Goal: Task Accomplishment & Management: Complete application form

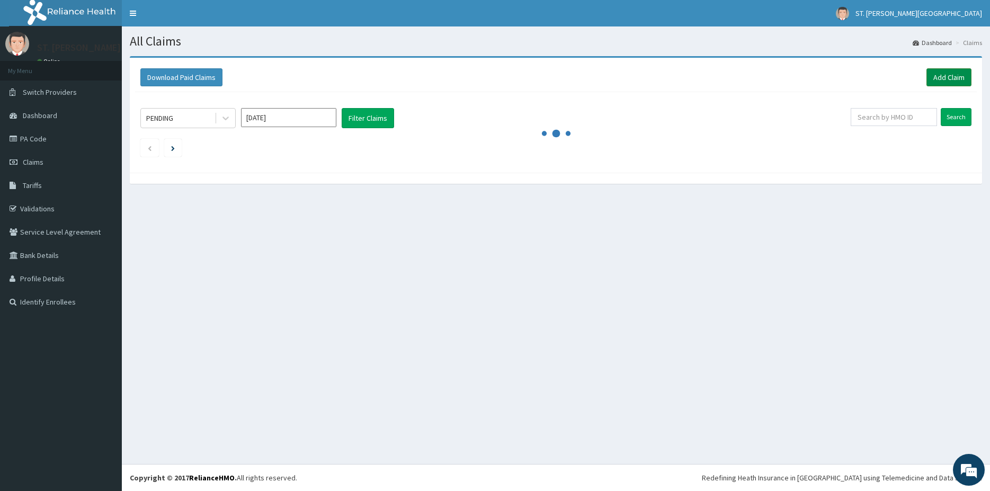
click at [951, 78] on link "Add Claim" at bounding box center [949, 77] width 45 height 18
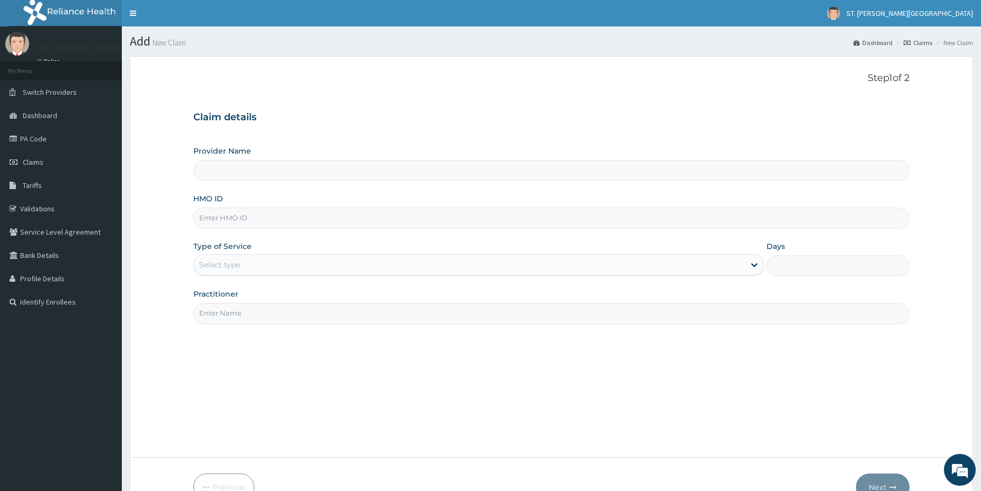
type input "St Catherine's Specialist Hospital- Abuja"
drag, startPoint x: 243, startPoint y: 217, endPoint x: 237, endPoint y: 216, distance: 5.9
click at [239, 217] on input "HMO ID" at bounding box center [551, 218] width 716 height 21
paste input "SBL/10374/C"
type input "SBL/10374/C"
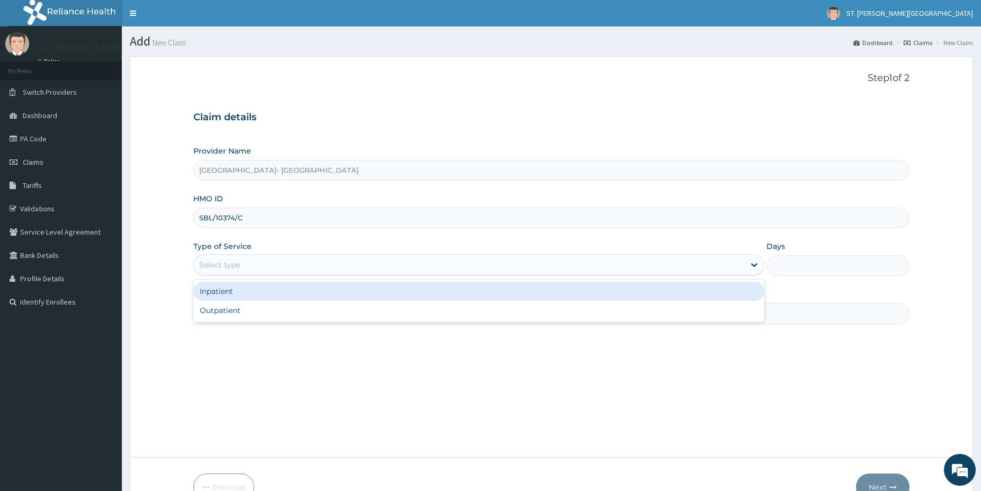
click at [208, 259] on div "Select type" at bounding box center [469, 264] width 551 height 17
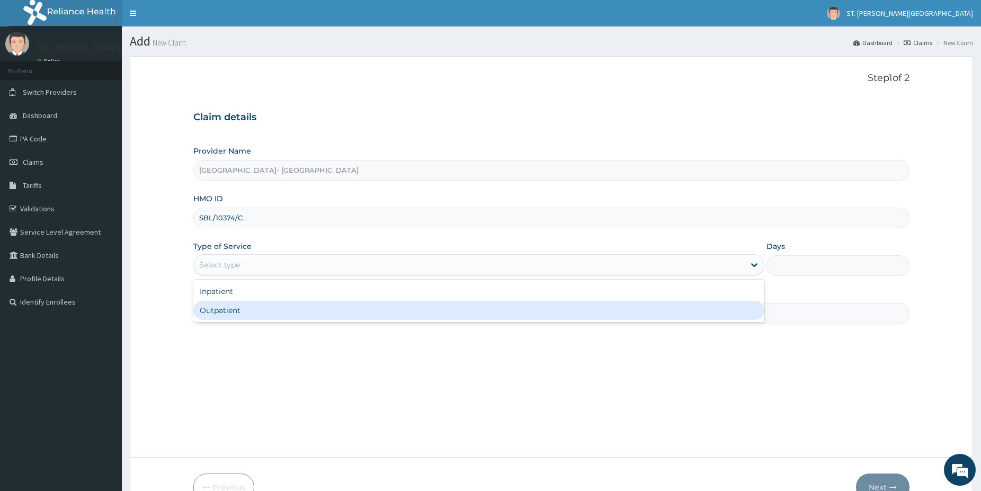
drag, startPoint x: 235, startPoint y: 308, endPoint x: 227, endPoint y: 303, distance: 9.6
click at [232, 308] on div "Outpatient" at bounding box center [478, 310] width 571 height 19
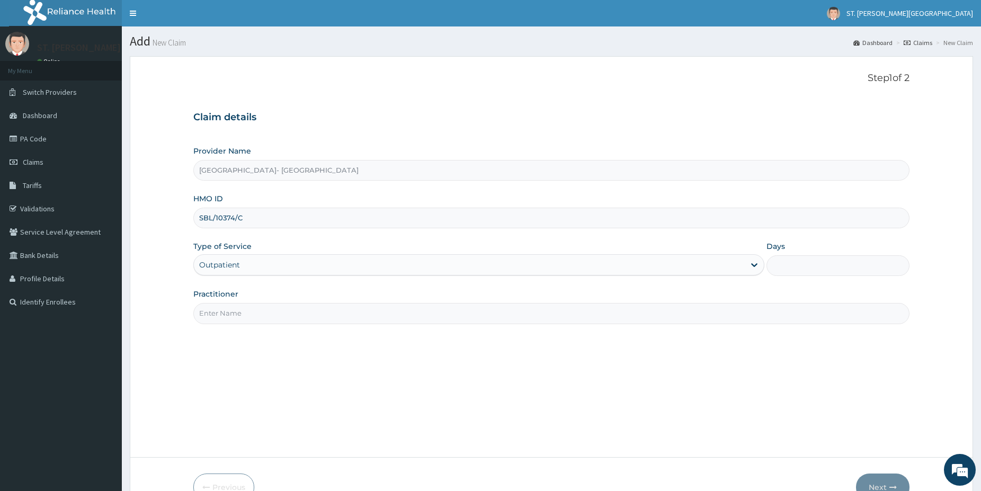
type input "1"
click at [241, 305] on input "Practitioner" at bounding box center [551, 313] width 716 height 21
type input "dr.latifah"
click at [878, 478] on button "Next" at bounding box center [883, 488] width 54 height 28
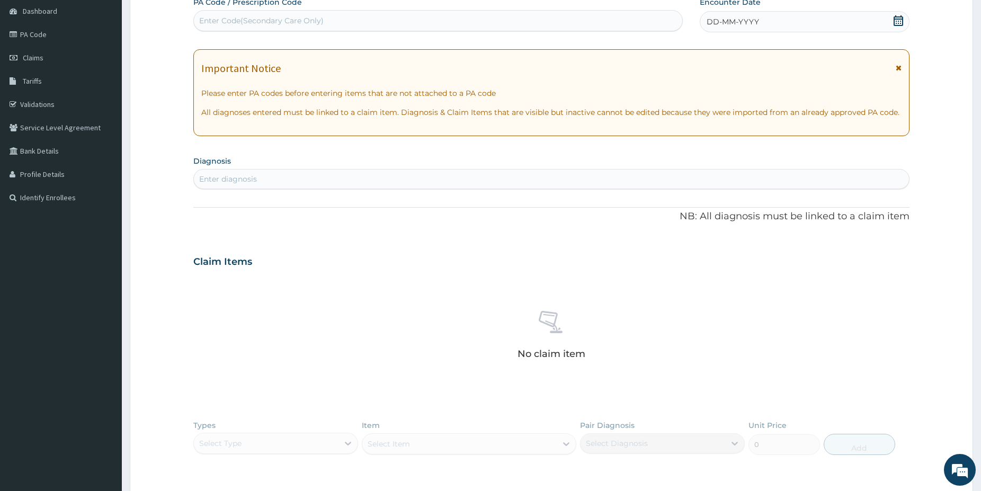
drag, startPoint x: 989, startPoint y: 484, endPoint x: 904, endPoint y: 463, distance: 86.7
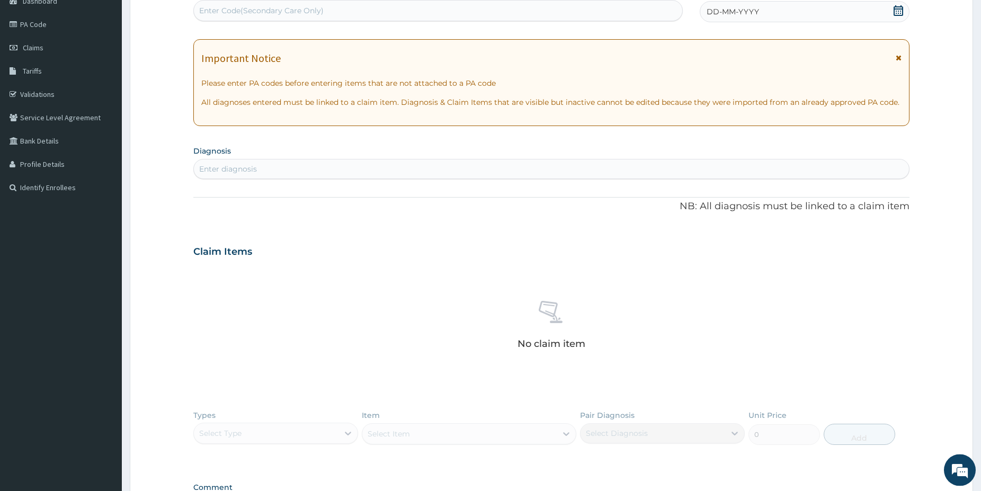
scroll to position [117, 0]
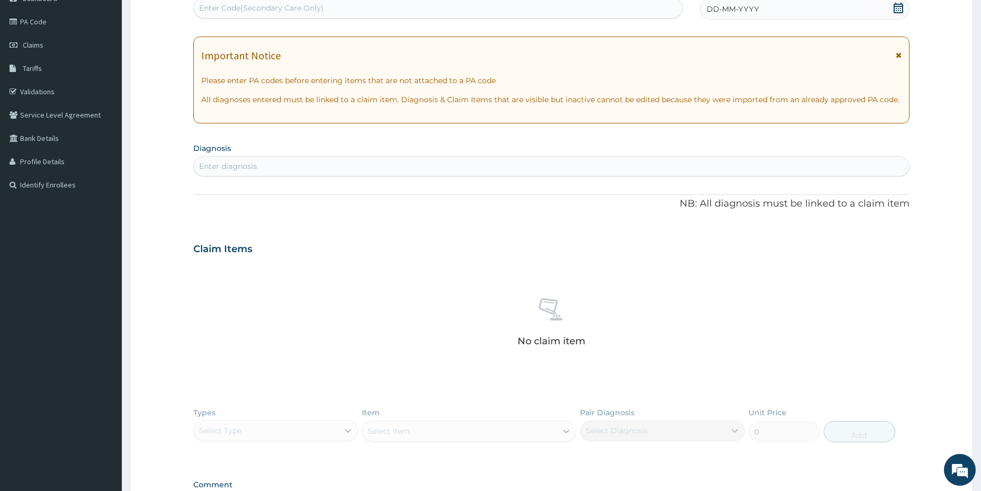
click at [327, 166] on div "Enter diagnosis" at bounding box center [551, 166] width 715 height 17
type input "malaria"
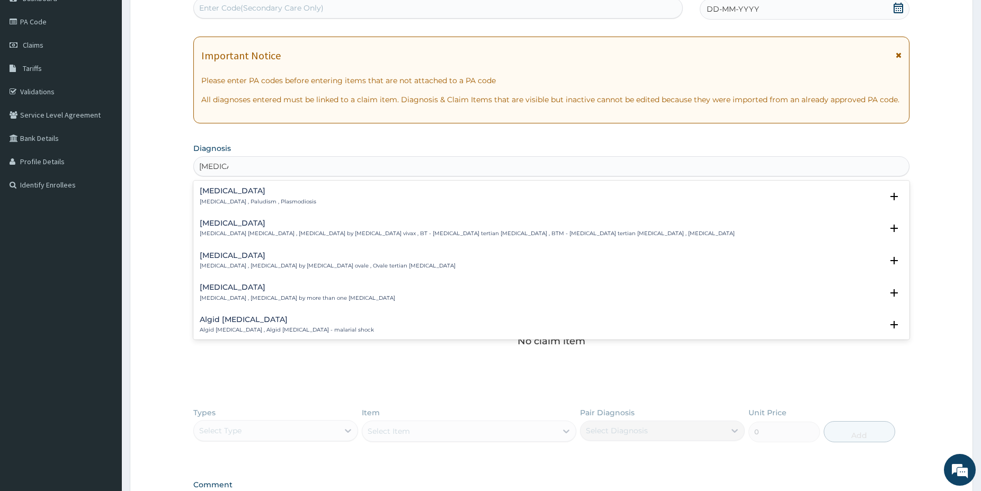
click at [236, 198] on div "Malaria Malaria , Paludism , Plasmodiosis" at bounding box center [258, 196] width 117 height 19
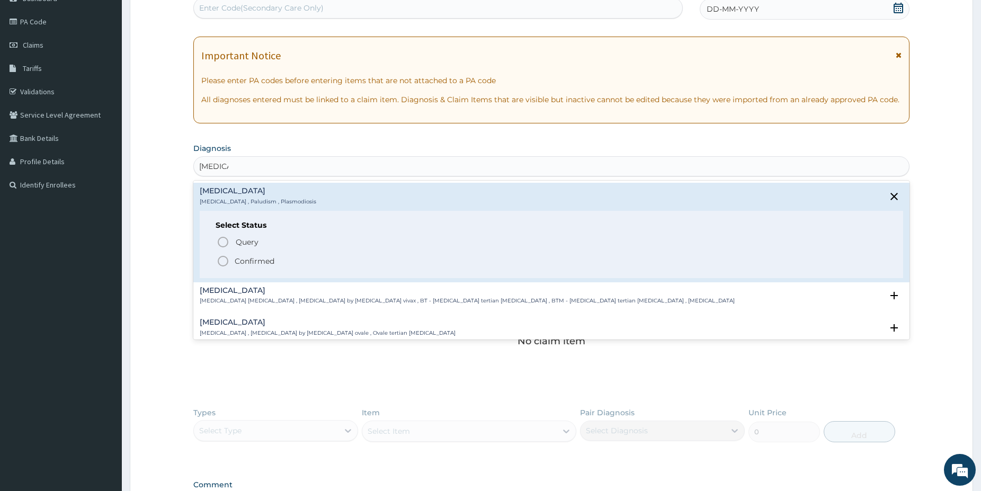
click at [224, 260] on icon "status option filled" at bounding box center [223, 261] width 13 height 13
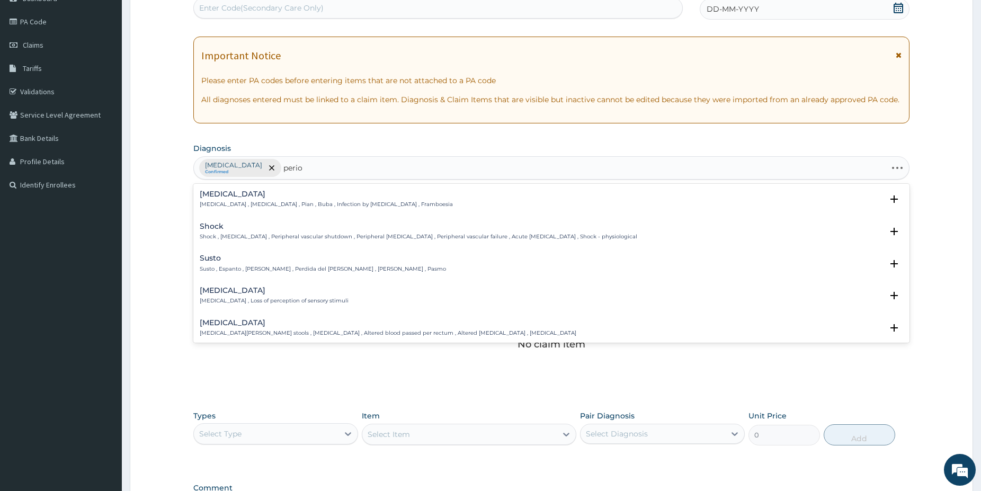
type input "perior"
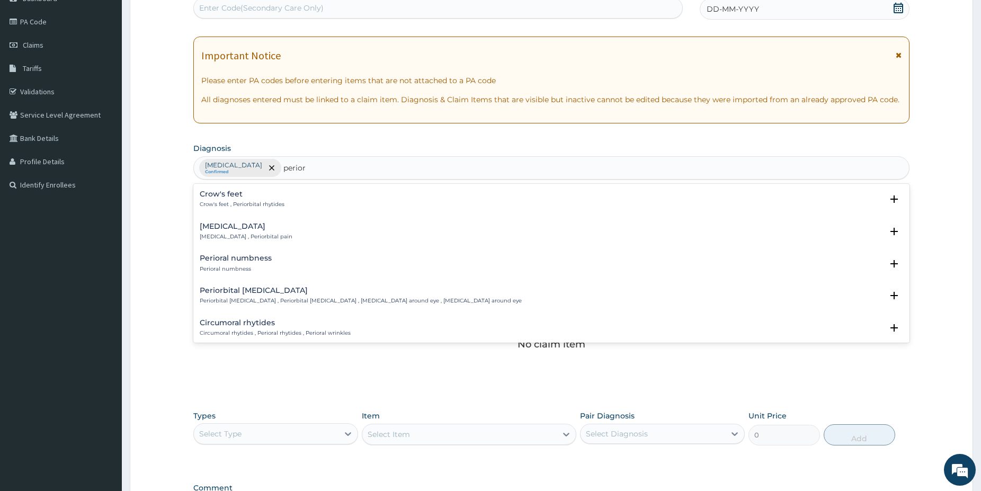
click at [235, 230] on h4 "Pain around eye" at bounding box center [246, 227] width 93 height 8
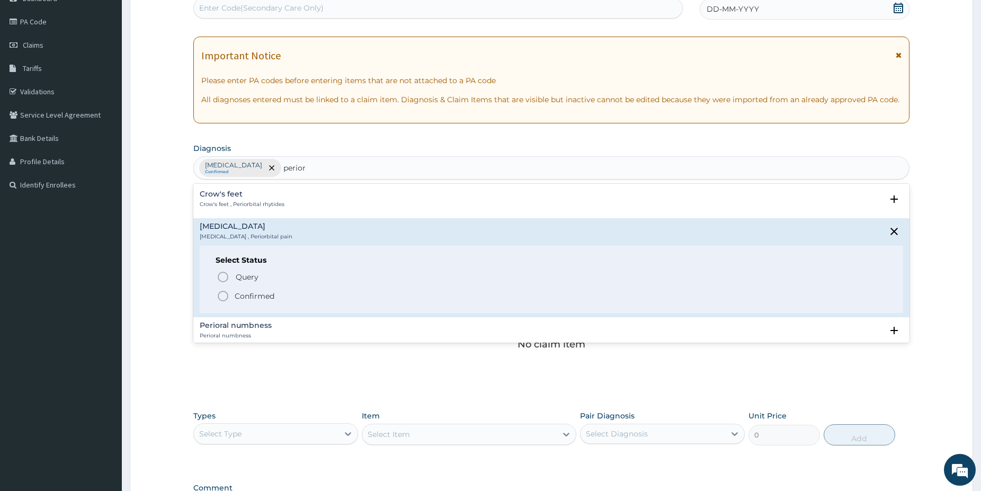
drag, startPoint x: 223, startPoint y: 294, endPoint x: 226, endPoint y: 280, distance: 14.0
click at [224, 294] on icon "status option filled" at bounding box center [223, 296] width 13 height 13
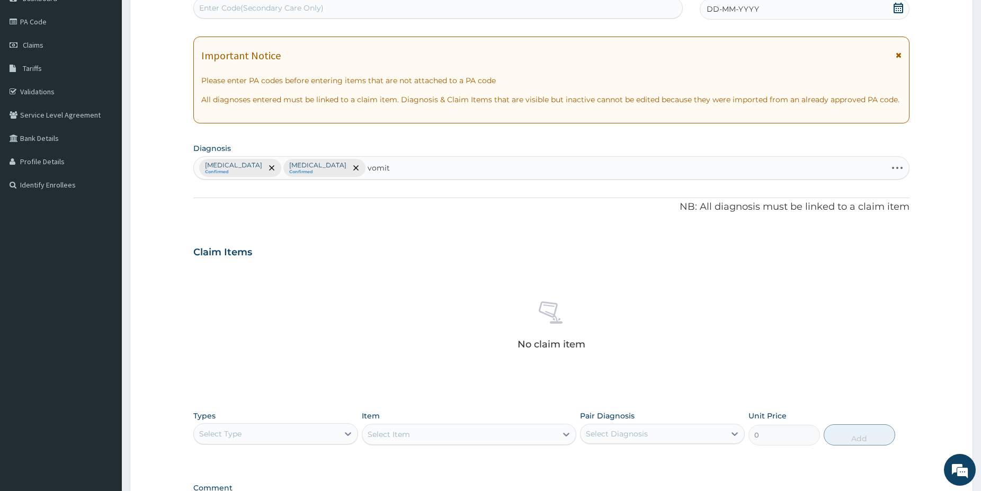
type input "vomiti"
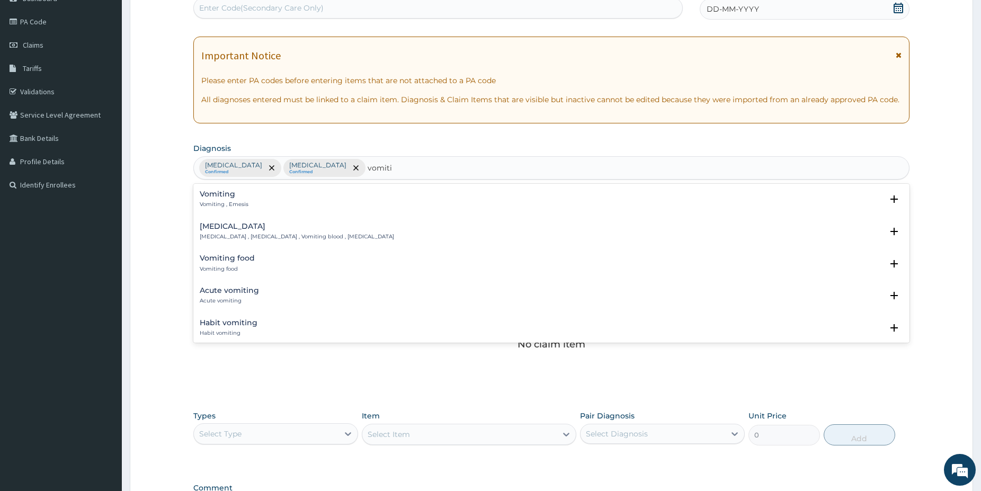
click at [253, 196] on div "Vomiting Vomiting , Emesis" at bounding box center [552, 199] width 704 height 19
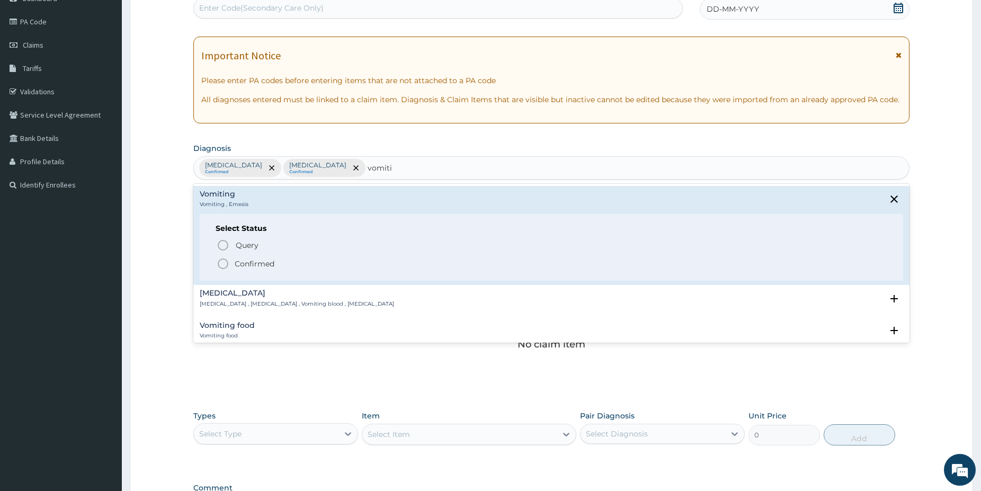
click at [226, 263] on icon "status option filled" at bounding box center [223, 263] width 13 height 13
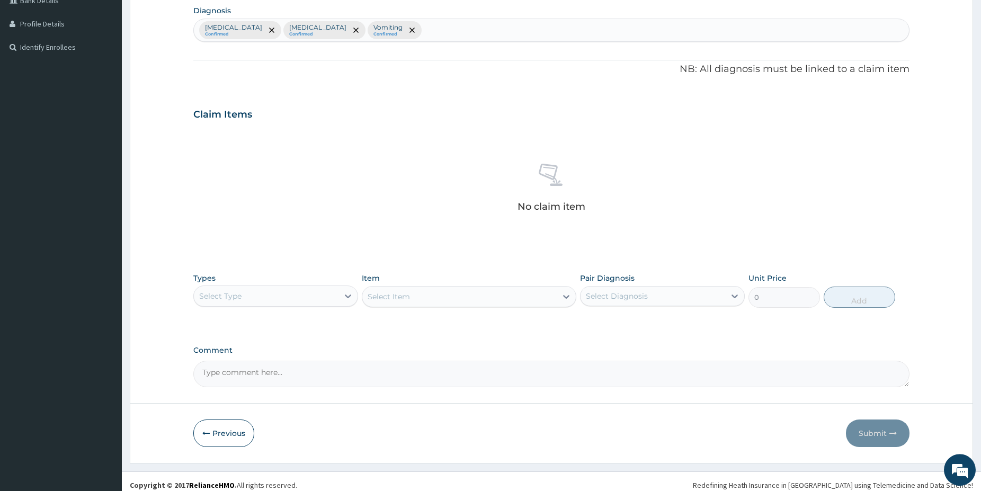
drag, startPoint x: 986, startPoint y: 483, endPoint x: 736, endPoint y: 372, distance: 272.8
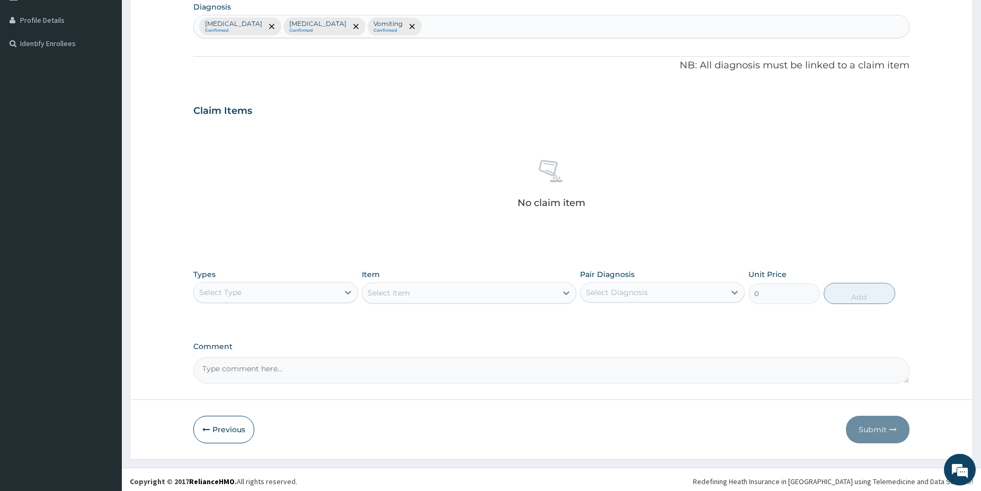
scroll to position [262, 0]
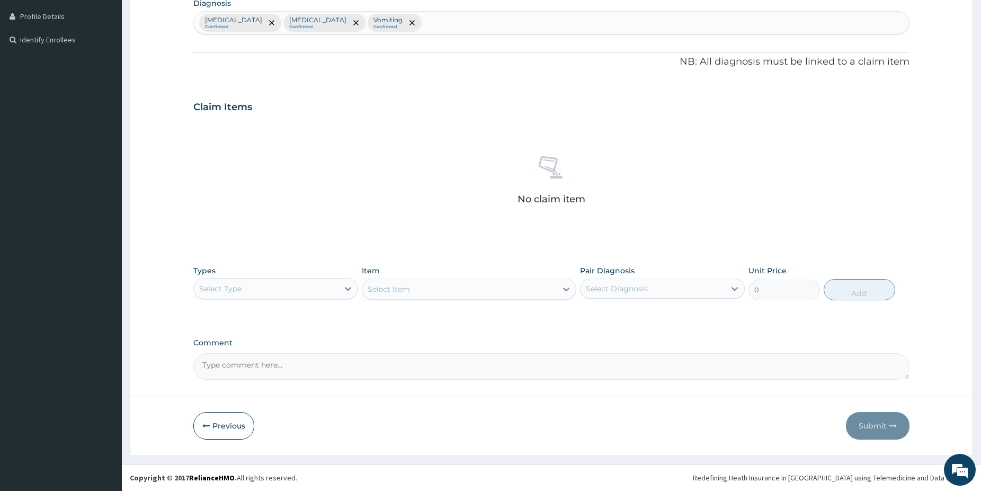
drag, startPoint x: 260, startPoint y: 282, endPoint x: 257, endPoint y: 295, distance: 13.6
click at [260, 282] on div "Select Type" at bounding box center [266, 288] width 145 height 17
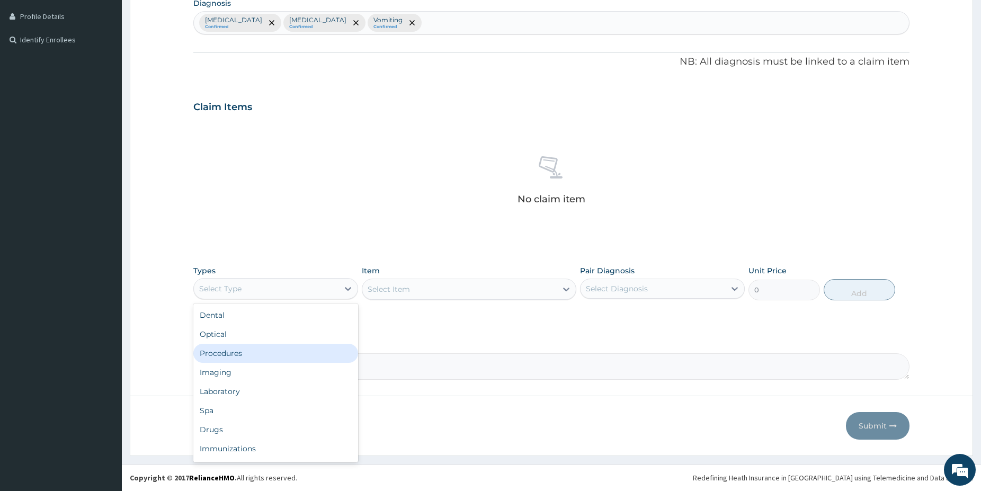
click at [237, 351] on div "Procedures" at bounding box center [275, 353] width 165 height 19
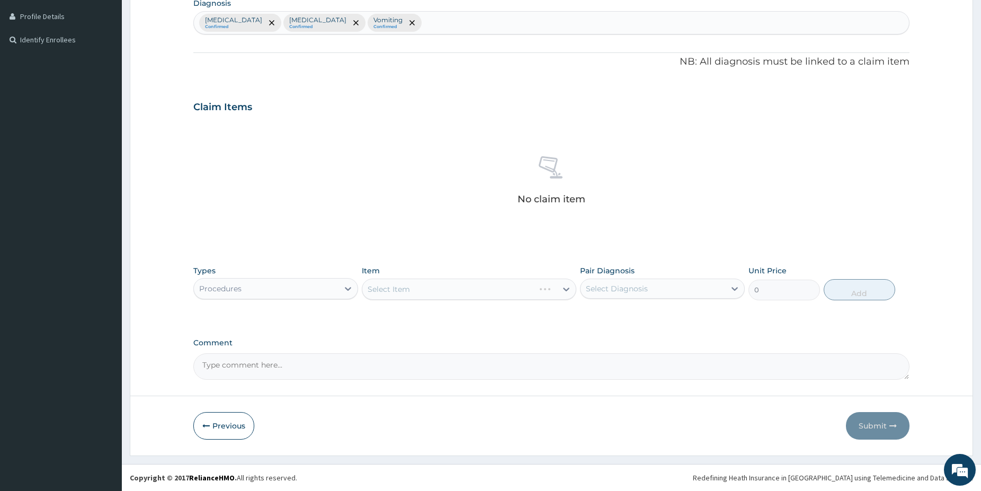
click at [500, 293] on div "Select Item" at bounding box center [469, 289] width 215 height 21
click at [499, 292] on div "Select Item" at bounding box center [469, 289] width 215 height 21
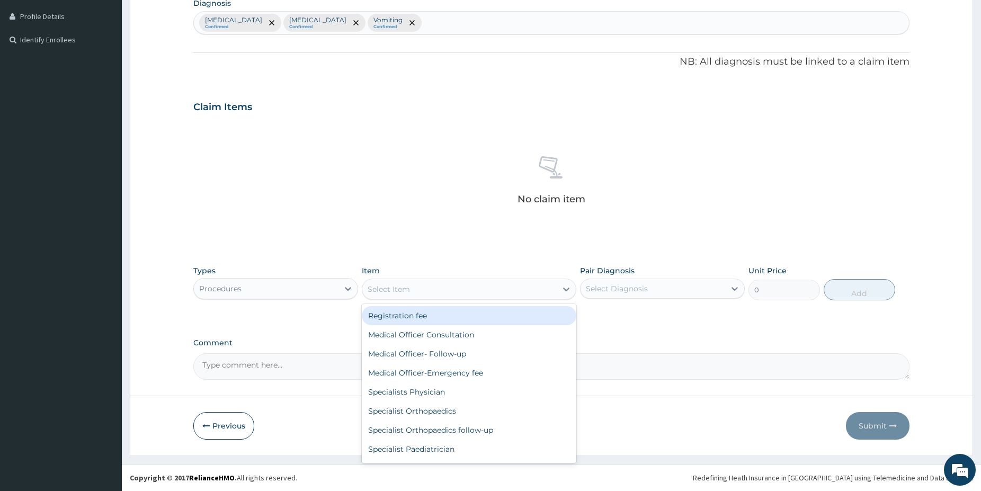
drag, startPoint x: 456, startPoint y: 280, endPoint x: 434, endPoint y: 323, distance: 47.6
click at [454, 280] on div "Select Item" at bounding box center [469, 289] width 215 height 21
click at [432, 324] on div "Registration fee" at bounding box center [469, 315] width 215 height 19
click at [434, 283] on div "Registration fee" at bounding box center [459, 289] width 194 height 17
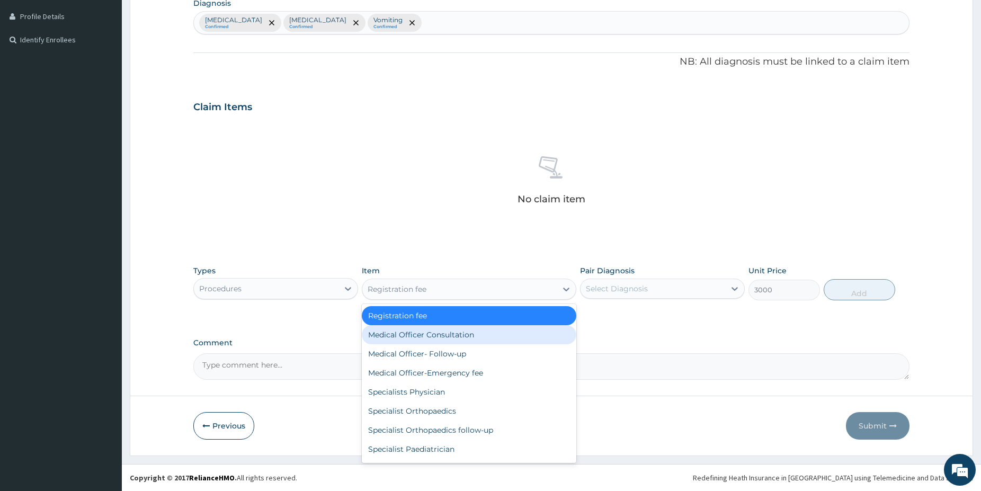
click at [438, 336] on div "Medical Officer Consultation" at bounding box center [469, 334] width 215 height 19
type input "5000"
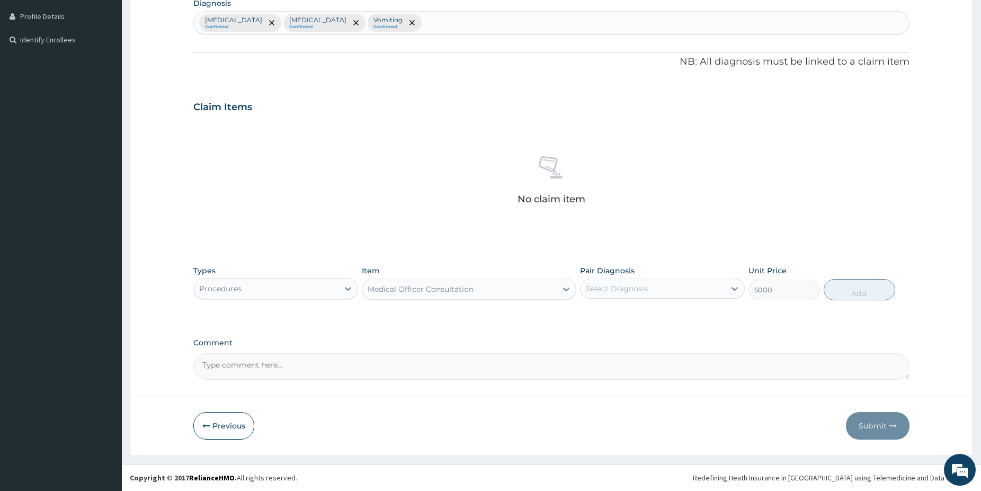
drag, startPoint x: 624, startPoint y: 295, endPoint x: 623, endPoint y: 289, distance: 5.9
click at [623, 289] on div "Select Diagnosis" at bounding box center [653, 288] width 145 height 17
drag, startPoint x: 624, startPoint y: 309, endPoint x: 621, endPoint y: 339, distance: 29.8
click at [624, 313] on div "[MEDICAL_DATA]" at bounding box center [662, 316] width 165 height 22
checkbox input "true"
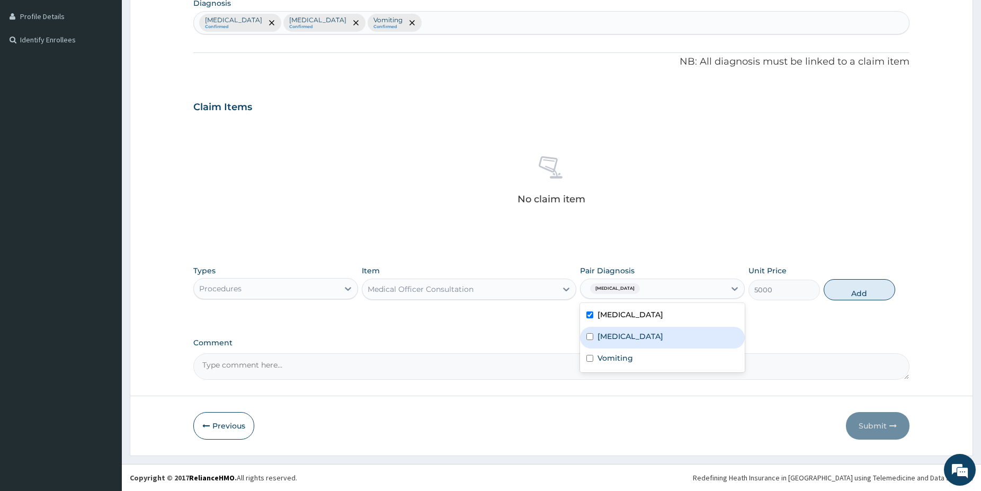
click at [621, 343] on div "Pain around eye" at bounding box center [662, 338] width 165 height 22
checkbox input "true"
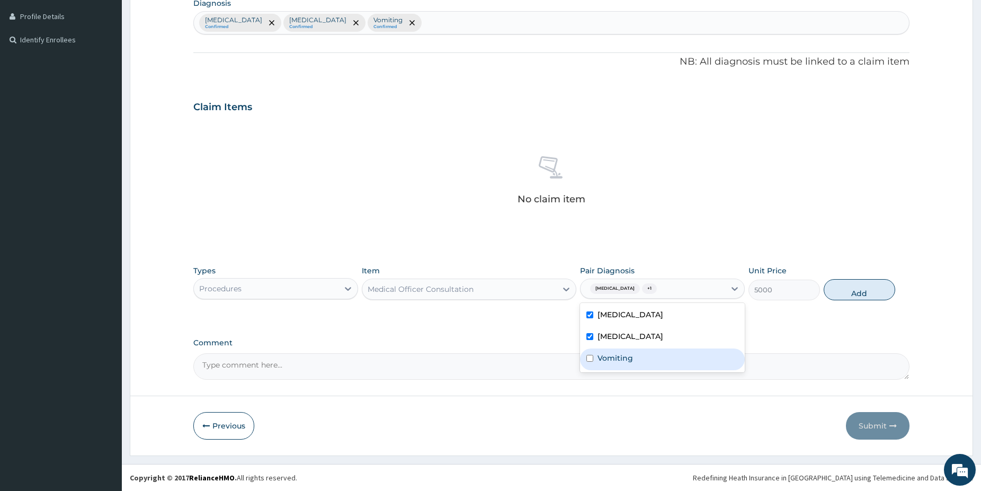
click at [621, 360] on label "Vomiting" at bounding box center [615, 358] width 35 height 11
checkbox input "true"
click at [840, 295] on button "Add" at bounding box center [860, 289] width 72 height 21
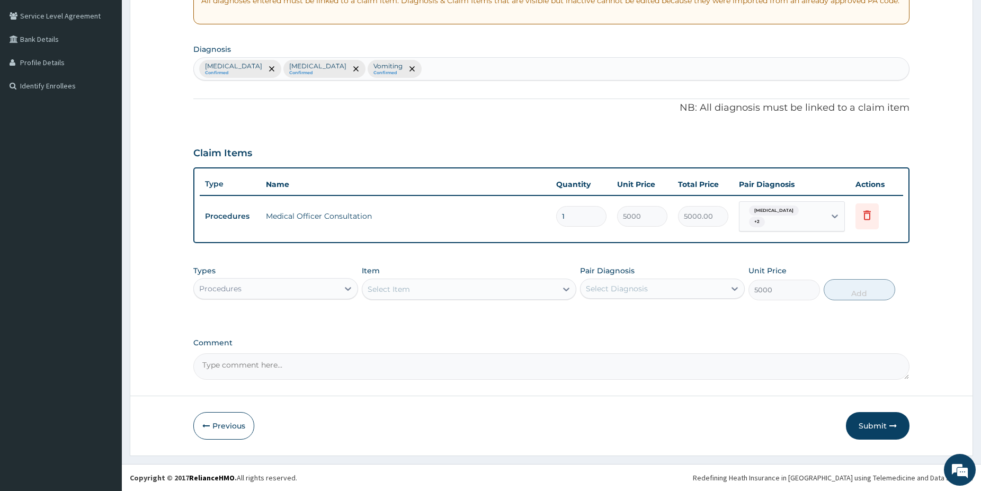
type input "0"
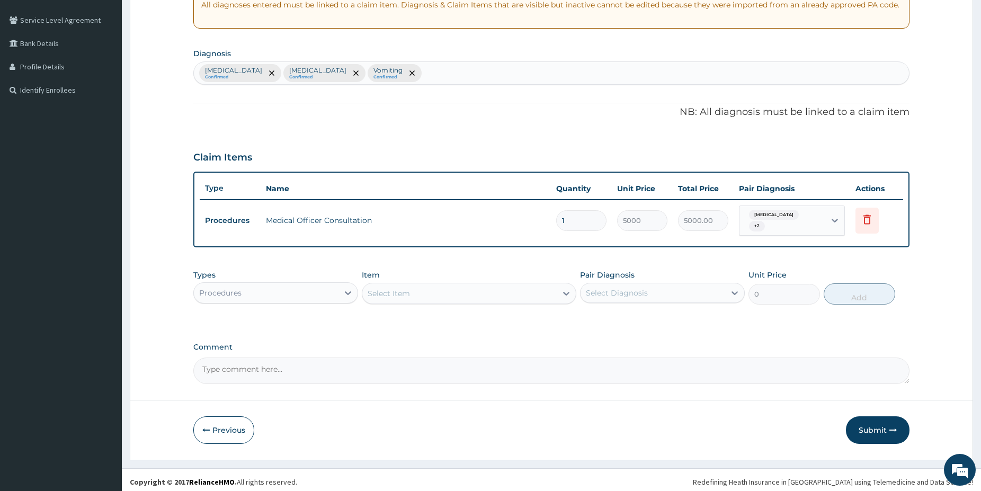
click at [276, 292] on div "Procedures" at bounding box center [266, 293] width 145 height 17
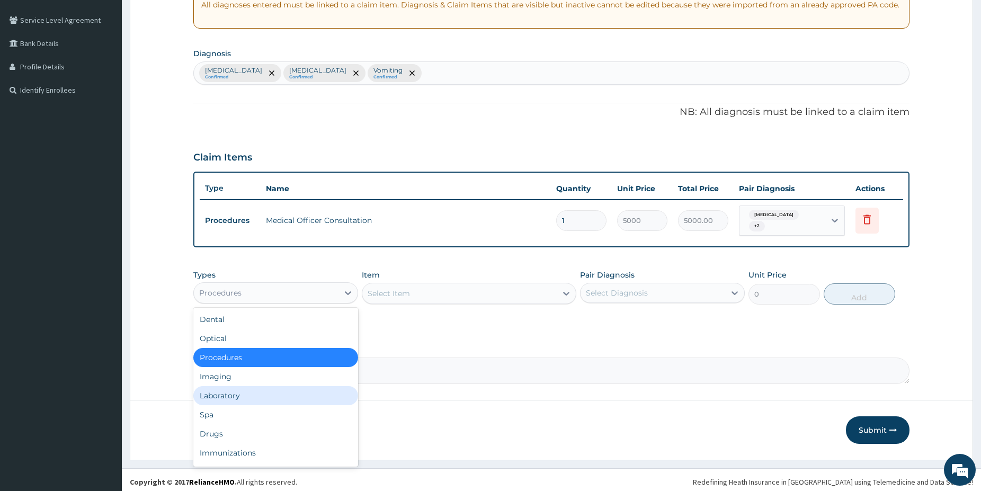
click at [244, 386] on div "Laboratory" at bounding box center [275, 395] width 165 height 19
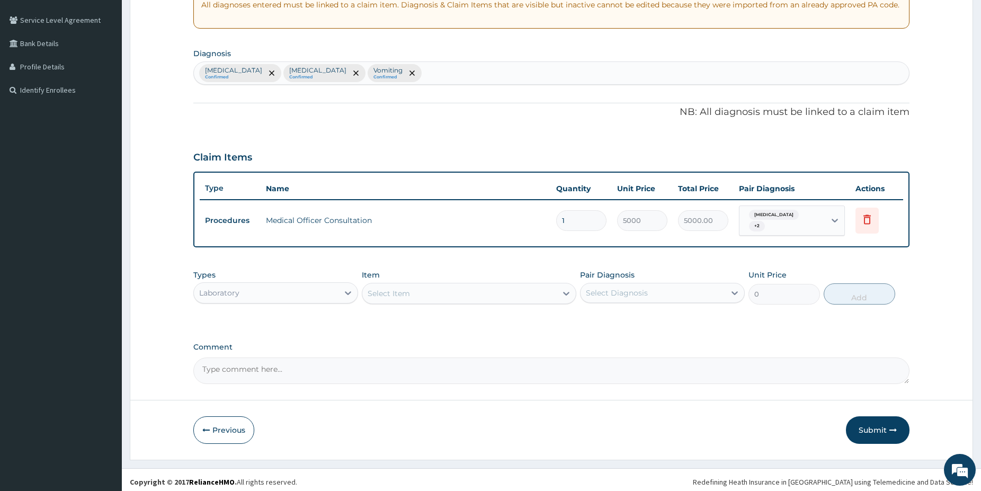
click at [394, 64] on div "Malaria Confirmed Pain around eye Confirmed Vomiting Confirmed" at bounding box center [551, 73] width 715 height 22
type input "hypogl"
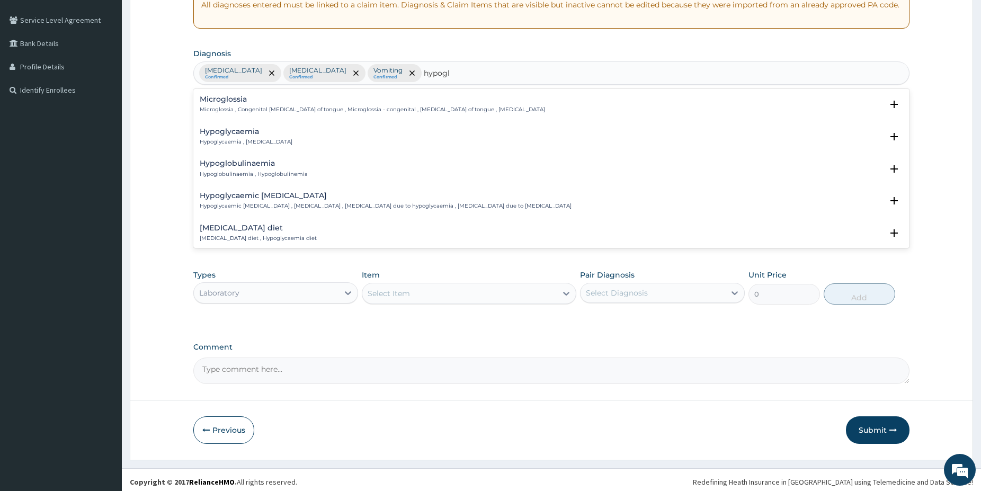
click at [237, 141] on p "Hypoglycaemia , Hypoglycemia" at bounding box center [246, 141] width 93 height 7
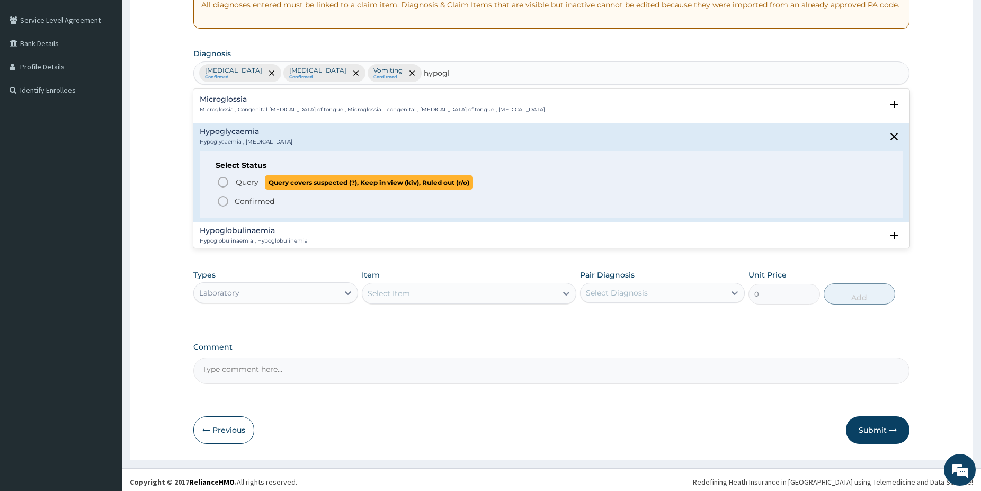
drag, startPoint x: 223, startPoint y: 181, endPoint x: 260, endPoint y: 174, distance: 37.6
click at [222, 181] on icon "status option query" at bounding box center [223, 182] width 13 height 13
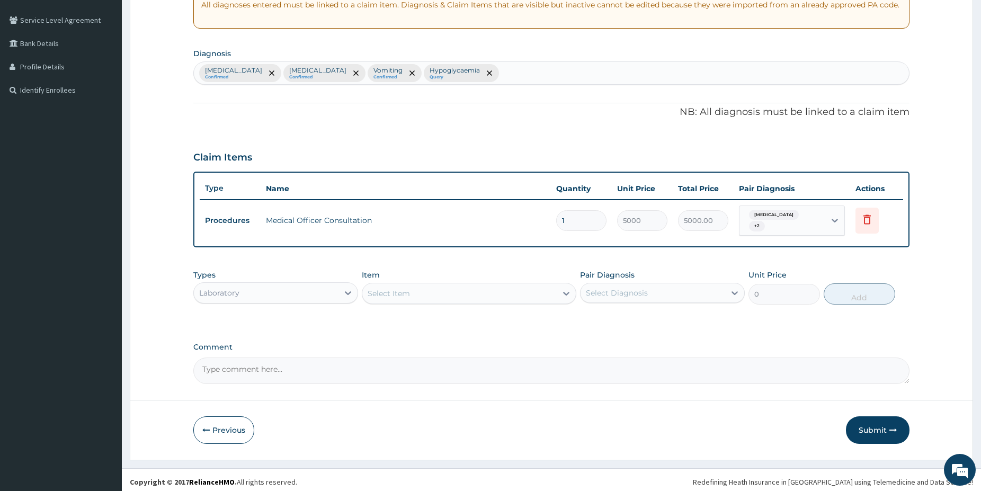
click at [471, 286] on div "Select Item" at bounding box center [459, 293] width 194 height 17
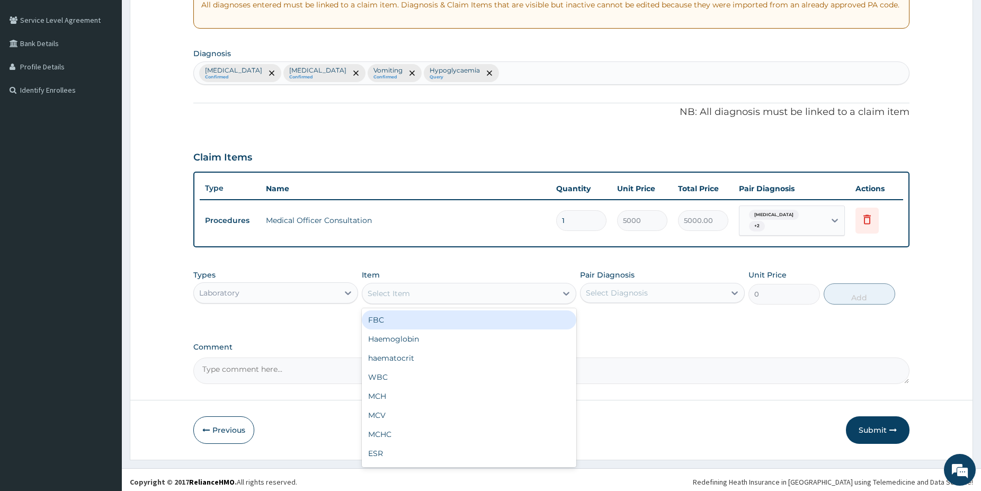
click at [441, 314] on div "FBC" at bounding box center [469, 319] width 215 height 19
type input "5000"
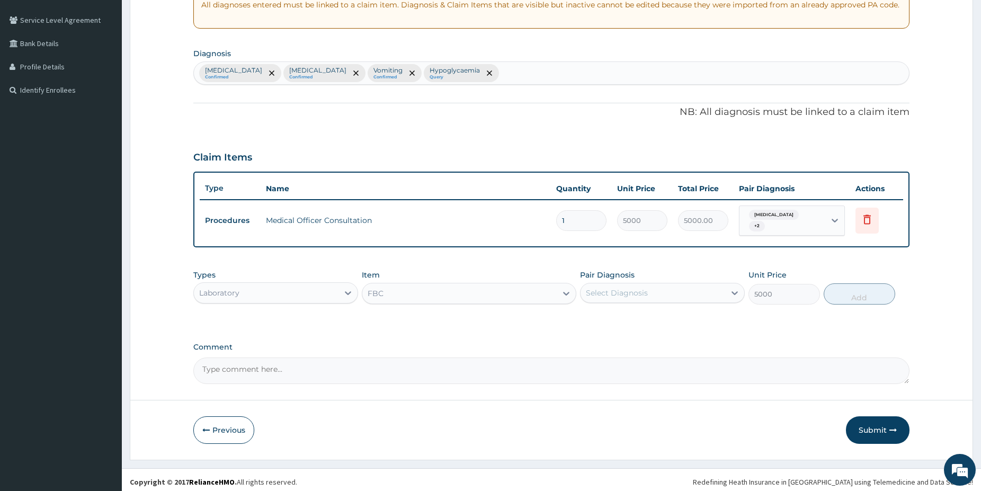
click at [600, 288] on div "Select Diagnosis" at bounding box center [617, 293] width 62 height 11
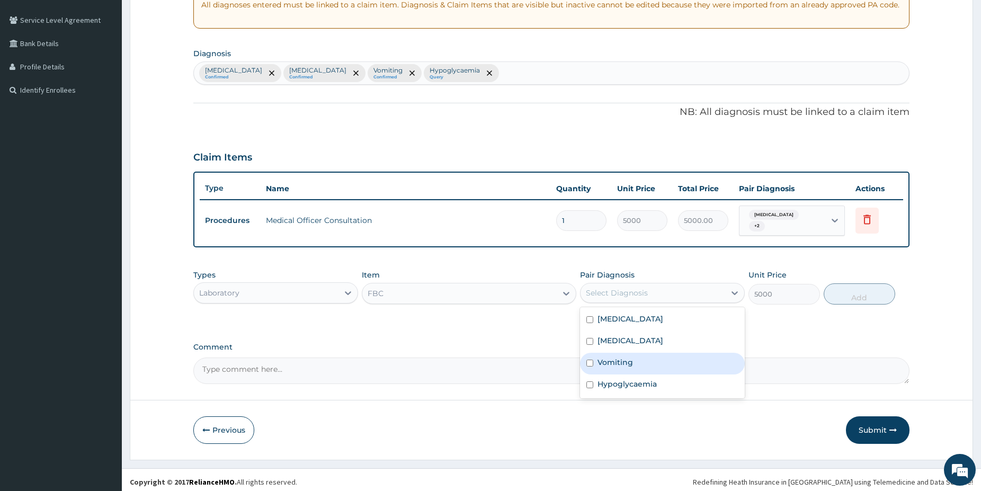
click at [637, 359] on div "Vomiting" at bounding box center [662, 364] width 165 height 22
checkbox input "true"
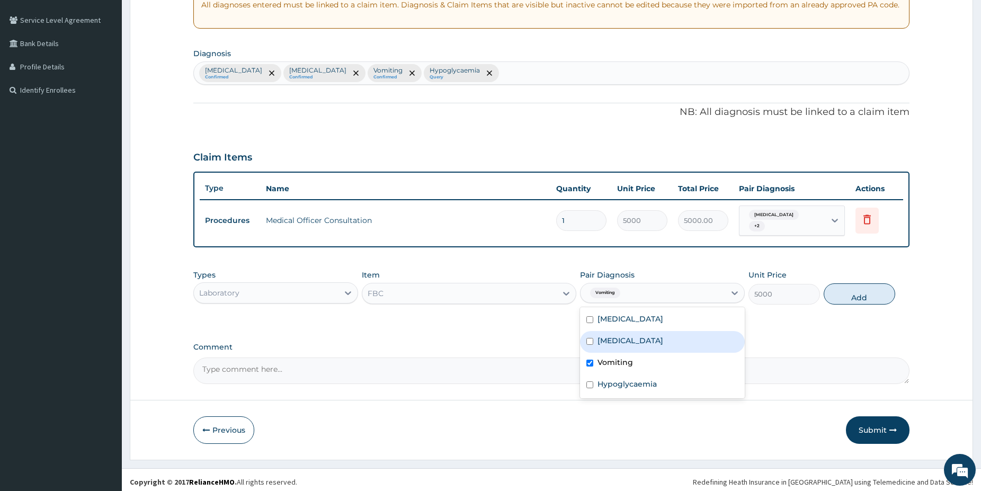
click at [660, 333] on div "Pain around eye" at bounding box center [662, 342] width 165 height 22
checkbox input "true"
click at [643, 318] on div "[MEDICAL_DATA]" at bounding box center [662, 320] width 165 height 22
checkbox input "true"
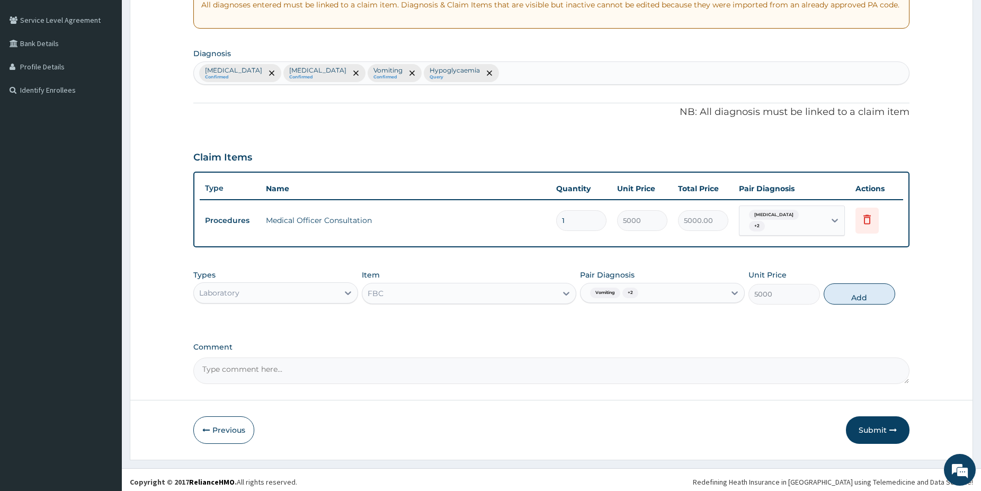
drag, startPoint x: 847, startPoint y: 294, endPoint x: 765, endPoint y: 298, distance: 82.3
click at [845, 293] on button "Add" at bounding box center [860, 293] width 72 height 21
type input "0"
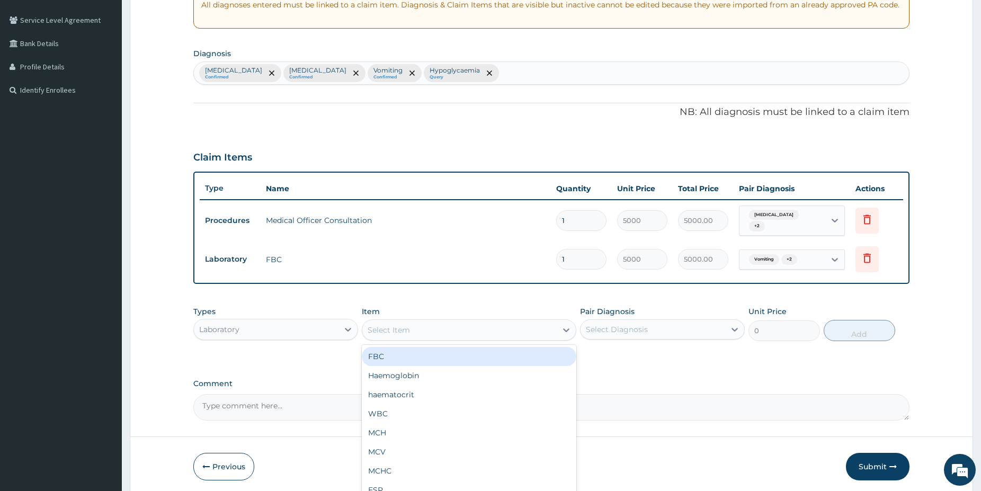
drag, startPoint x: 534, startPoint y: 323, endPoint x: 529, endPoint y: 313, distance: 10.9
click at [534, 322] on div "Select Item" at bounding box center [459, 330] width 194 height 17
type input "malar"
click at [502, 354] on div "Malaria Parasite" at bounding box center [469, 356] width 215 height 19
type input "1500"
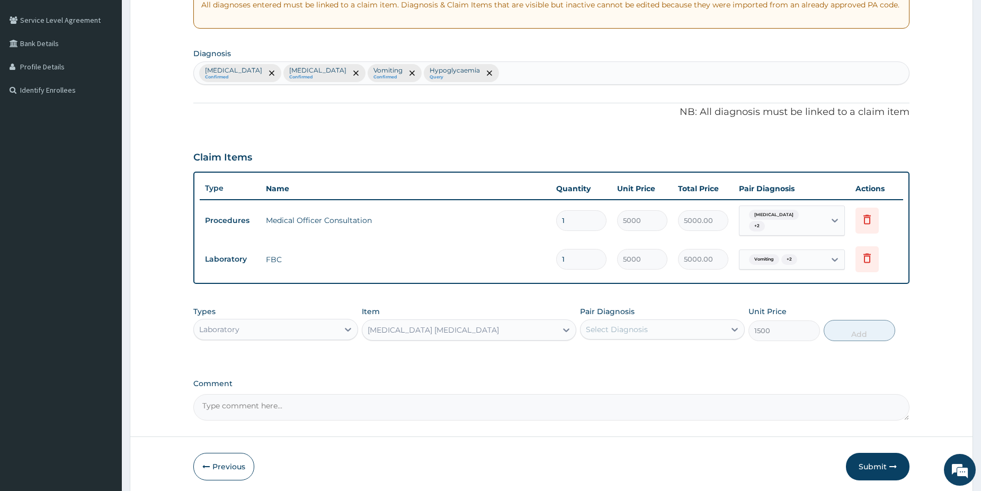
click at [654, 329] on div "Select Diagnosis" at bounding box center [653, 329] width 145 height 17
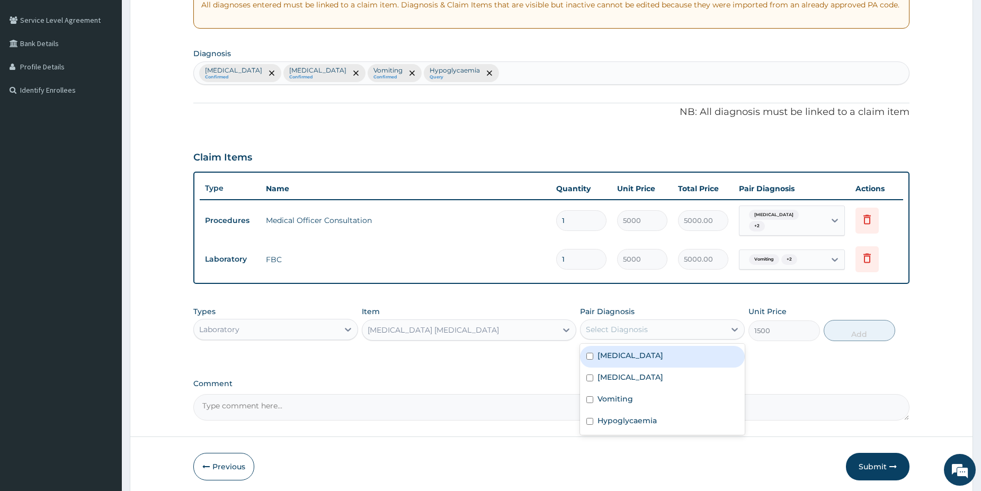
click at [635, 348] on div "Malaria" at bounding box center [662, 357] width 165 height 22
checkbox input "true"
drag, startPoint x: 843, startPoint y: 333, endPoint x: 834, endPoint y: 331, distance: 9.1
click at [840, 333] on button "Add" at bounding box center [860, 330] width 72 height 21
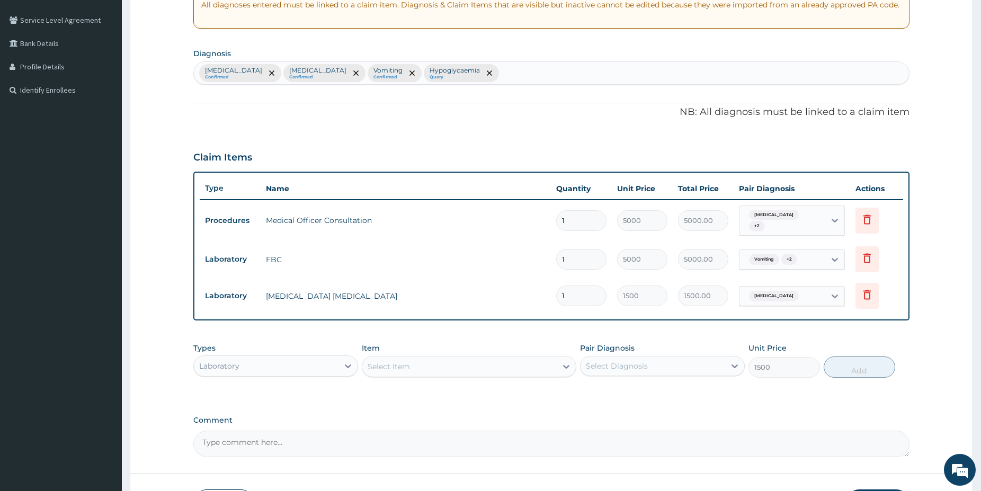
type input "0"
drag, startPoint x: 456, startPoint y: 368, endPoint x: 452, endPoint y: 362, distance: 6.5
click at [456, 366] on div "Select Item" at bounding box center [459, 366] width 194 height 17
type input "rand"
drag, startPoint x: 474, startPoint y: 395, endPoint x: 561, endPoint y: 375, distance: 89.2
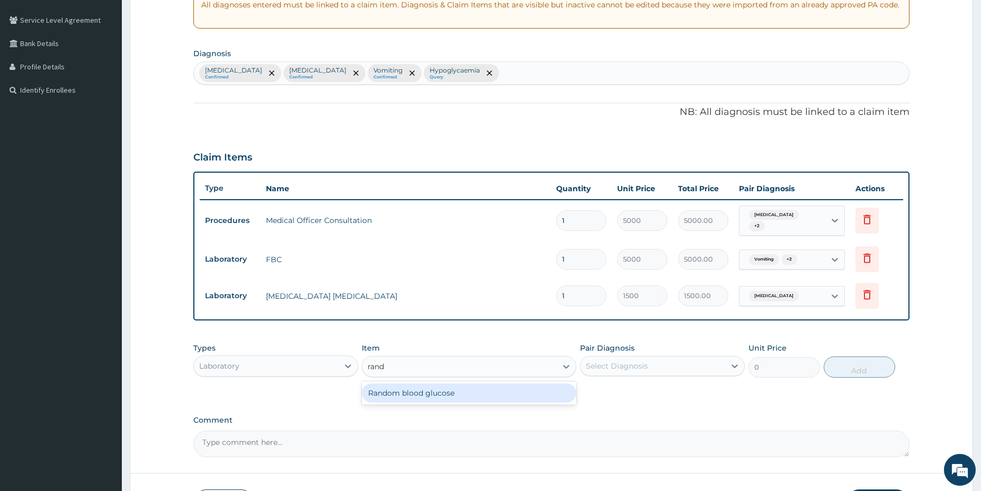
click at [474, 393] on div "Random blood glucose" at bounding box center [469, 393] width 215 height 19
type input "1500"
click at [668, 360] on div "Select Diagnosis" at bounding box center [653, 366] width 145 height 17
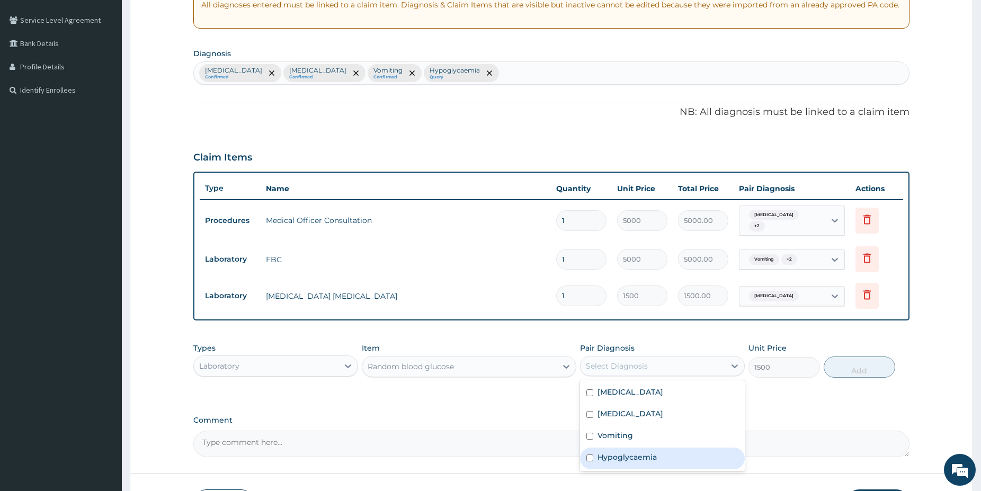
click at [670, 450] on div "Hypoglycaemia" at bounding box center [662, 459] width 165 height 22
checkbox input "true"
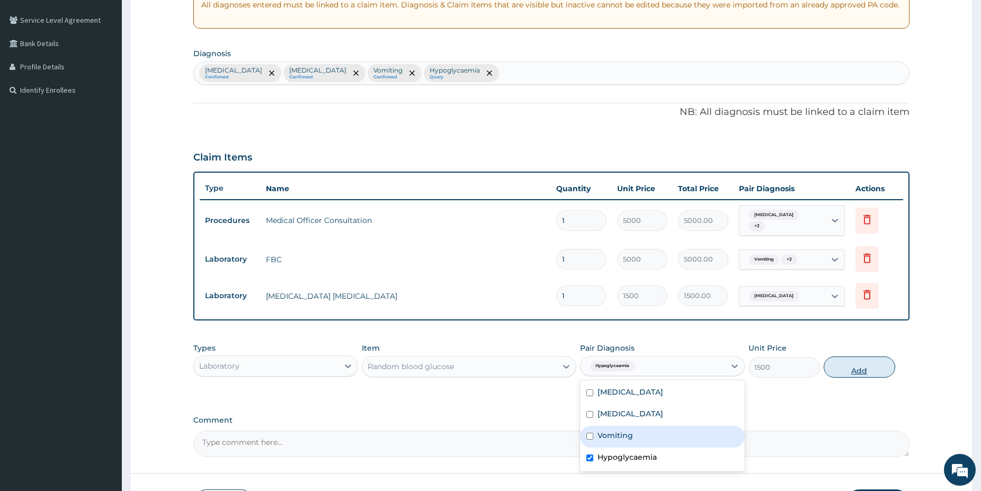
click at [872, 357] on button "Add" at bounding box center [860, 367] width 72 height 21
type input "0"
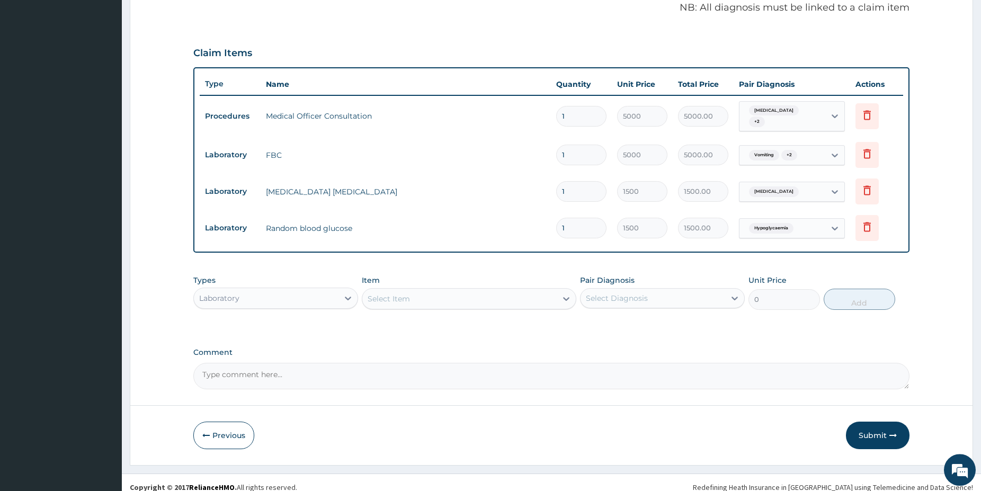
scroll to position [322, 0]
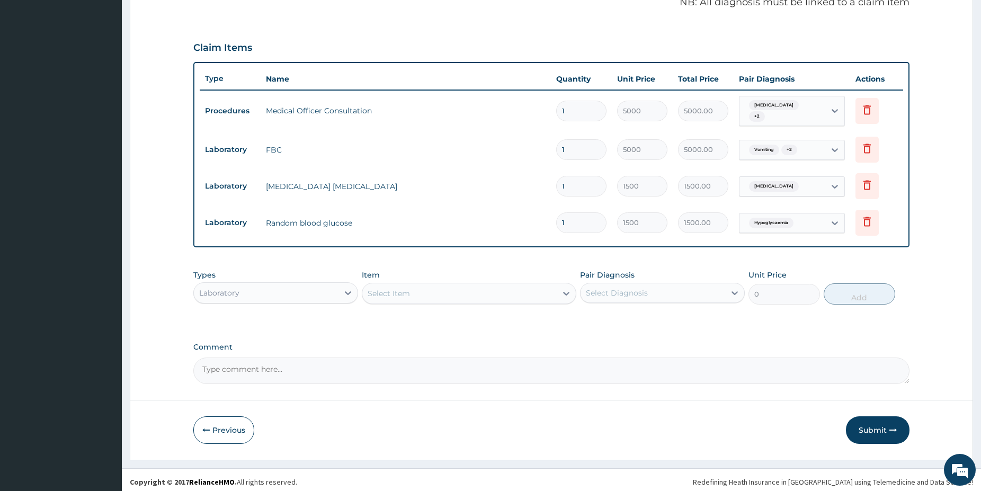
click at [280, 286] on div "Laboratory" at bounding box center [266, 293] width 145 height 17
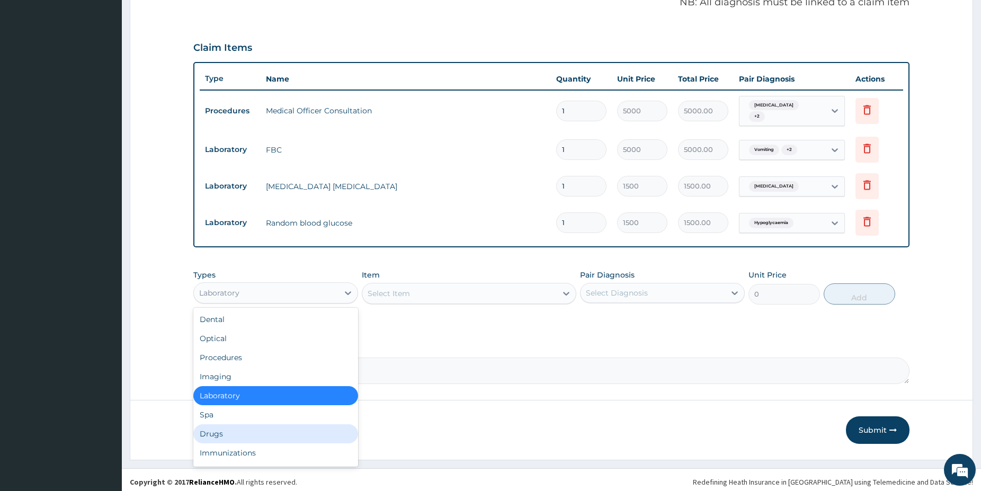
click at [223, 428] on div "Drugs" at bounding box center [275, 433] width 165 height 19
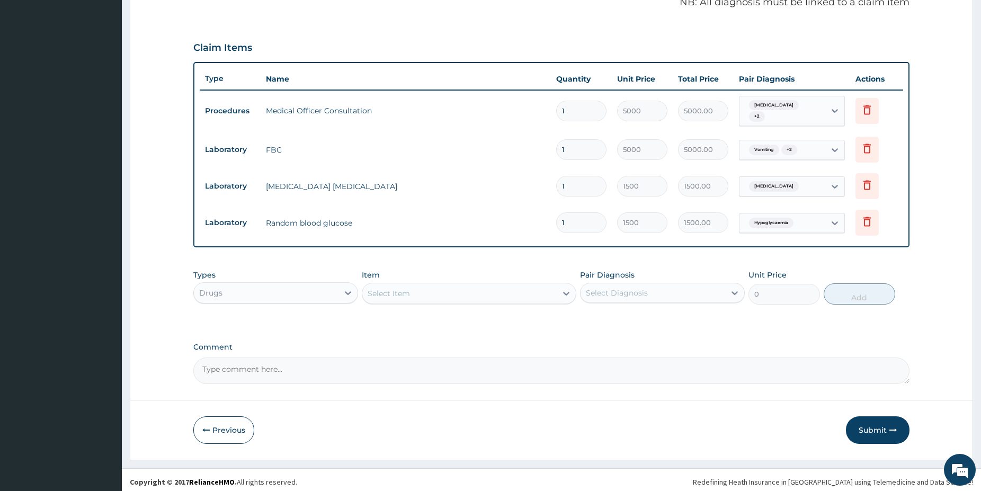
click at [438, 290] on div "Select Item" at bounding box center [459, 293] width 194 height 17
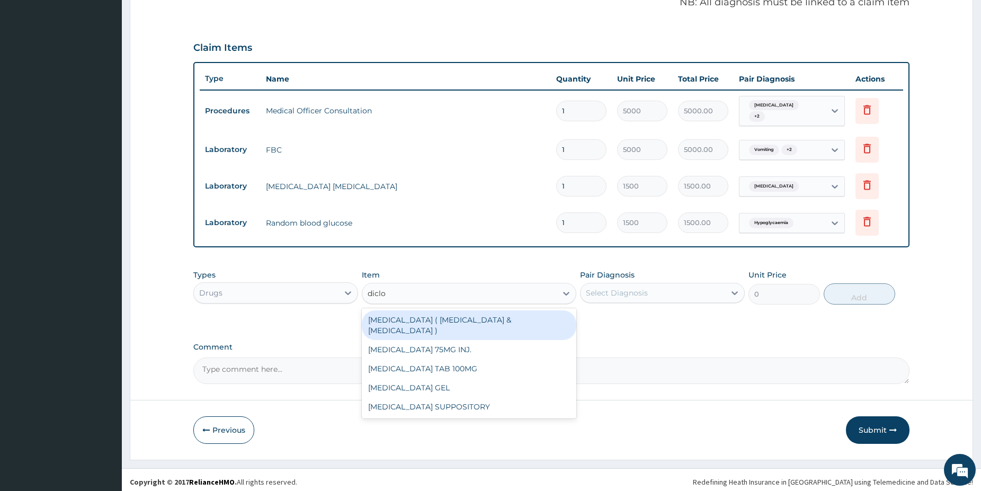
type input "diclof"
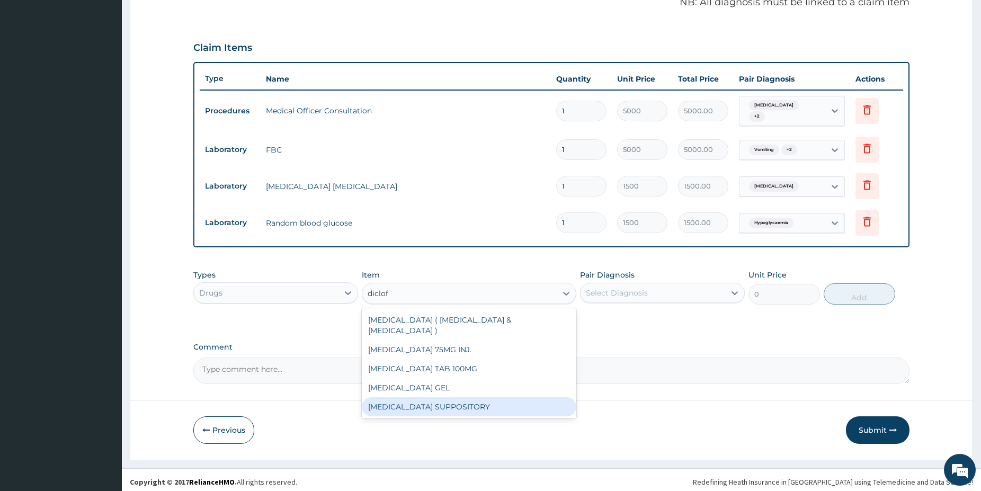
click at [535, 397] on div "DICLOFENAC SUPPOSITORY" at bounding box center [469, 406] width 215 height 19
type input "750"
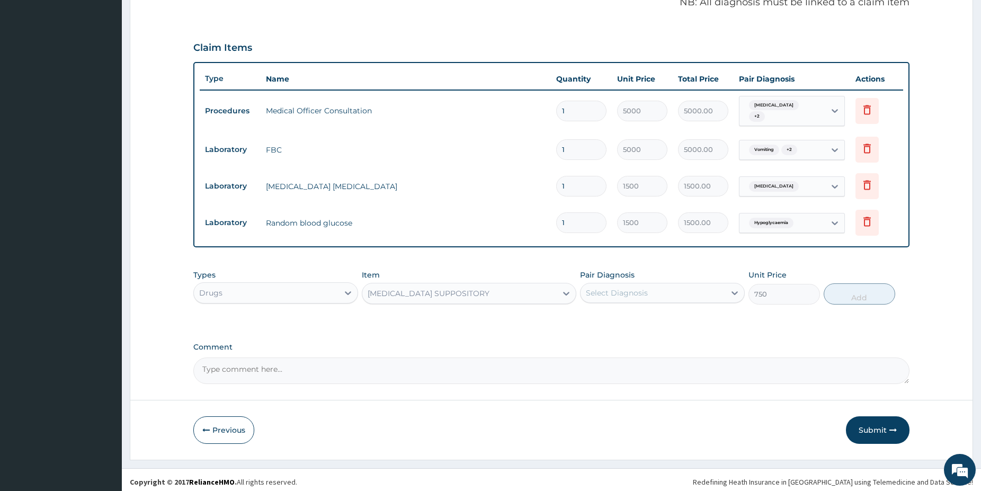
click at [636, 290] on div "Select Diagnosis" at bounding box center [617, 293] width 62 height 11
click at [632, 317] on div "Malaria" at bounding box center [662, 320] width 165 height 22
checkbox input "true"
click at [841, 278] on div "Types Drugs Item DICLOFENAC SUPPOSITORY Pair Diagnosis option Malaria, selected…" at bounding box center [551, 287] width 716 height 46
click at [842, 283] on button "Add" at bounding box center [860, 293] width 72 height 21
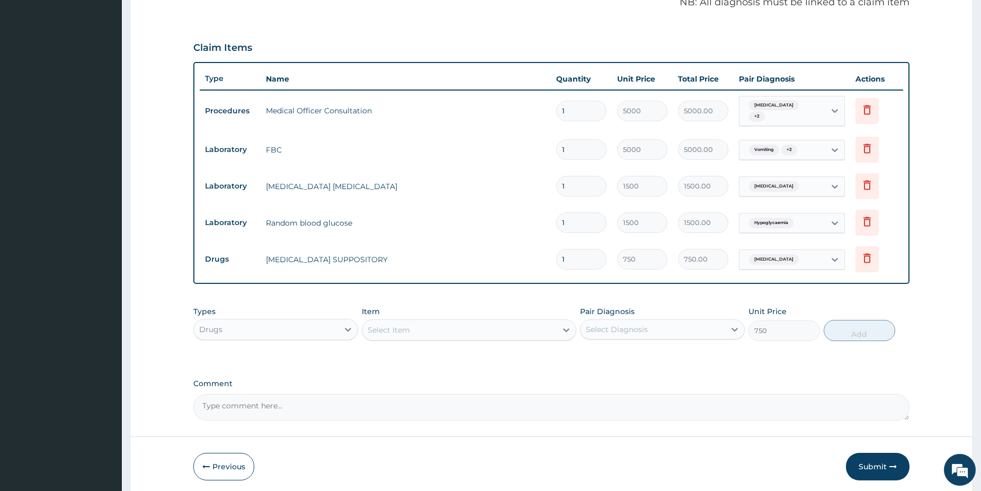
type input "0"
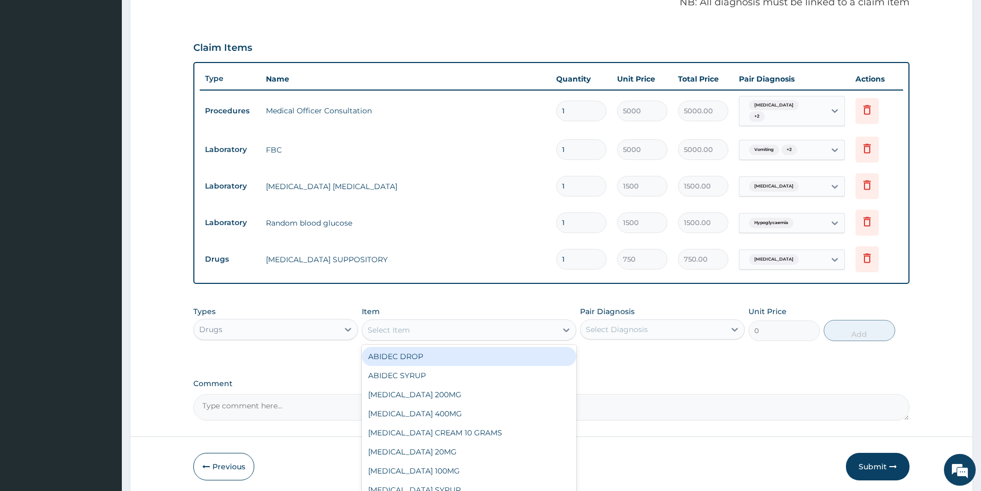
click at [390, 325] on div "Select Item" at bounding box center [389, 330] width 42 height 11
type input "artem"
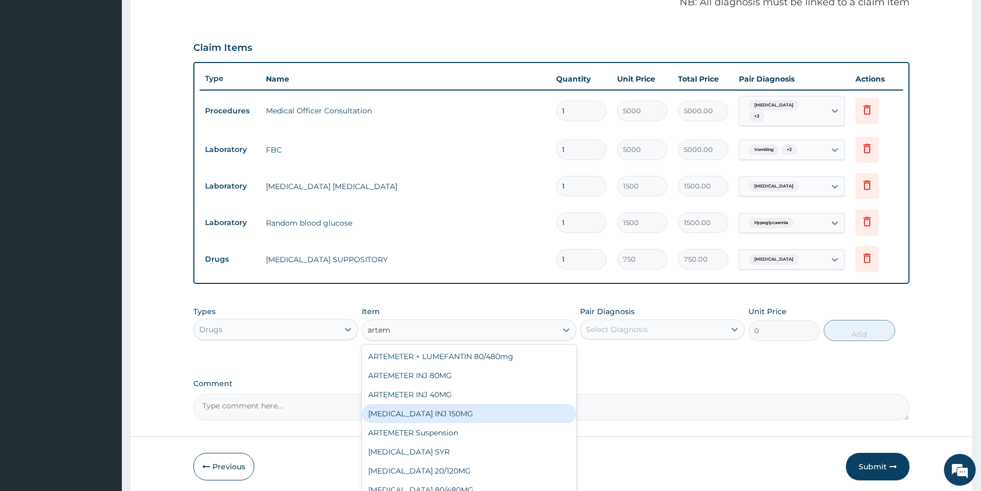
drag, startPoint x: 472, startPoint y: 407, endPoint x: 495, endPoint y: 397, distance: 25.6
click at [470, 404] on div "ARTEMETHER INJ 150MG" at bounding box center [469, 413] width 215 height 19
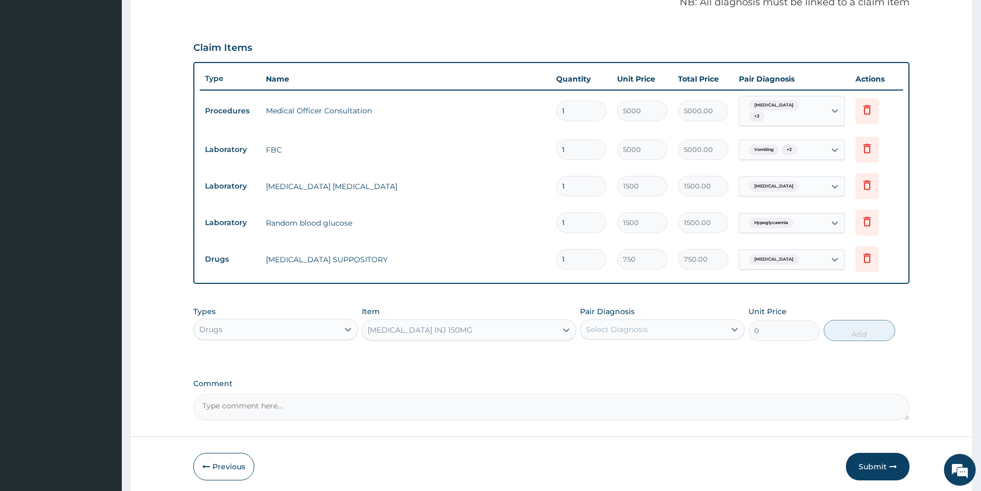
type input "2500"
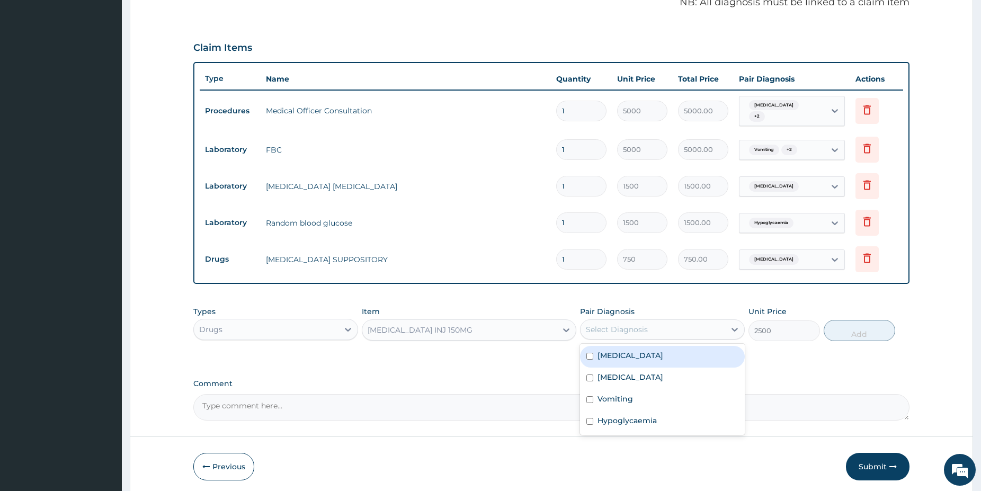
click at [653, 329] on div "Select Diagnosis" at bounding box center [653, 329] width 145 height 17
click at [646, 359] on div "Malaria" at bounding box center [662, 357] width 165 height 22
checkbox input "true"
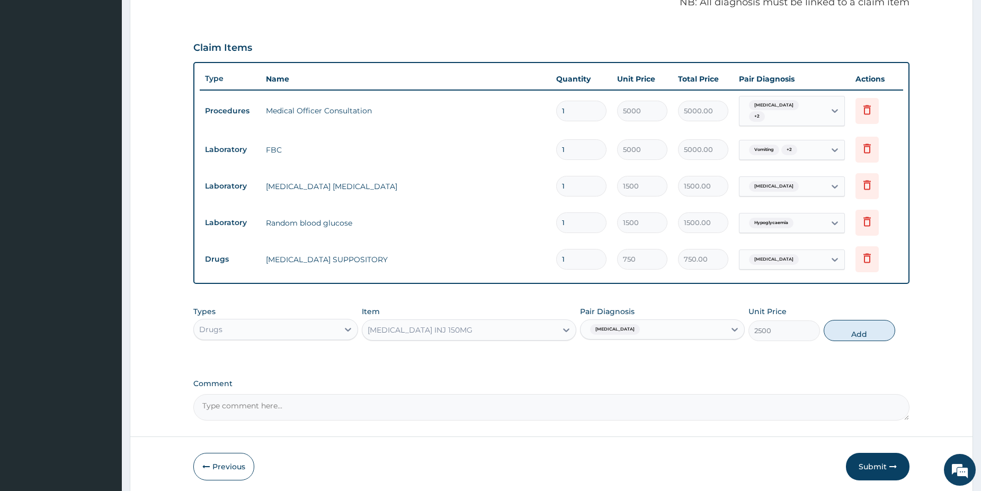
drag, startPoint x: 856, startPoint y: 324, endPoint x: 846, endPoint y: 330, distance: 10.9
click at [855, 325] on button "Add" at bounding box center [860, 330] width 72 height 21
type input "0"
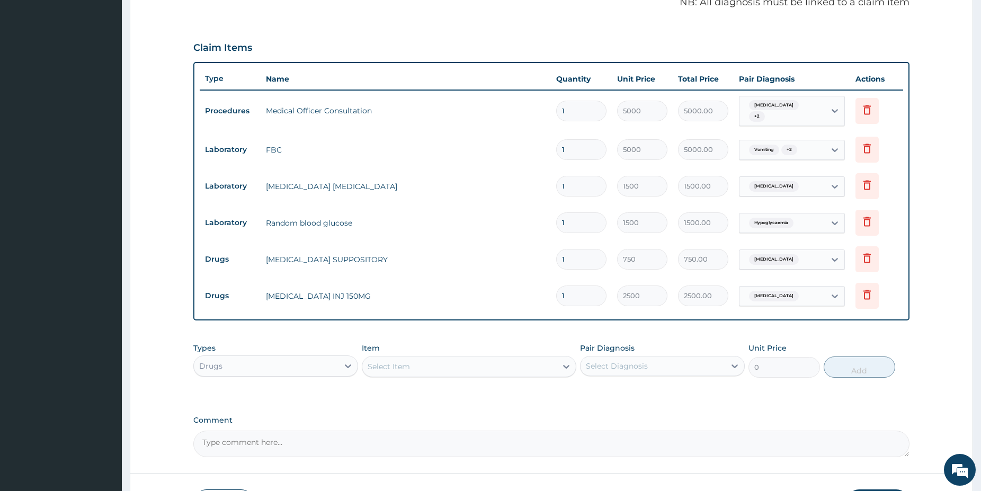
click at [457, 364] on div "Select Item" at bounding box center [459, 366] width 194 height 17
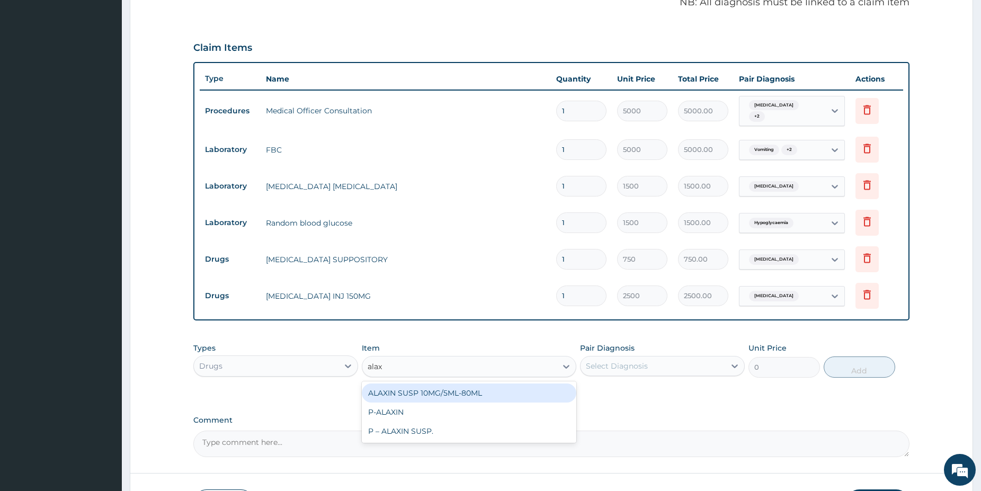
type input "alaxi"
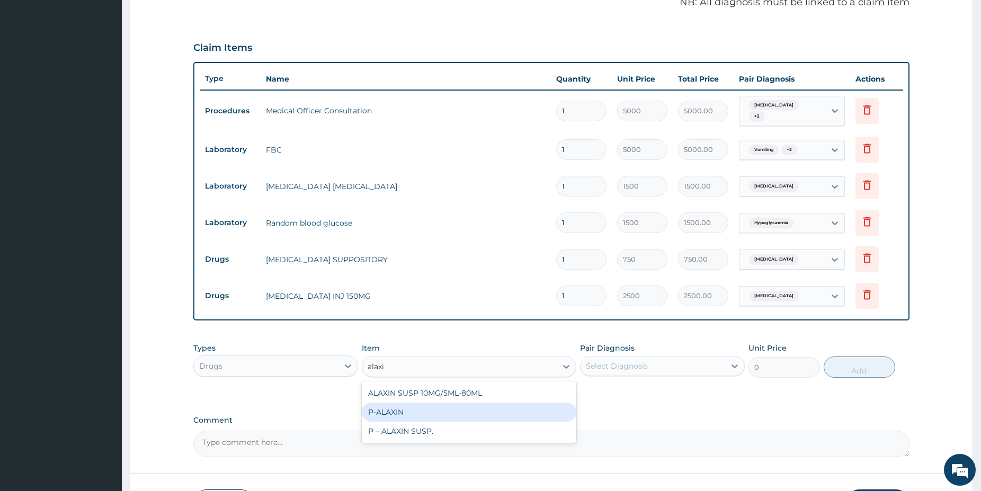
click at [434, 410] on div "P-ALAXIN" at bounding box center [469, 412] width 215 height 19
type input "350"
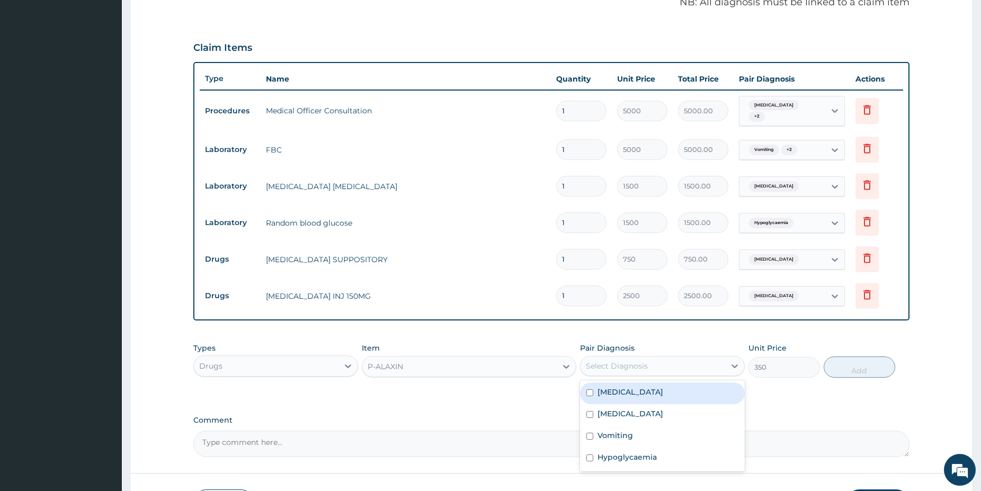
click at [644, 370] on div "Select Diagnosis" at bounding box center [653, 366] width 145 height 17
click at [631, 386] on div "Malaria" at bounding box center [662, 394] width 165 height 22
checkbox input "true"
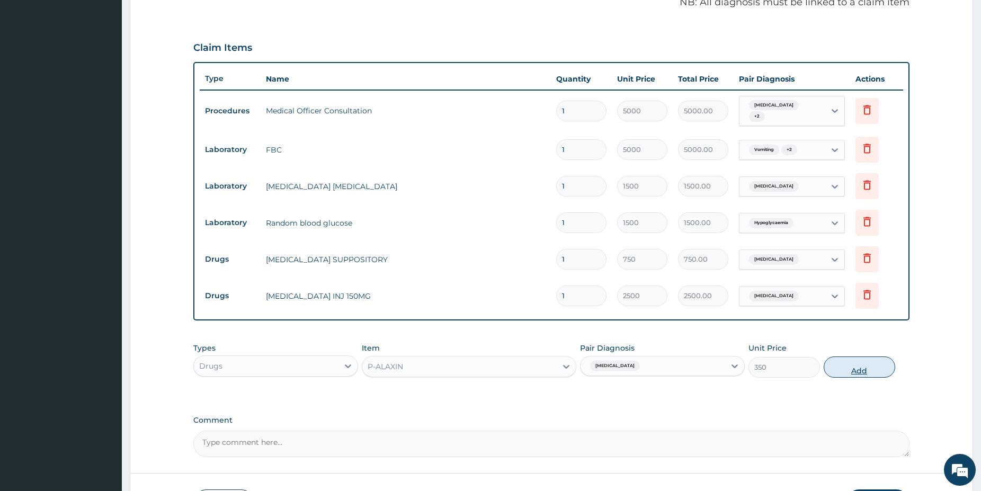
click at [856, 370] on button "Add" at bounding box center [860, 367] width 72 height 21
type input "0"
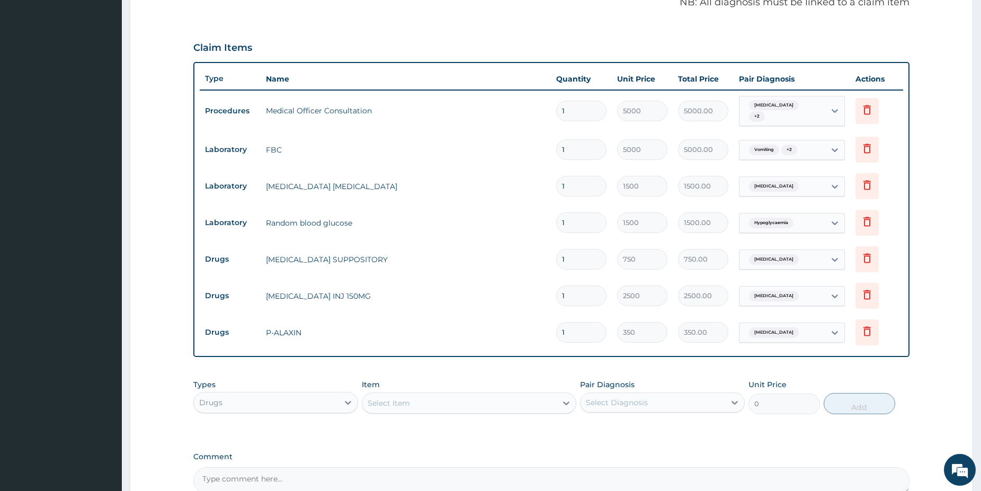
type input "0.00"
type input "9"
type input "3150.00"
type input "9"
click at [501, 401] on div "Select Item" at bounding box center [459, 403] width 194 height 17
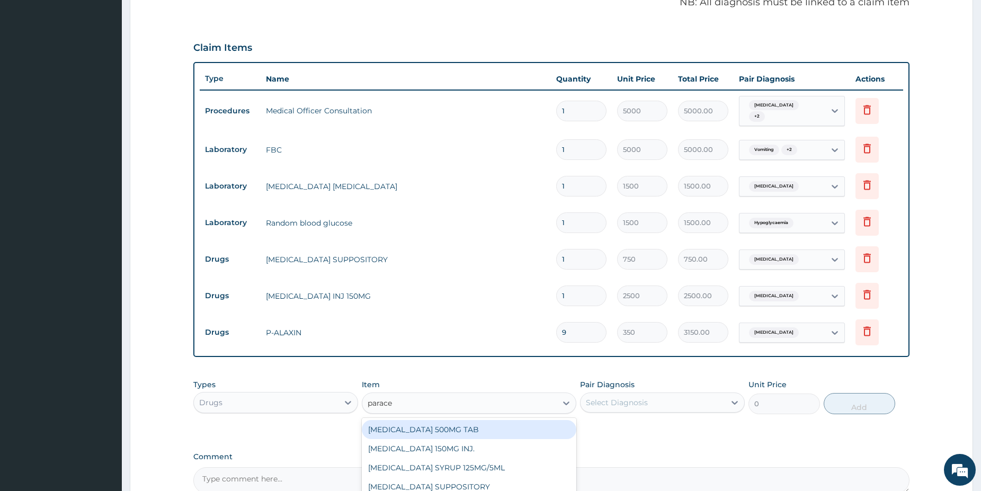
type input "paracet"
click at [486, 429] on div "PARACETAMOL 500MG TAB" at bounding box center [469, 429] width 215 height 19
type input "38"
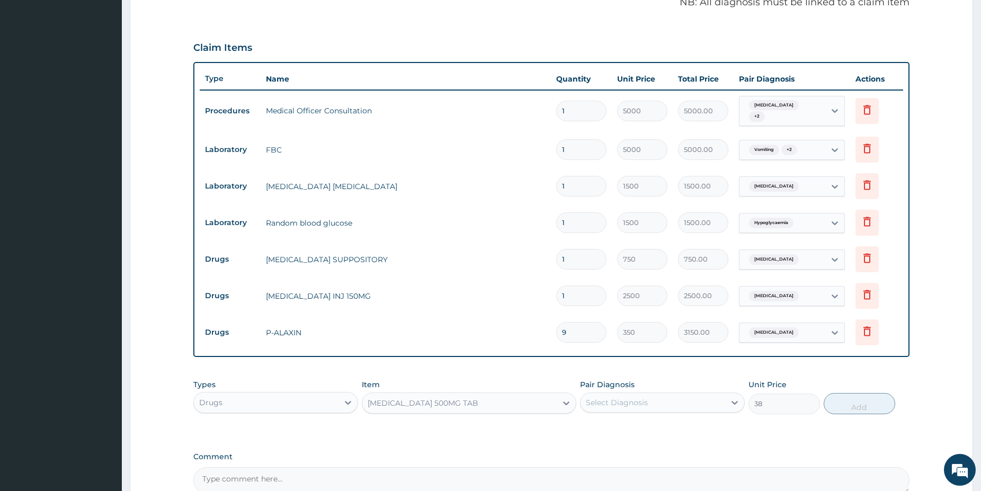
click at [625, 403] on div "Select Diagnosis" at bounding box center [617, 402] width 62 height 11
drag, startPoint x: 673, startPoint y: 427, endPoint x: 704, endPoint y: 413, distance: 33.5
click at [673, 425] on div "Malaria" at bounding box center [662, 430] width 165 height 22
checkbox input "true"
click at [847, 405] on button "Add" at bounding box center [860, 403] width 72 height 21
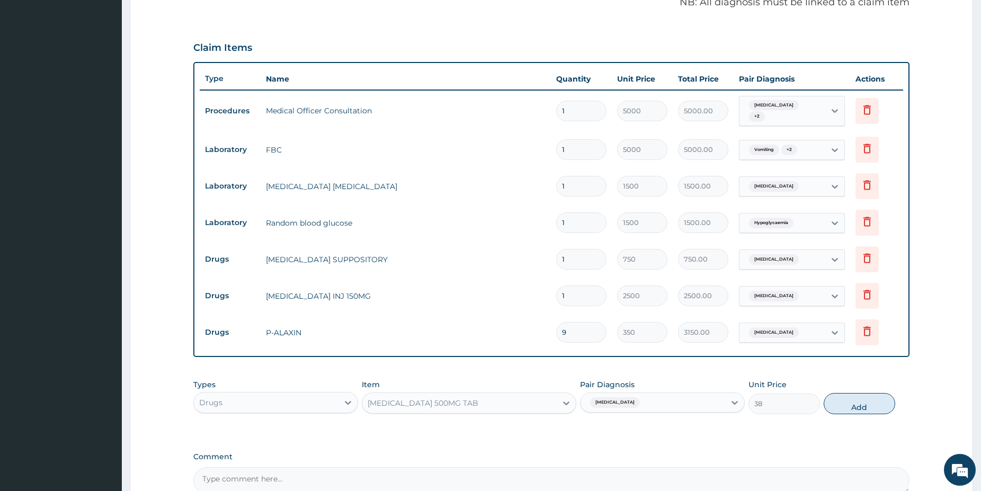
type input "0"
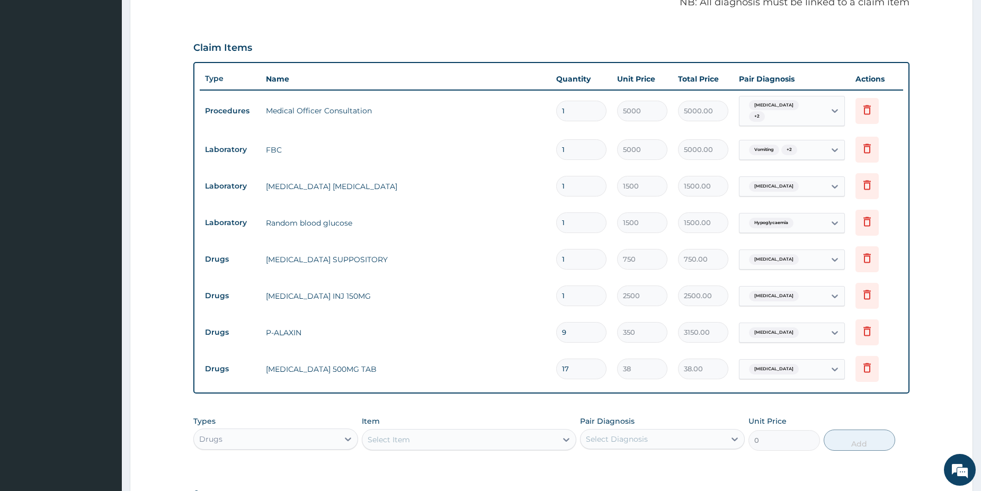
type input "178"
type input "6764.00"
type input "17"
type input "646.00"
type input "1"
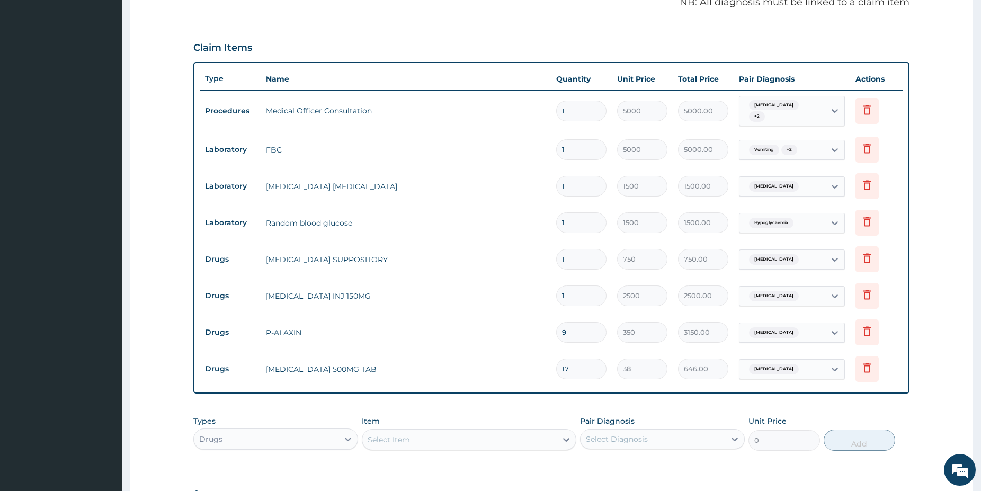
type input "38.00"
type input "18"
type input "684.00"
type input "18"
click at [391, 434] on div "Select Item" at bounding box center [389, 439] width 42 height 11
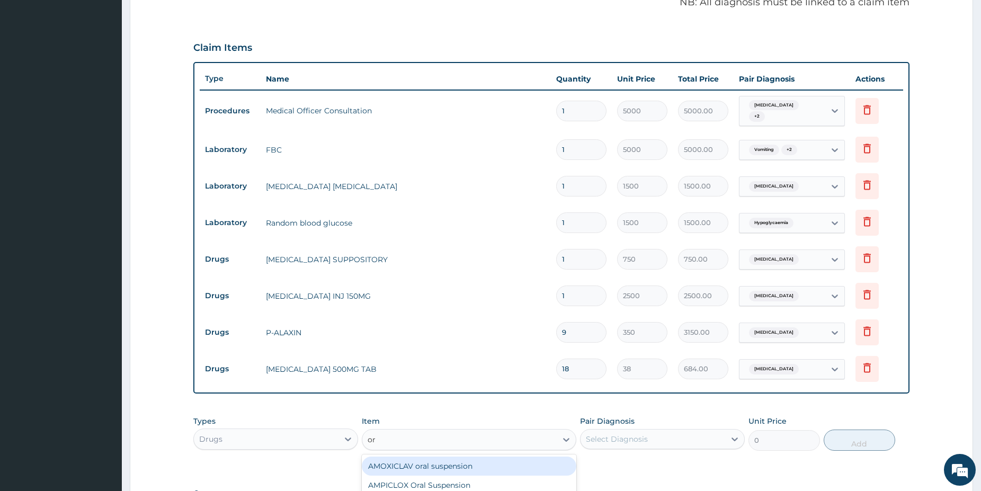
type input "ors"
click at [440, 460] on div "ORS GRANULES" at bounding box center [469, 466] width 215 height 19
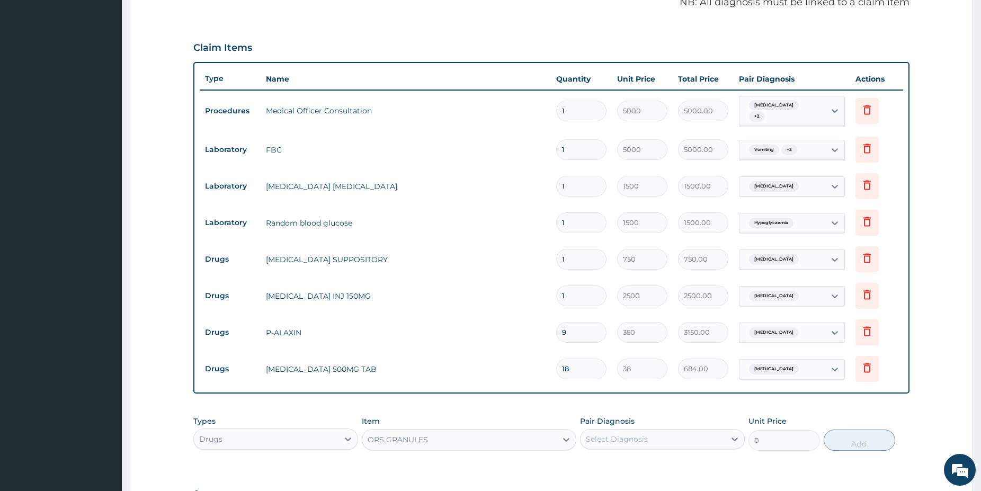
type input "450"
click at [653, 434] on div "Select Diagnosis" at bounding box center [653, 439] width 145 height 17
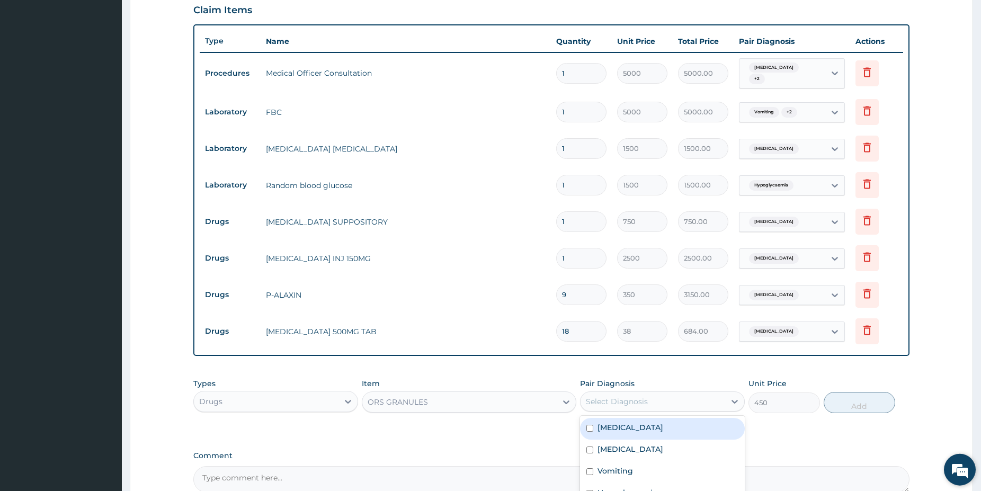
drag, startPoint x: 985, startPoint y: 484, endPoint x: 972, endPoint y: 484, distance: 12.7
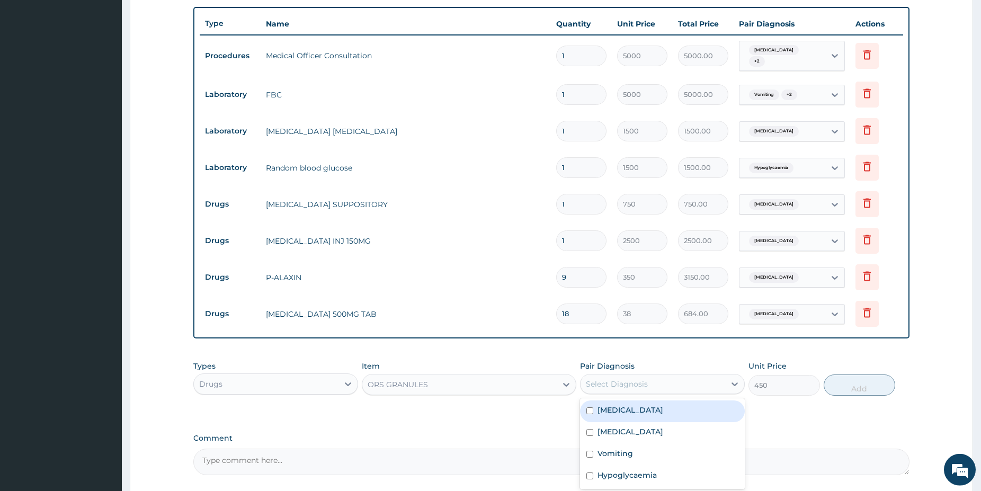
scroll to position [385, 0]
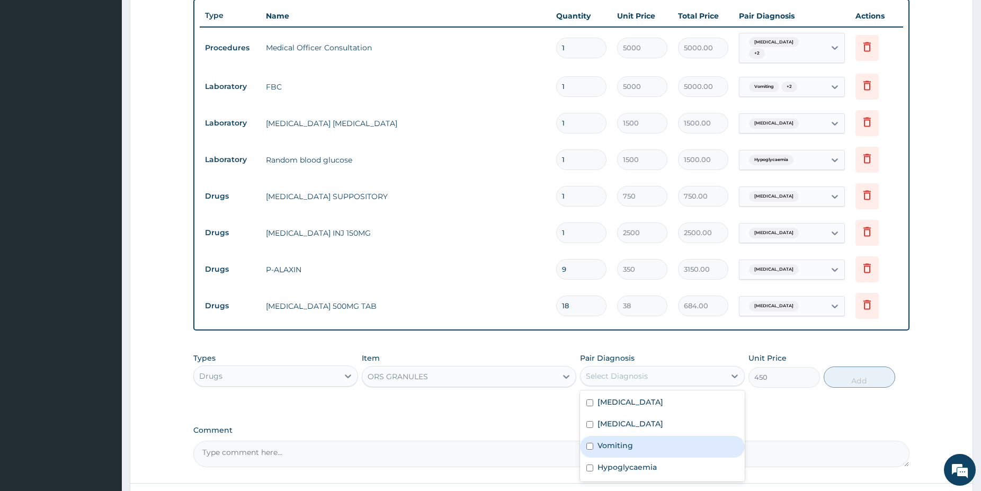
click at [732, 443] on div "Vomiting" at bounding box center [662, 447] width 165 height 22
checkbox input "true"
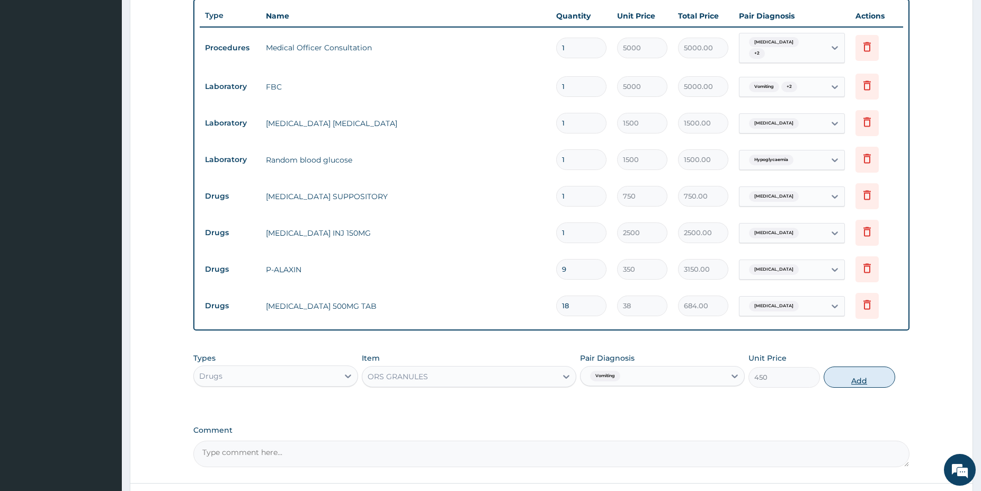
click at [849, 377] on button "Add" at bounding box center [860, 377] width 72 height 21
type input "0"
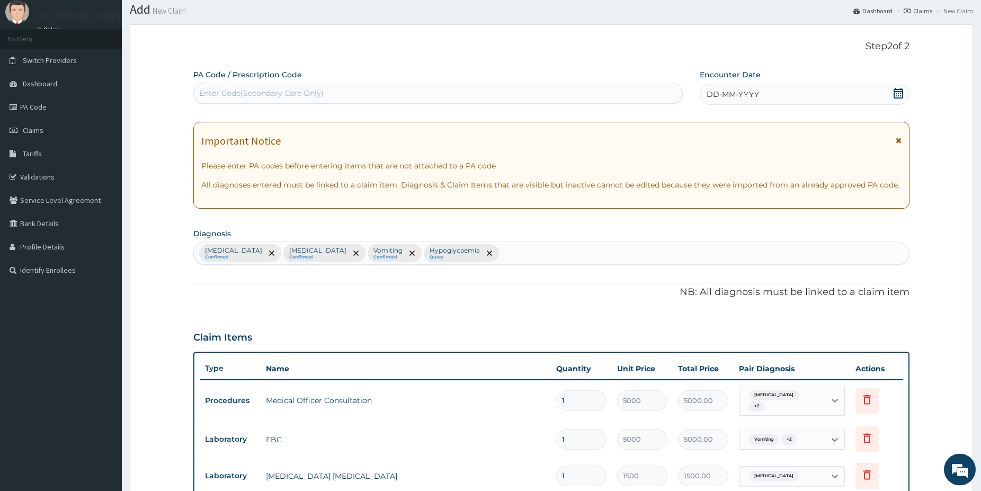
scroll to position [24, 0]
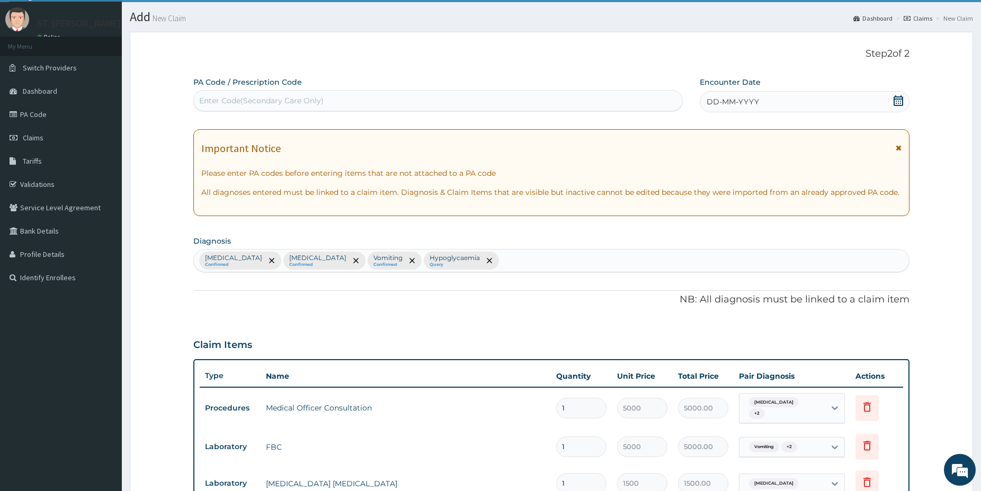
click at [899, 97] on icon at bounding box center [899, 100] width 10 height 11
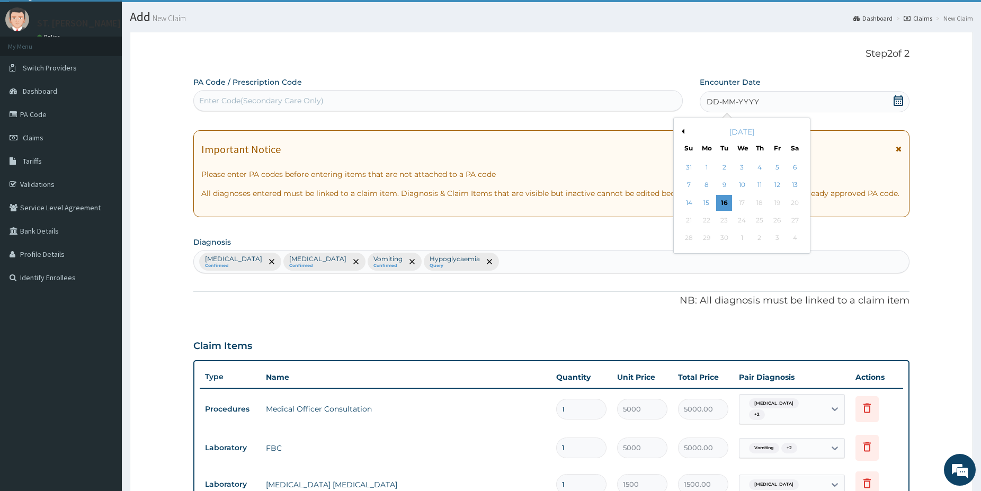
click at [796, 184] on div "13" at bounding box center [795, 185] width 16 height 16
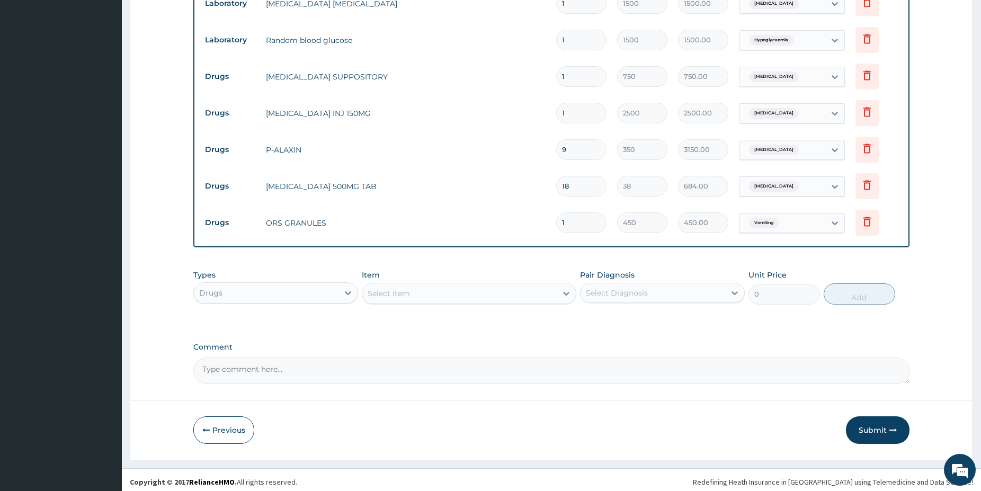
click at [884, 428] on button "Submit" at bounding box center [878, 430] width 64 height 28
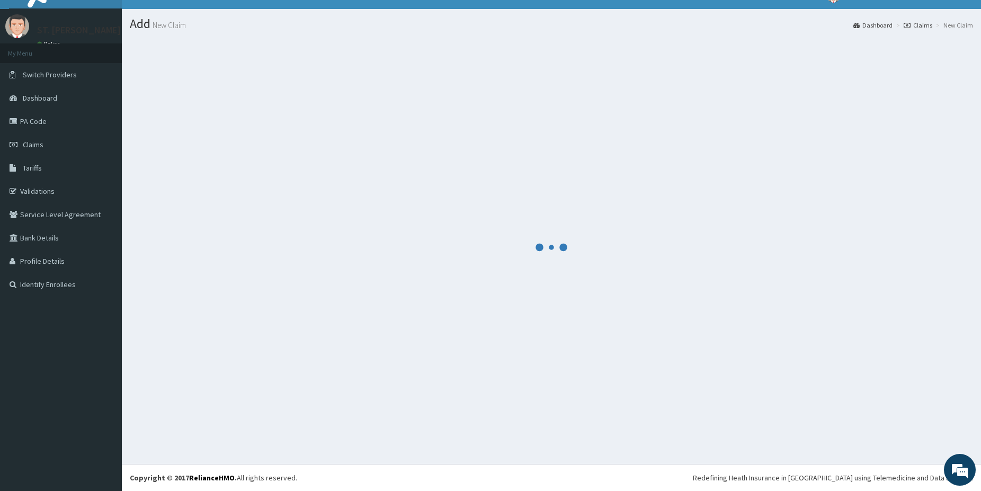
scroll to position [17, 0]
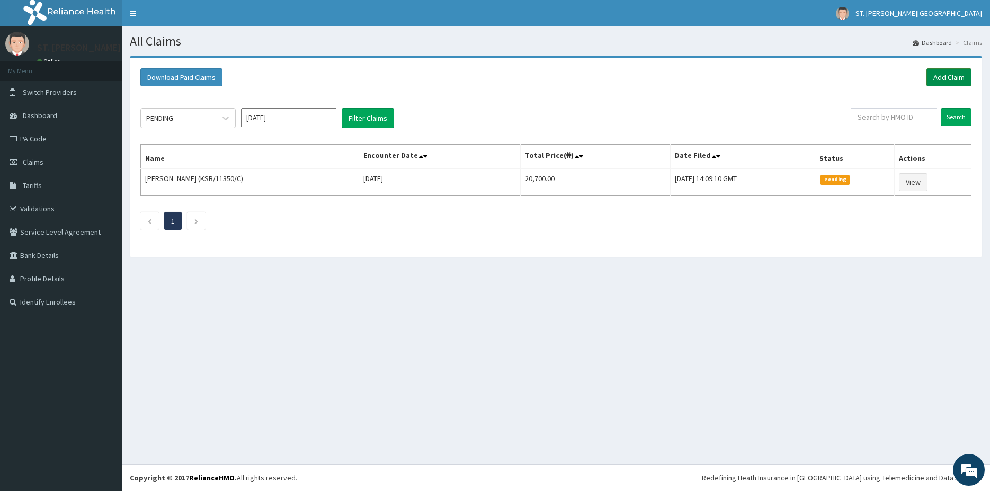
click at [945, 84] on link "Add Claim" at bounding box center [949, 77] width 45 height 18
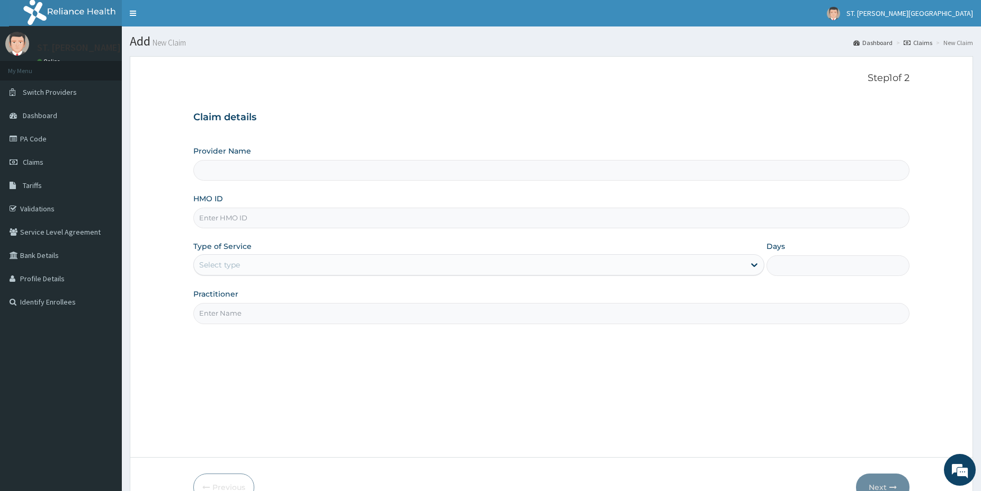
type input "[GEOGRAPHIC_DATA]- [GEOGRAPHIC_DATA]"
click at [243, 212] on input "HMO ID" at bounding box center [551, 218] width 716 height 21
paste input "SBL/10374/A"
type input "SBL/10374/A"
click at [232, 259] on div "Select type" at bounding box center [469, 264] width 551 height 17
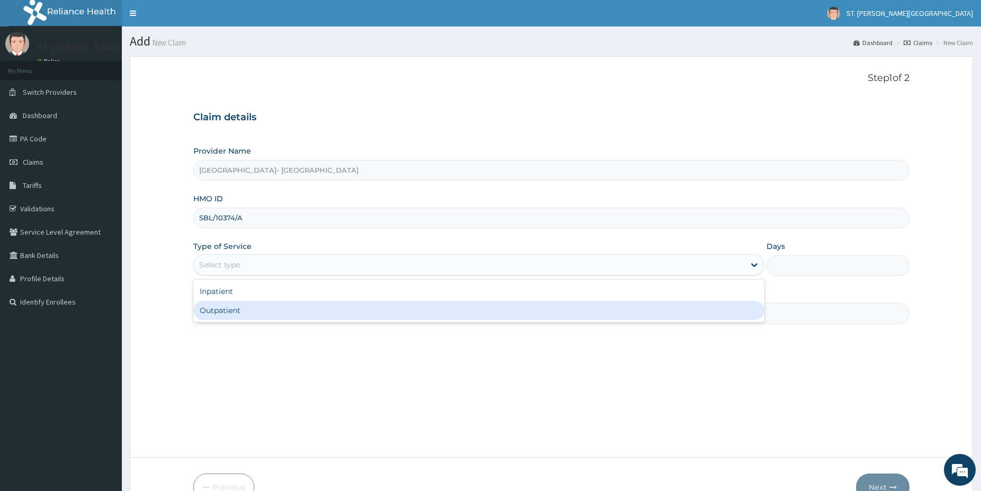
click at [233, 314] on div "Outpatient" at bounding box center [478, 310] width 571 height 19
type input "1"
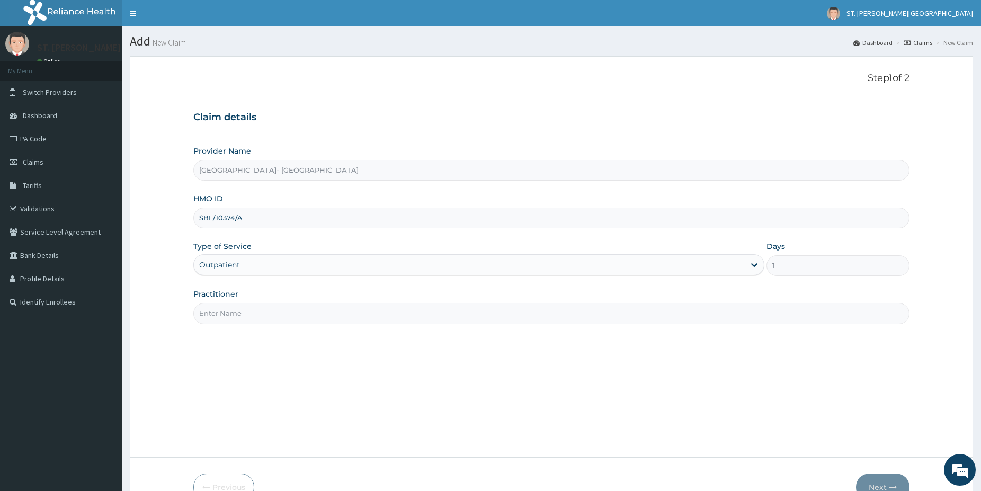
click at [233, 315] on input "Practitioner" at bounding box center [551, 313] width 716 height 21
type input "dr.latifah"
click at [886, 480] on button "Next" at bounding box center [883, 488] width 54 height 28
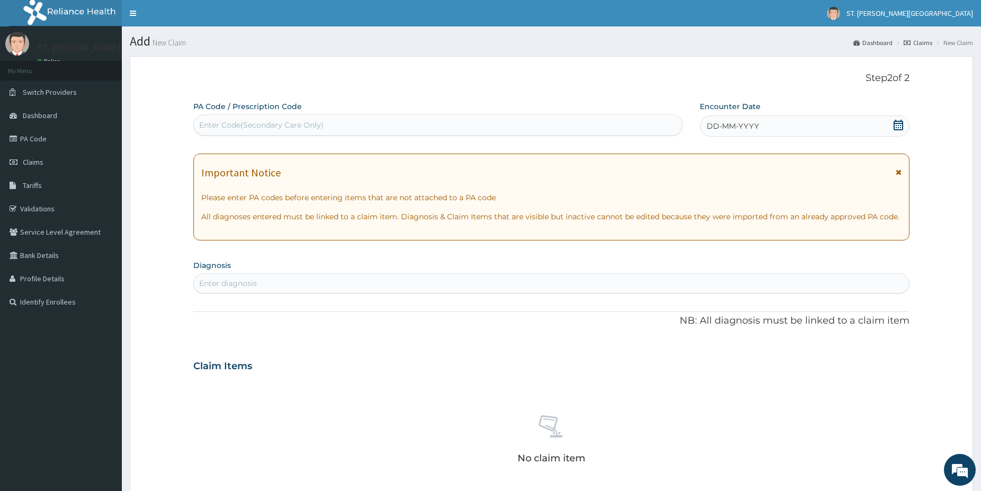
click at [418, 277] on div "Enter diagnosis" at bounding box center [551, 283] width 715 height 17
type input "malaria"
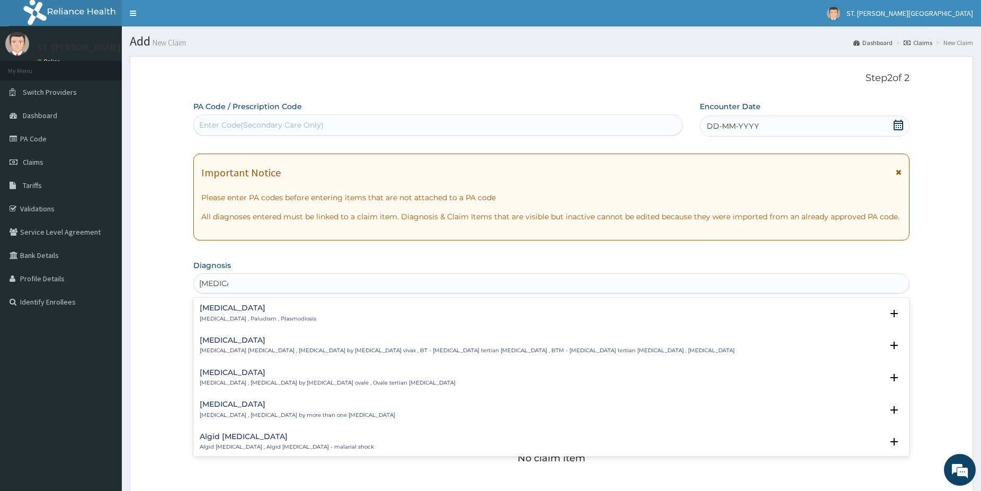
click at [228, 315] on p "Malaria , Paludism , Plasmodiosis" at bounding box center [258, 318] width 117 height 7
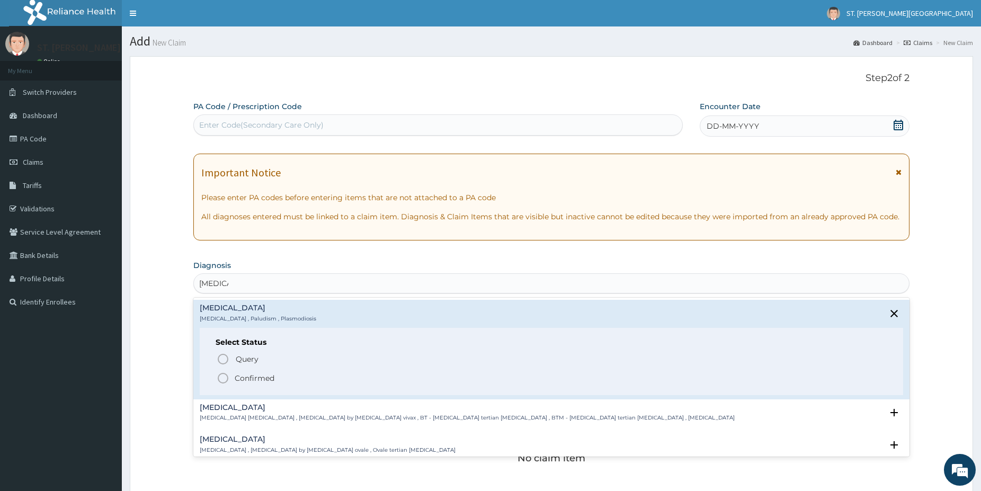
click at [221, 380] on icon "status option filled" at bounding box center [223, 378] width 13 height 13
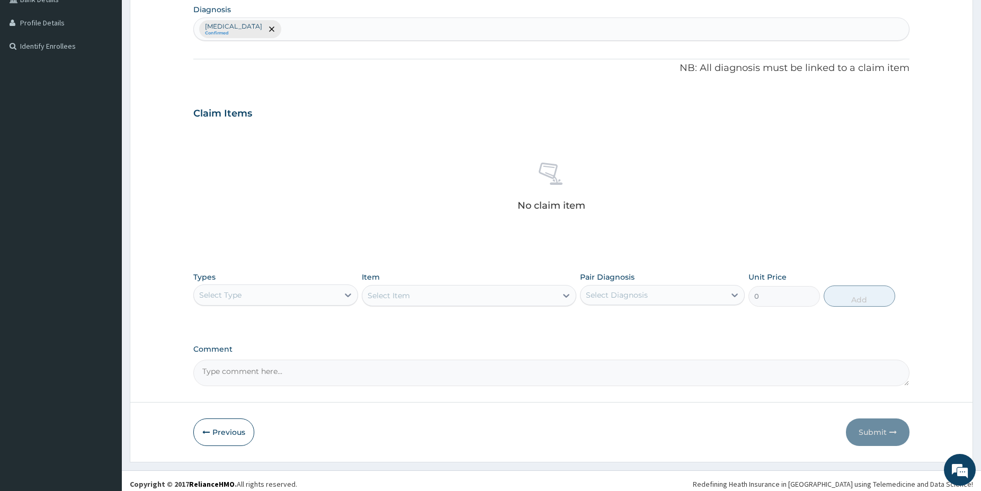
scroll to position [262, 0]
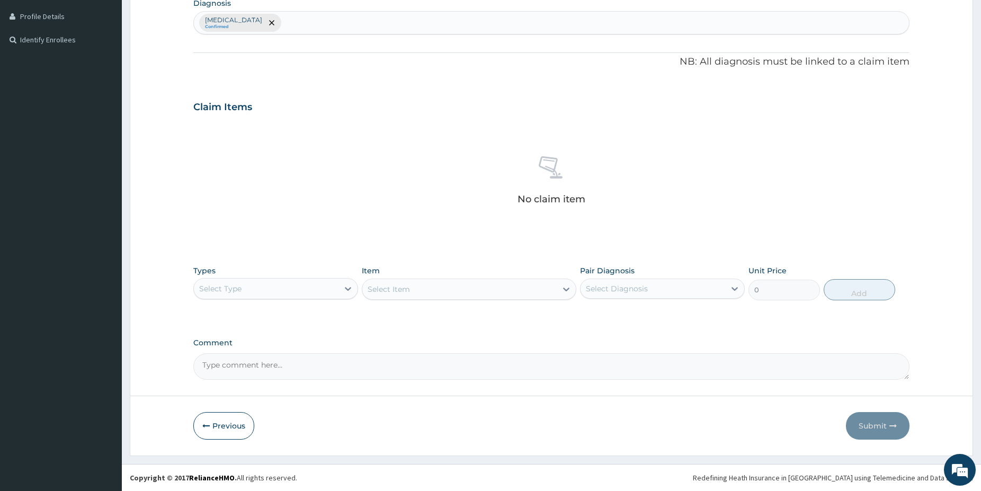
drag, startPoint x: 984, startPoint y: 485, endPoint x: 761, endPoint y: 415, distance: 233.8
drag, startPoint x: 291, startPoint y: 285, endPoint x: 291, endPoint y: 301, distance: 17.0
click at [291, 288] on div "Select Type" at bounding box center [266, 288] width 145 height 17
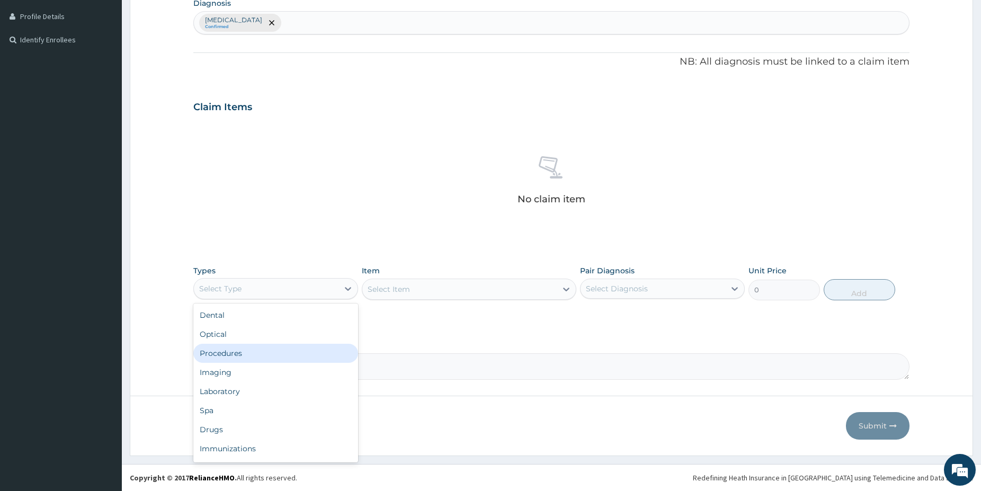
drag, startPoint x: 253, startPoint y: 352, endPoint x: 290, endPoint y: 336, distance: 40.4
click at [253, 353] on div "Procedures" at bounding box center [275, 353] width 165 height 19
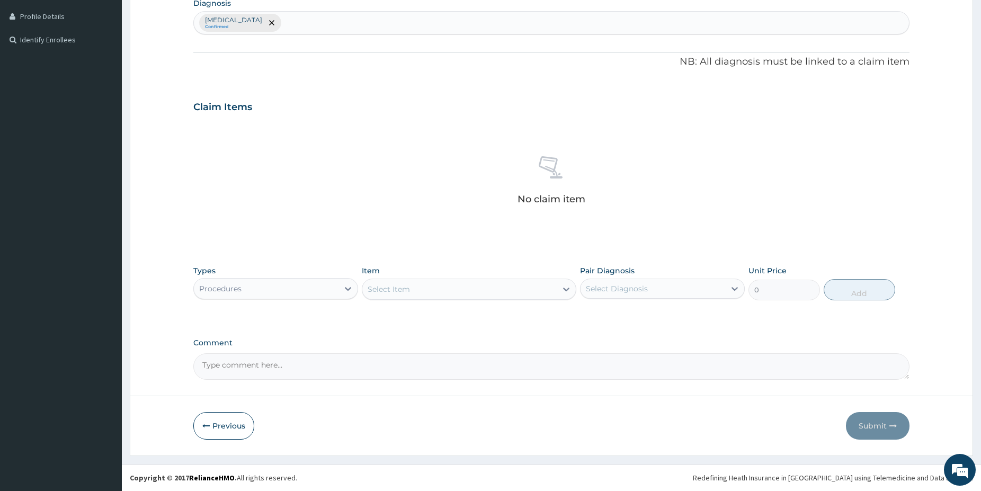
click at [424, 285] on div "Select Item" at bounding box center [459, 289] width 194 height 17
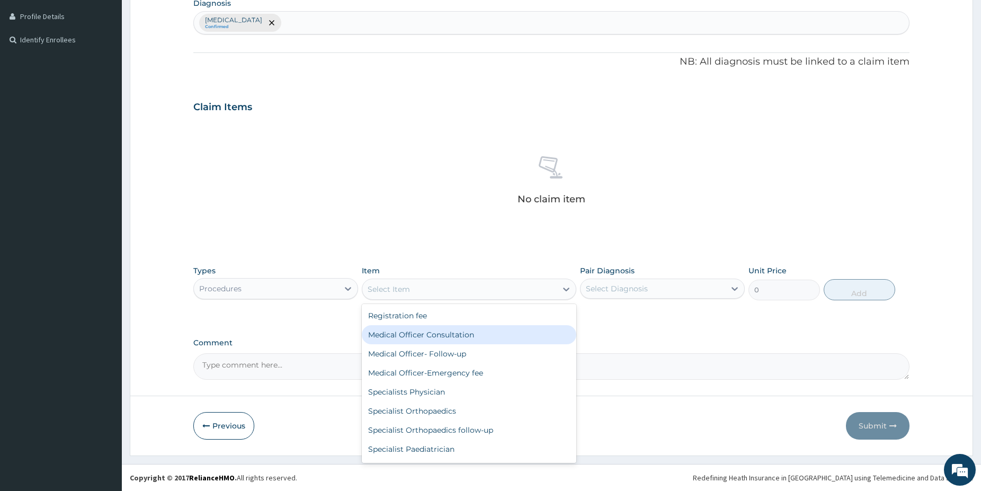
click at [468, 337] on div "Medical Officer Consultation" at bounding box center [469, 334] width 215 height 19
type input "5000"
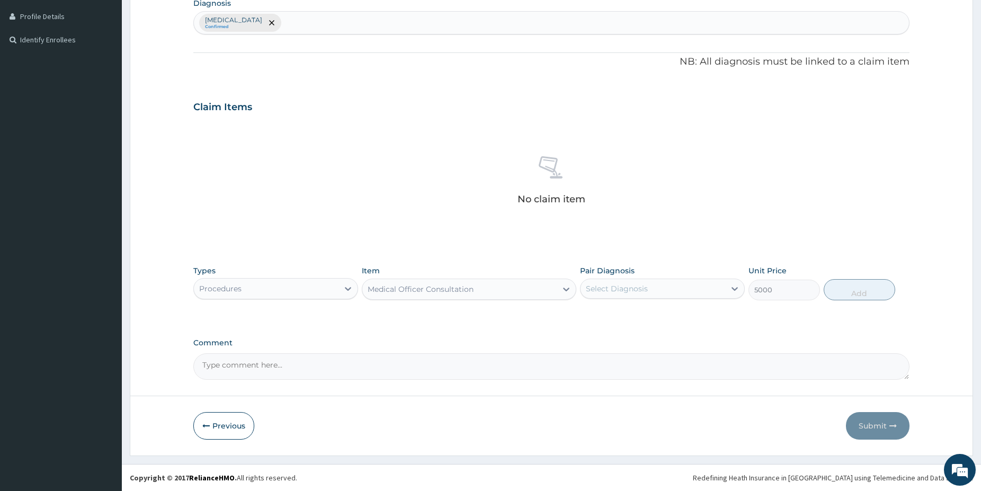
click at [642, 286] on div "Select Diagnosis" at bounding box center [617, 288] width 62 height 11
click at [634, 318] on div "Malaria" at bounding box center [662, 316] width 165 height 22
checkbox input "true"
drag, startPoint x: 865, startPoint y: 291, endPoint x: 816, endPoint y: 286, distance: 48.4
click at [865, 290] on button "Add" at bounding box center [860, 289] width 72 height 21
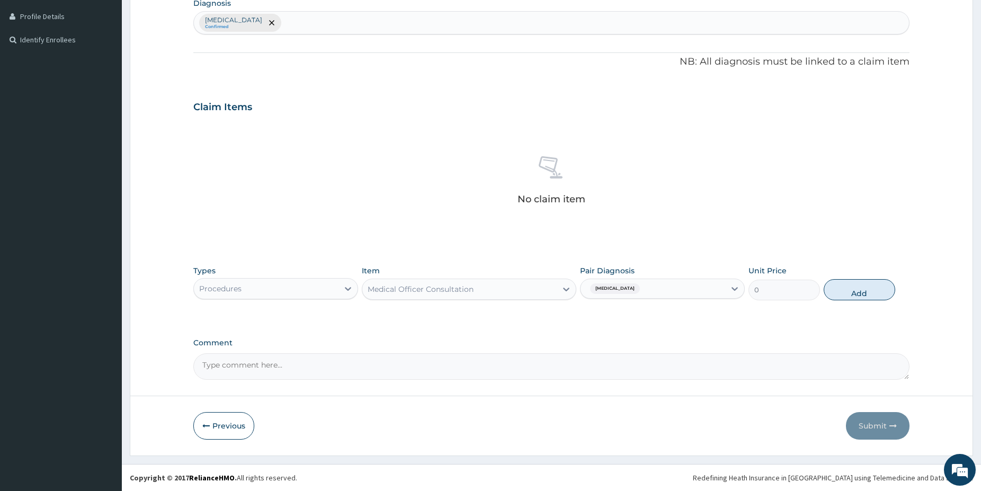
scroll to position [212, 0]
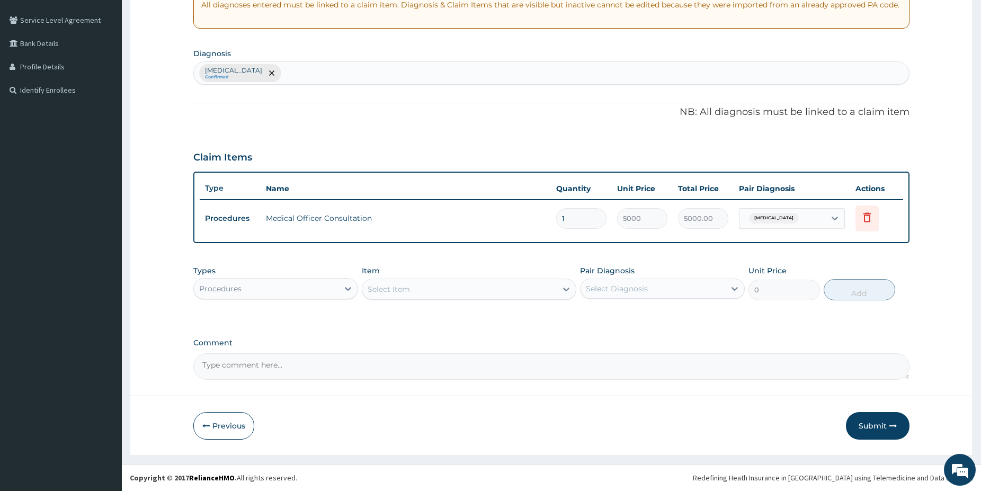
drag, startPoint x: 337, startPoint y: 289, endPoint x: 318, endPoint y: 299, distance: 21.4
click at [335, 289] on div "Procedures" at bounding box center [266, 288] width 145 height 17
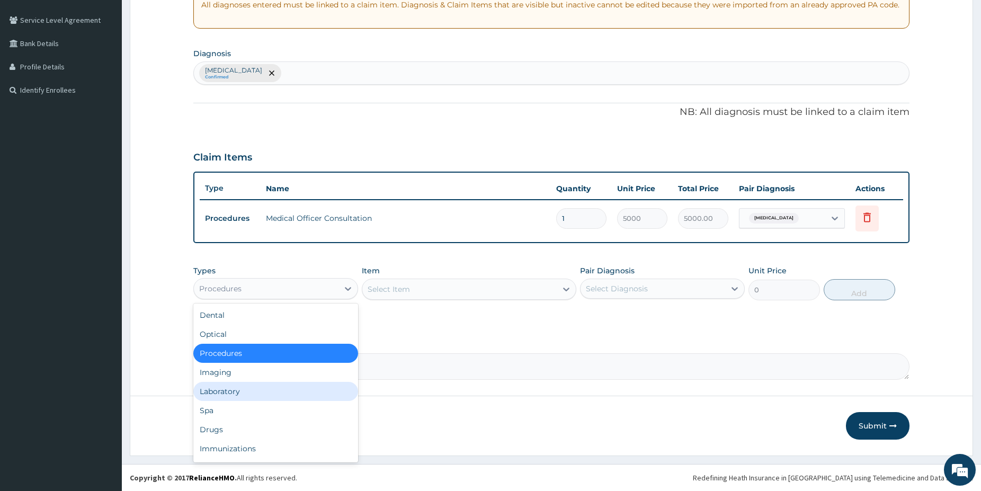
click at [245, 387] on div "Laboratory" at bounding box center [275, 391] width 165 height 19
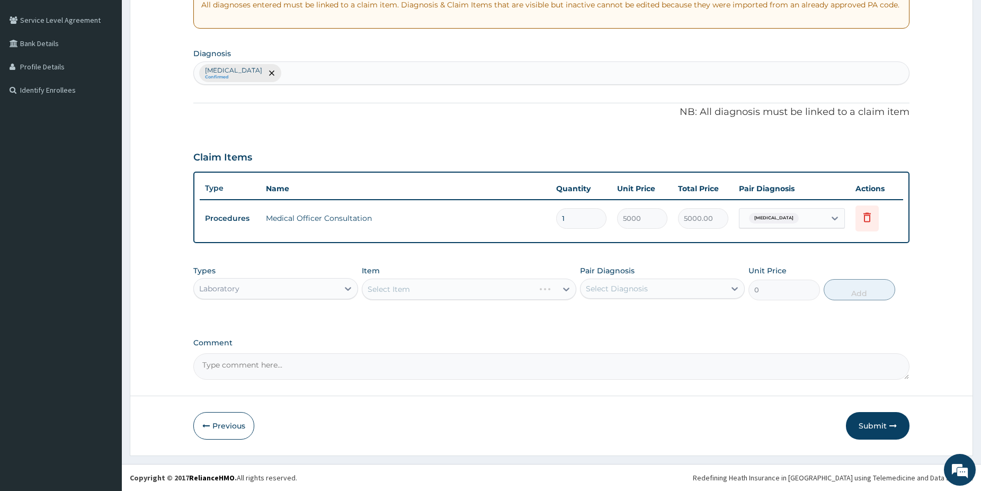
click at [450, 286] on div "Select Item" at bounding box center [469, 289] width 215 height 21
click at [447, 289] on div "Select Item" at bounding box center [469, 289] width 215 height 21
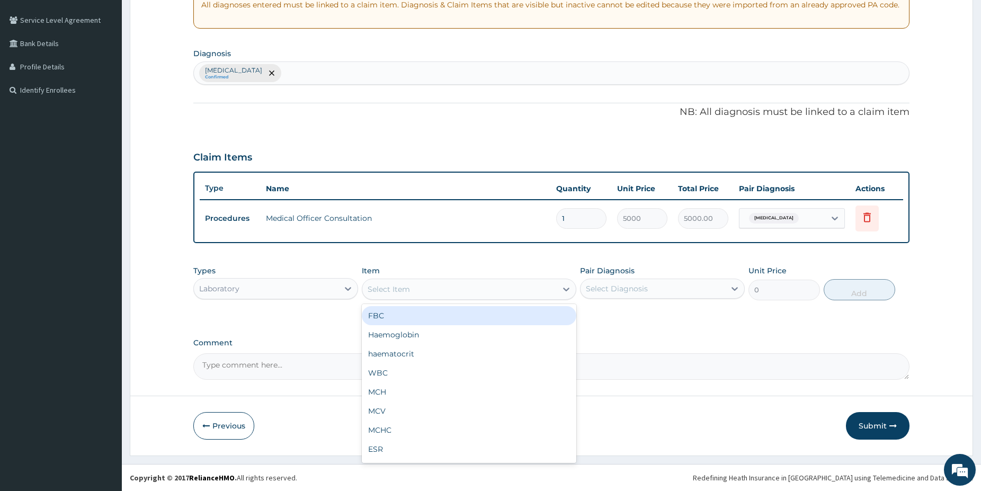
click at [437, 287] on div "Select Item" at bounding box center [459, 289] width 194 height 17
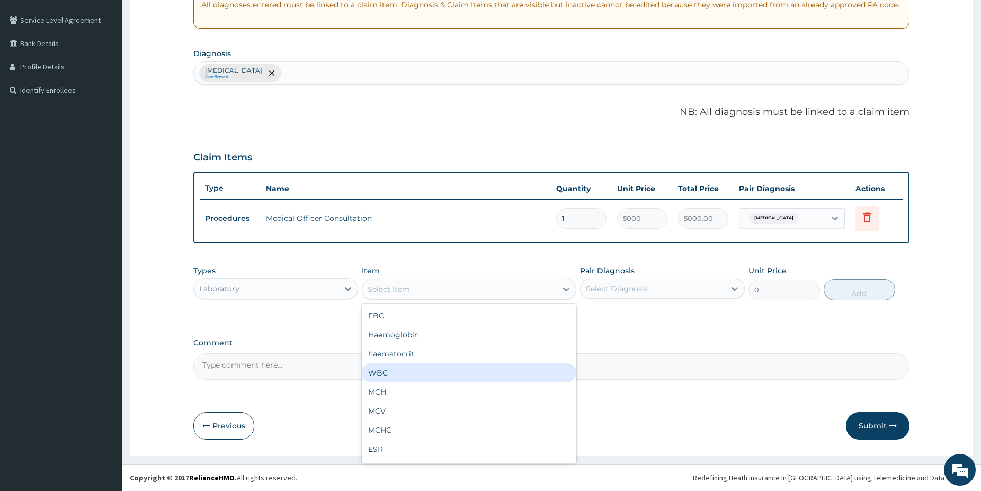
click at [405, 376] on div "WBC" at bounding box center [469, 372] width 215 height 19
type input "2500"
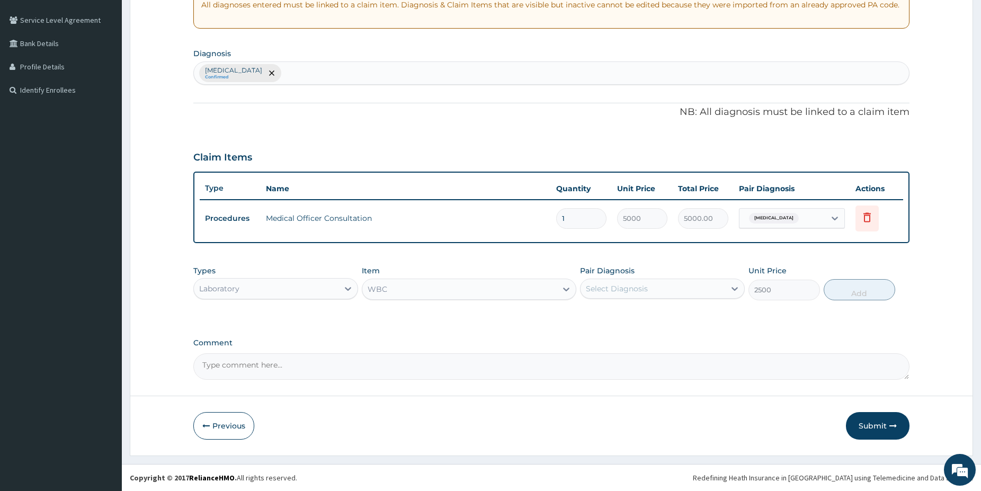
drag, startPoint x: 679, startPoint y: 288, endPoint x: 666, endPoint y: 299, distance: 16.9
click at [678, 288] on div "Select Diagnosis" at bounding box center [653, 288] width 145 height 17
drag, startPoint x: 650, startPoint y: 319, endPoint x: 855, endPoint y: 301, distance: 205.4
click at [650, 317] on div "Malaria" at bounding box center [662, 316] width 165 height 22
checkbox input "true"
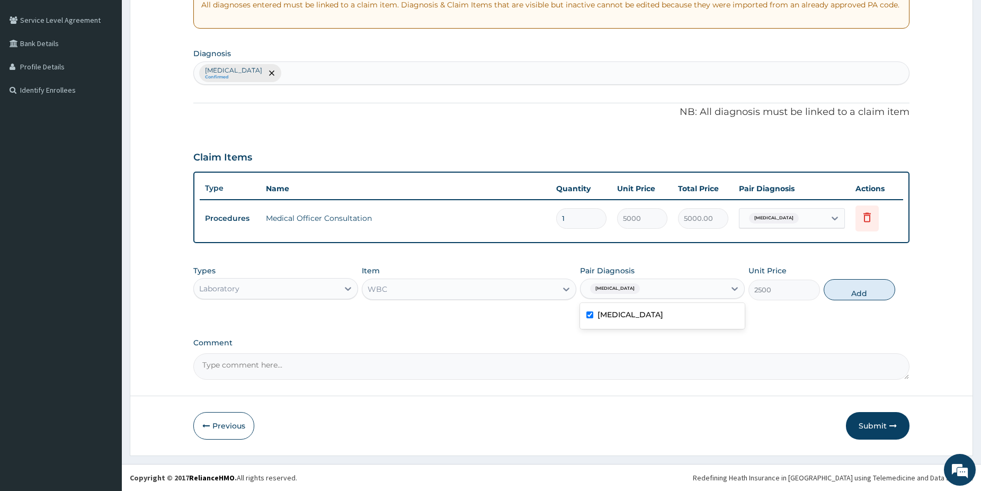
click at [857, 298] on button "Add" at bounding box center [860, 289] width 72 height 21
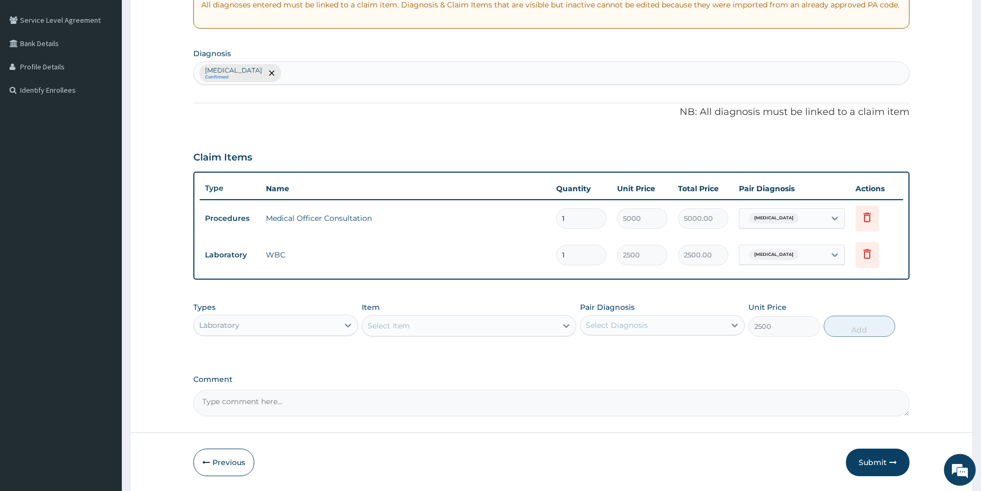
type input "0"
drag, startPoint x: 547, startPoint y: 324, endPoint x: 530, endPoint y: 318, distance: 17.3
click at [546, 323] on div "Select Item" at bounding box center [459, 325] width 194 height 17
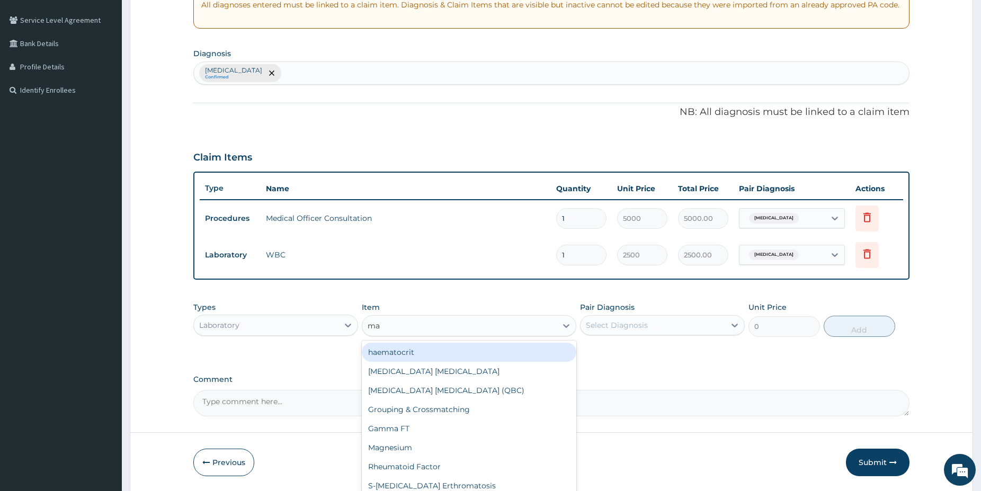
type input "mal"
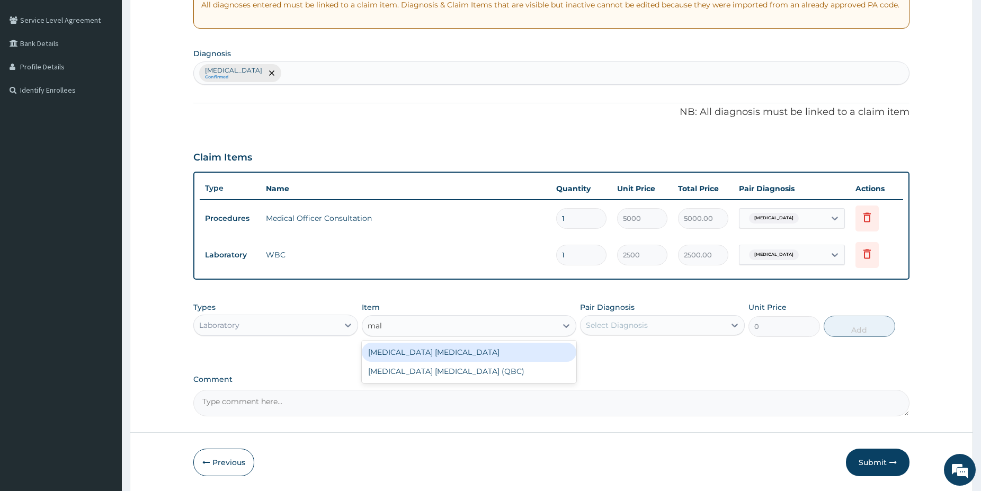
click at [450, 349] on div "Malaria Parasite" at bounding box center [469, 352] width 215 height 19
type input "1500"
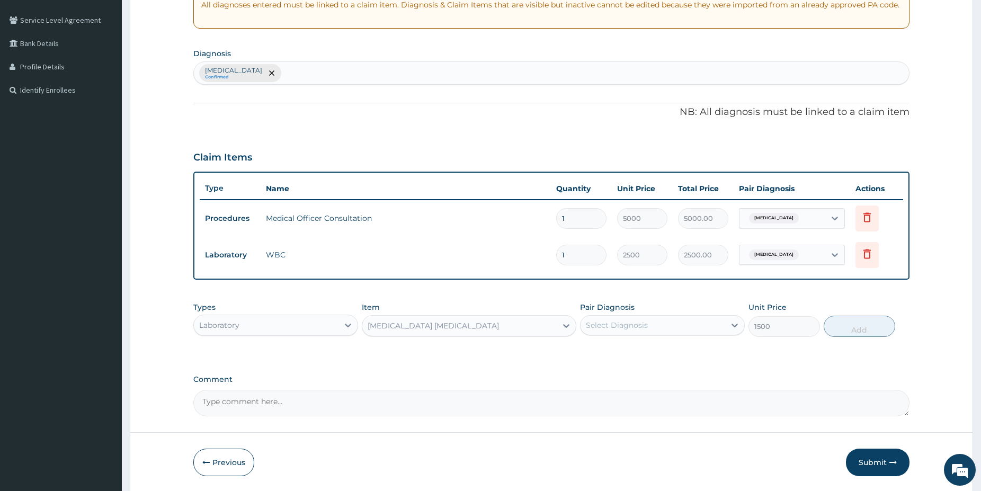
click at [671, 323] on div "Select Diagnosis" at bounding box center [653, 325] width 145 height 17
drag, startPoint x: 650, startPoint y: 345, endPoint x: 759, endPoint y: 350, distance: 109.3
click at [650, 346] on div "Malaria" at bounding box center [662, 353] width 165 height 22
checkbox input "true"
click at [851, 330] on button "Add" at bounding box center [860, 326] width 72 height 21
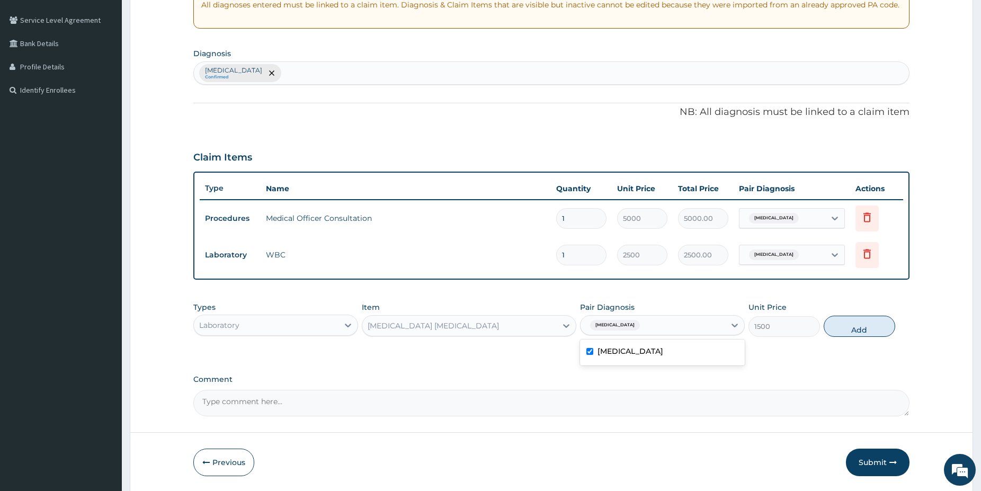
type input "0"
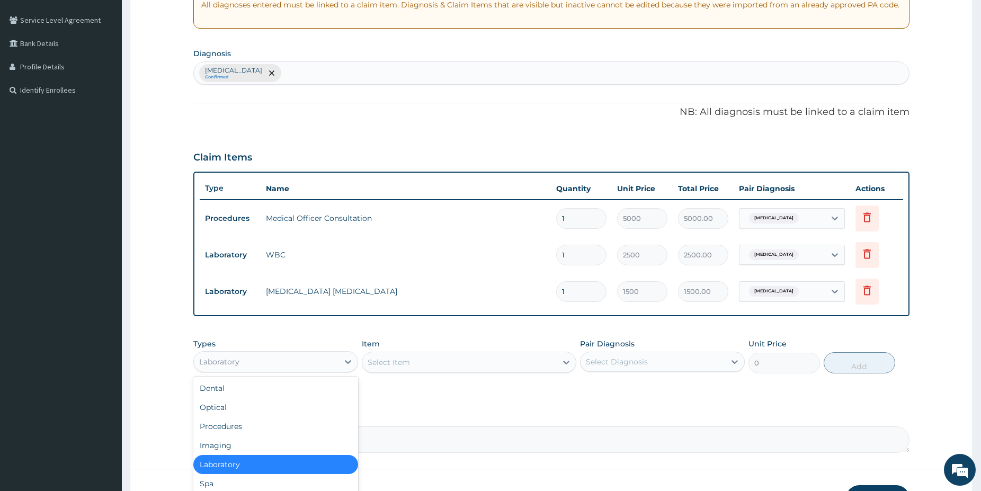
click at [310, 359] on div "Laboratory" at bounding box center [266, 361] width 145 height 17
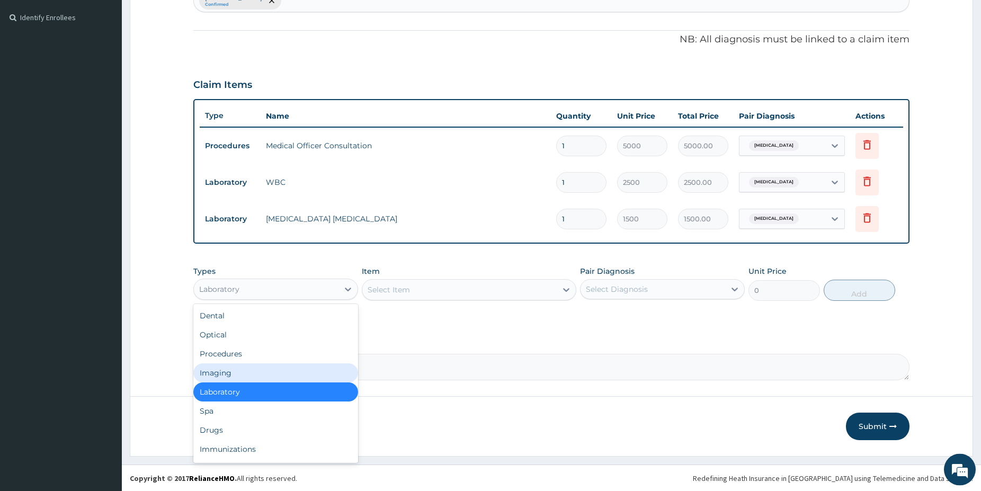
scroll to position [285, 0]
drag, startPoint x: 990, startPoint y: 489, endPoint x: 754, endPoint y: 488, distance: 235.2
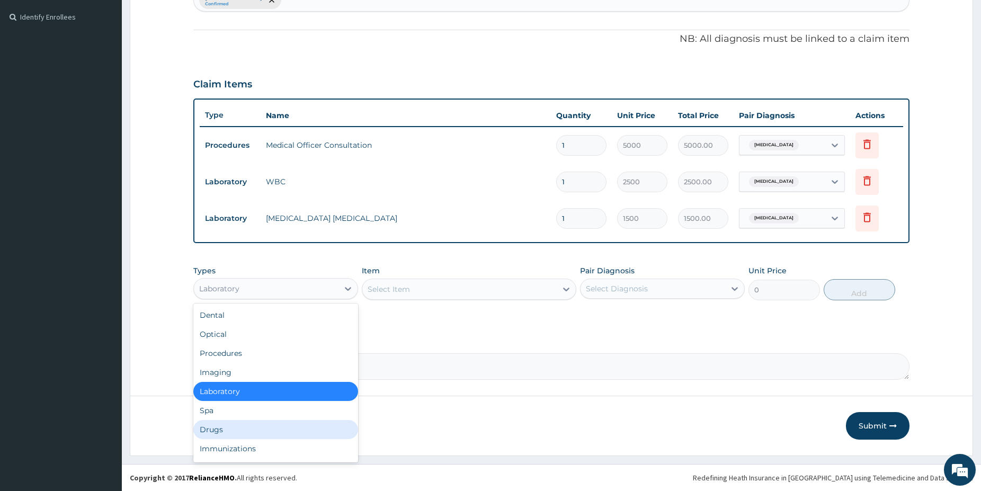
click at [285, 437] on div "Drugs" at bounding box center [275, 429] width 165 height 19
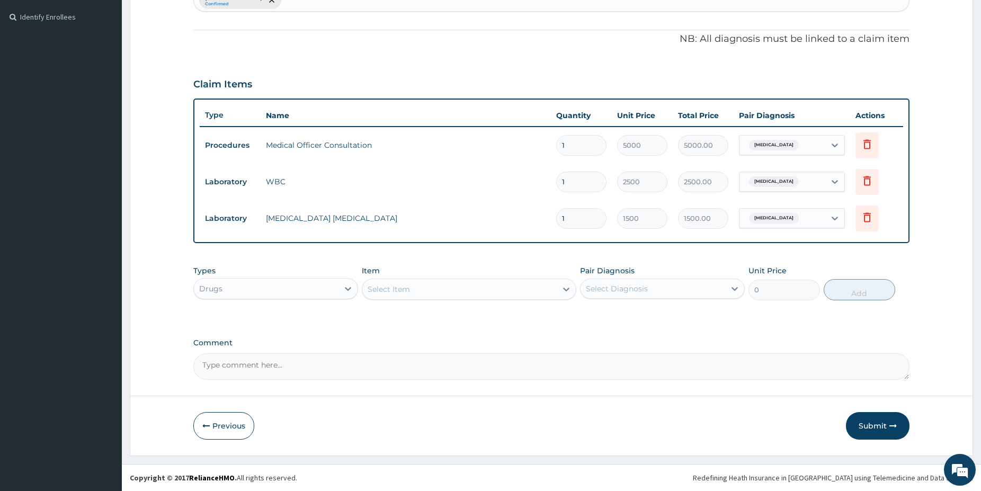
click at [443, 286] on div "Select Item" at bounding box center [459, 289] width 194 height 17
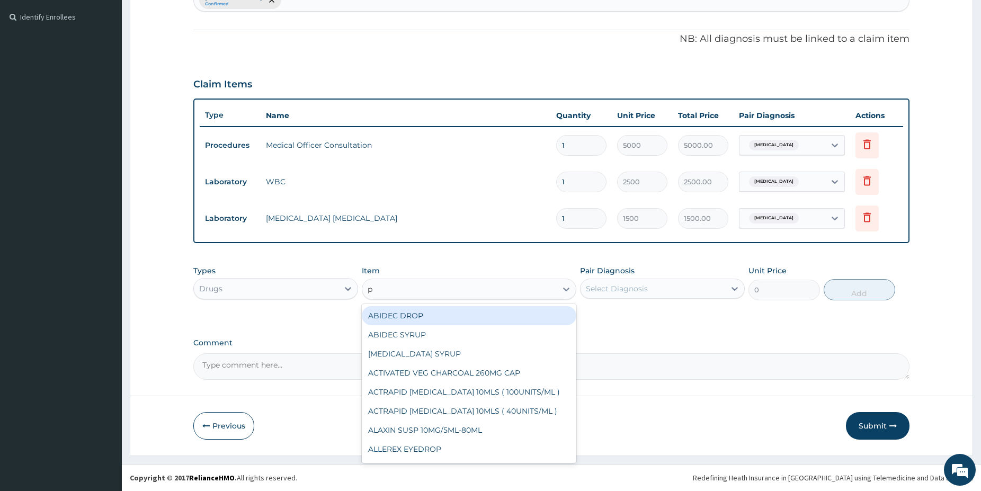
type input "p-"
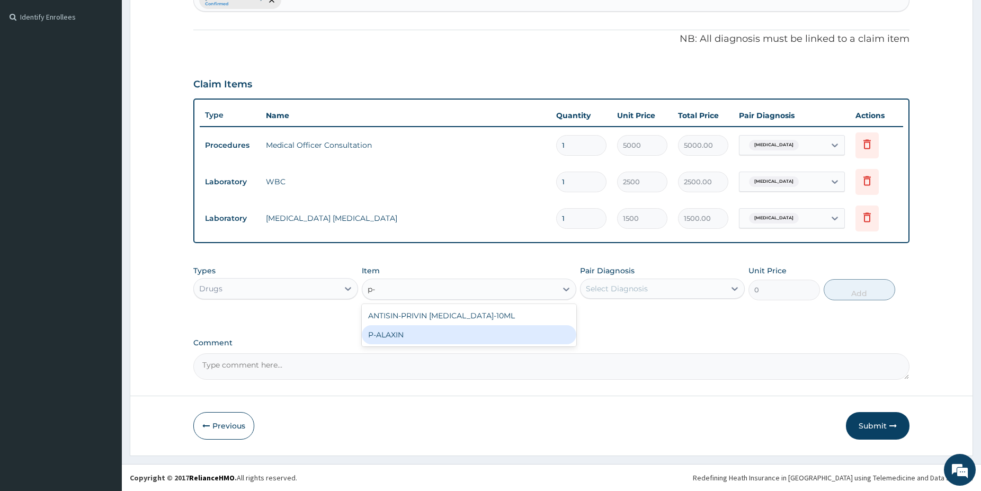
drag, startPoint x: 458, startPoint y: 338, endPoint x: 543, endPoint y: 319, distance: 87.4
click at [458, 335] on div "P-ALAXIN" at bounding box center [469, 334] width 215 height 19
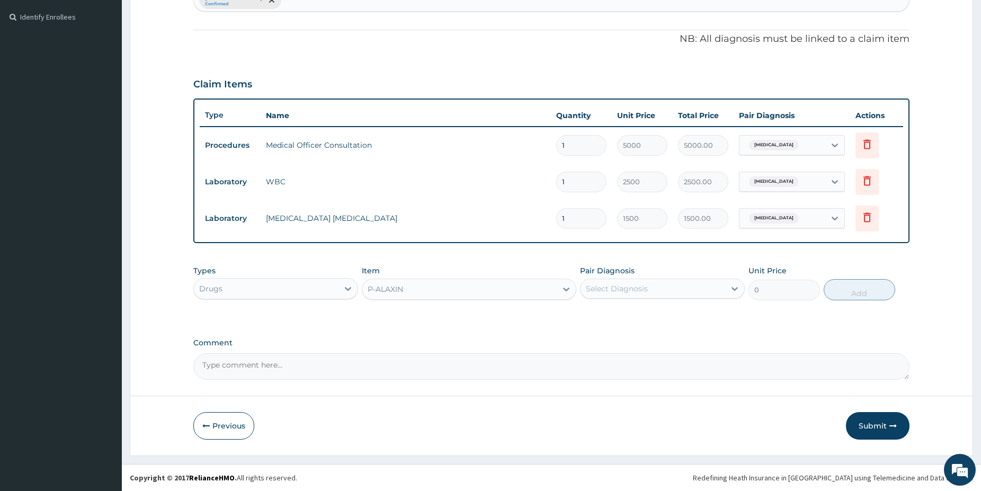
type input "350"
click at [637, 288] on div "Select Diagnosis" at bounding box center [617, 288] width 62 height 11
drag, startPoint x: 634, startPoint y: 310, endPoint x: 669, endPoint y: 314, distance: 35.8
click at [634, 310] on div "Malaria" at bounding box center [662, 316] width 165 height 22
checkbox input "true"
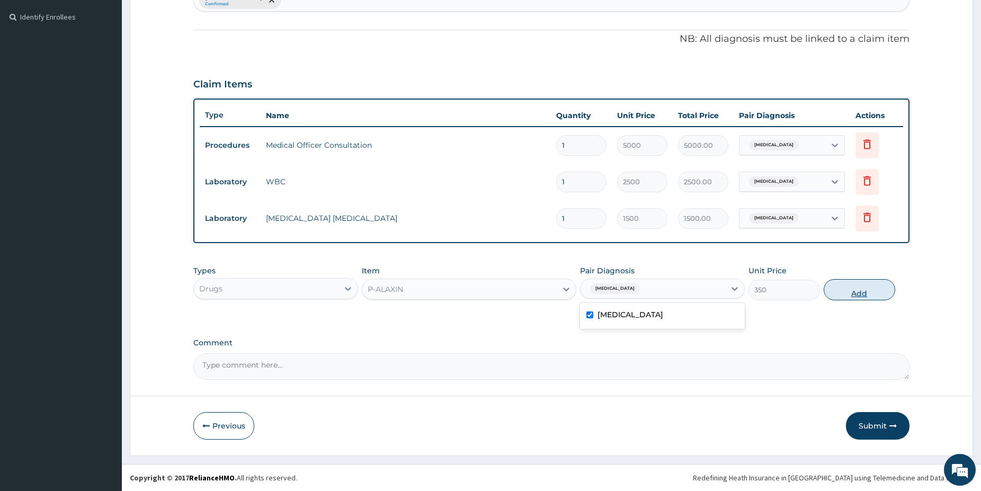
click at [840, 289] on button "Add" at bounding box center [860, 289] width 72 height 21
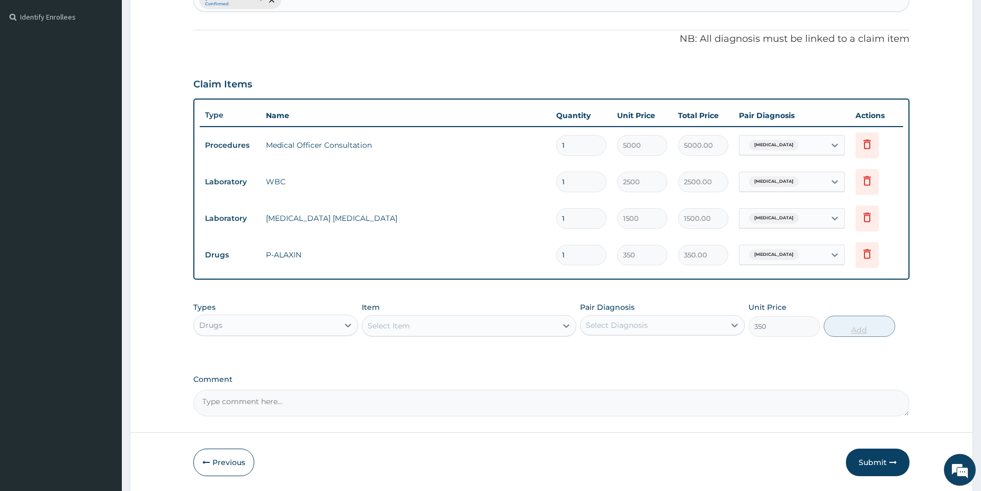
type input "0"
type input "0.00"
type input "9"
type input "3150.00"
type input "9"
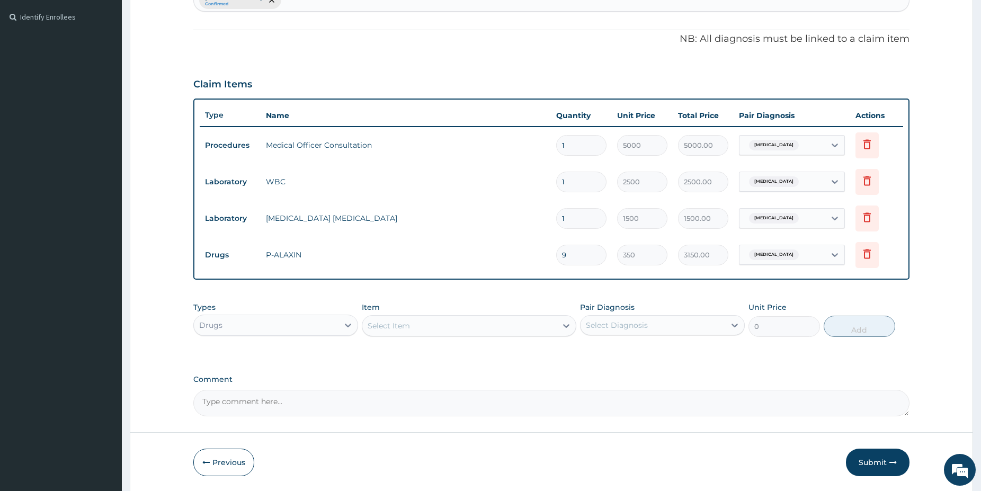
click at [416, 323] on div "Select Item" at bounding box center [459, 325] width 194 height 17
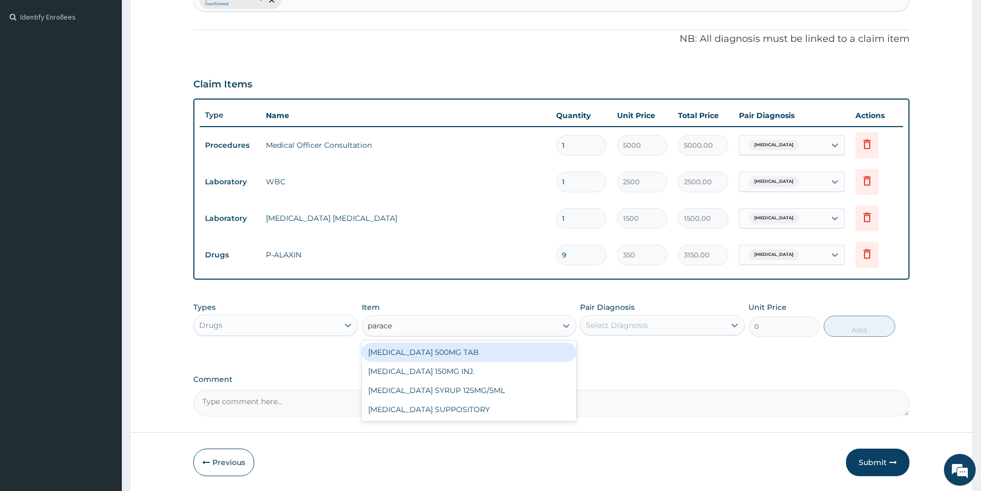
type input "paracet"
click at [462, 350] on div "PARACETAMOL 500MG TAB" at bounding box center [469, 352] width 215 height 19
type input "38"
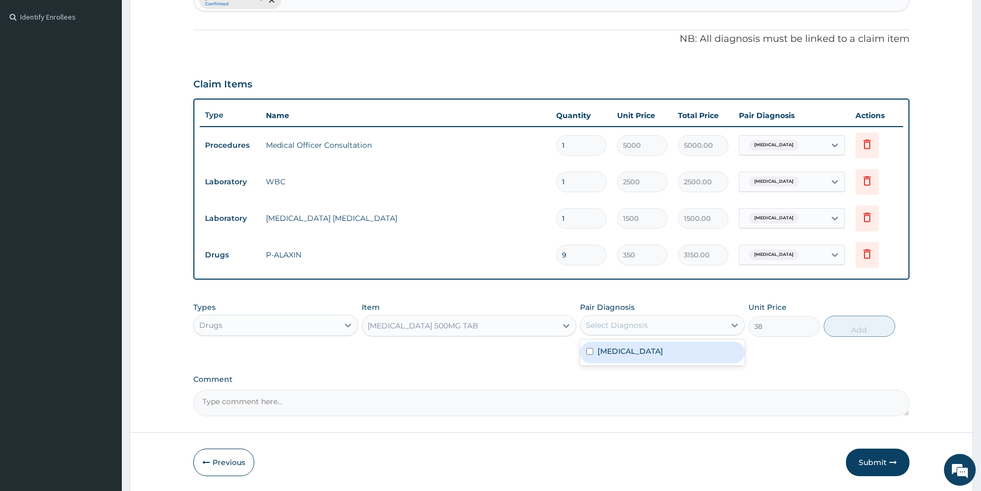
click at [612, 328] on div "Select Diagnosis" at bounding box center [617, 325] width 62 height 11
click at [615, 348] on label "Malaria" at bounding box center [631, 351] width 66 height 11
checkbox input "true"
click at [832, 327] on button "Add" at bounding box center [860, 326] width 72 height 21
type input "0"
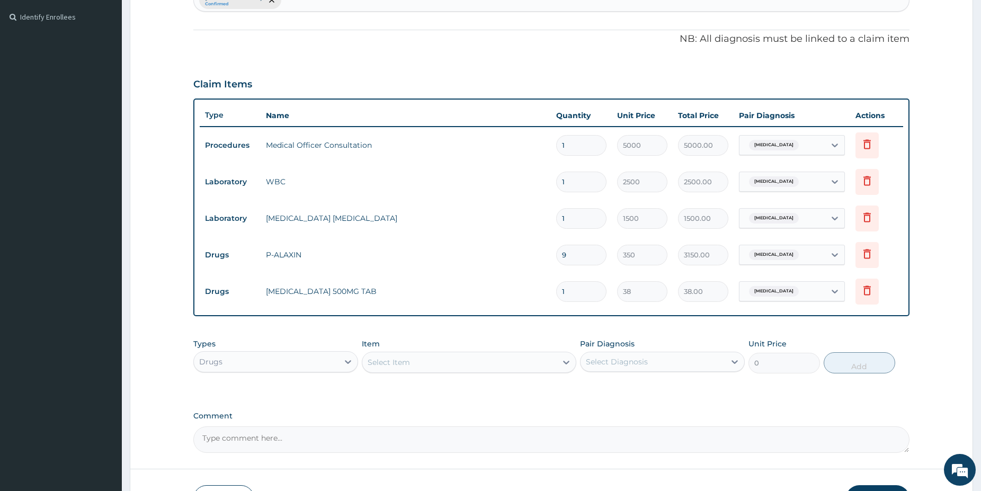
type input "18"
type input "684.00"
type input "18"
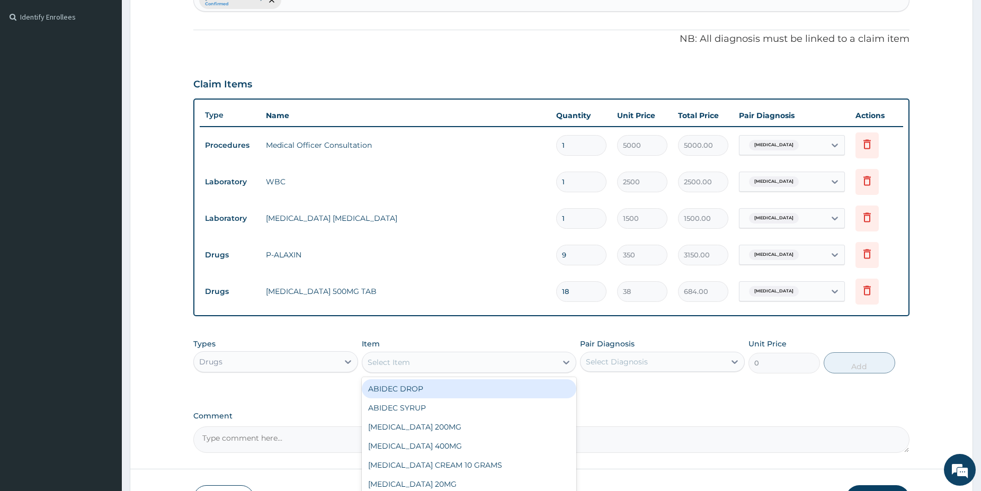
click at [401, 356] on div "Select Item" at bounding box center [459, 362] width 194 height 17
type input "artem"
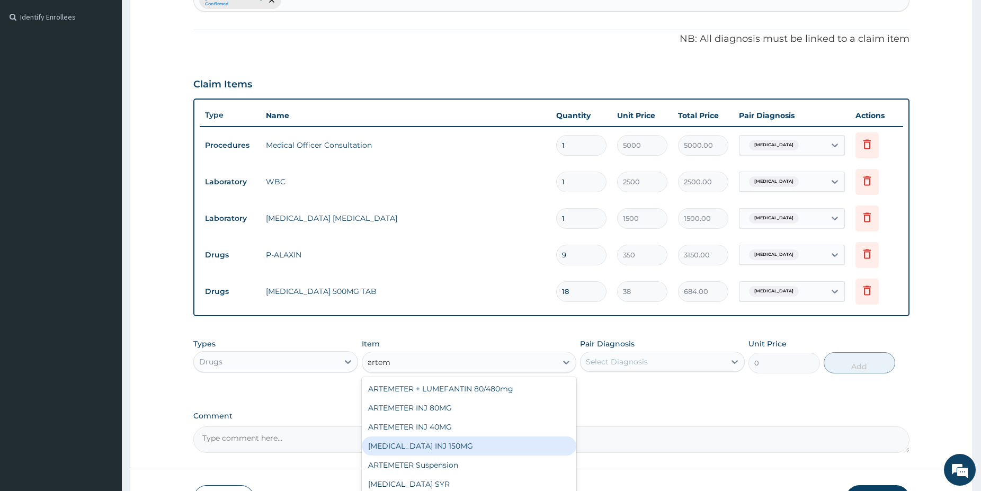
click at [460, 444] on div "ARTEMETHER INJ 150MG" at bounding box center [469, 446] width 215 height 19
type input "2500"
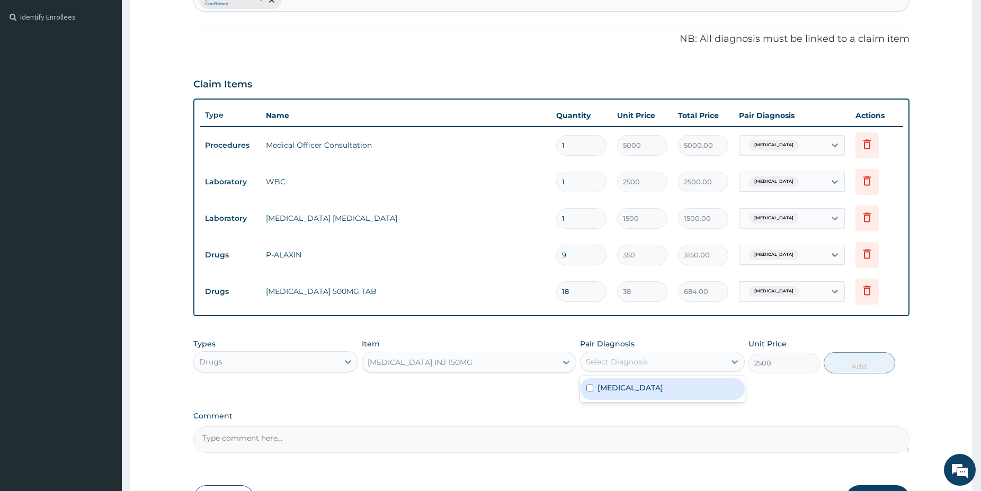
click at [661, 367] on div "Select Diagnosis" at bounding box center [653, 361] width 145 height 17
drag, startPoint x: 654, startPoint y: 386, endPoint x: 729, endPoint y: 383, distance: 74.8
click at [654, 386] on div "Malaria" at bounding box center [662, 389] width 165 height 22
checkbox input "true"
click at [847, 369] on button "Add" at bounding box center [860, 362] width 72 height 21
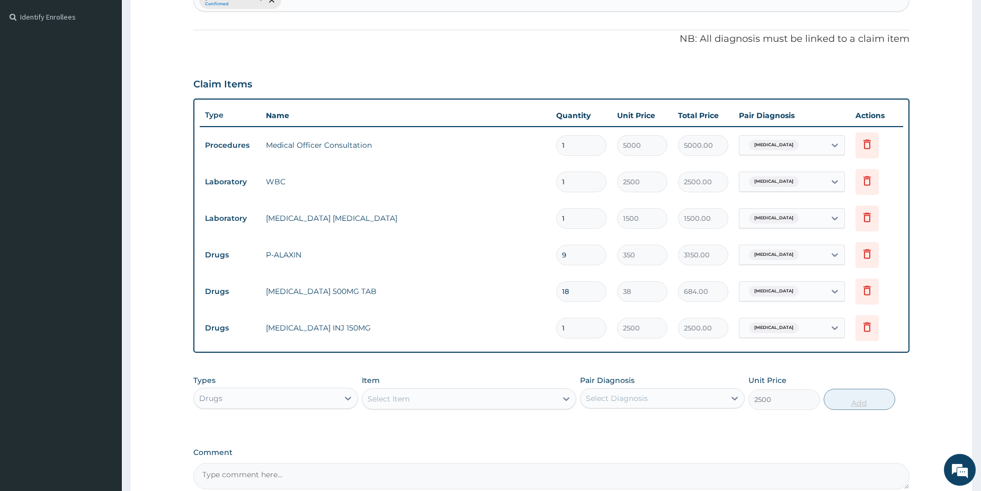
type input "0"
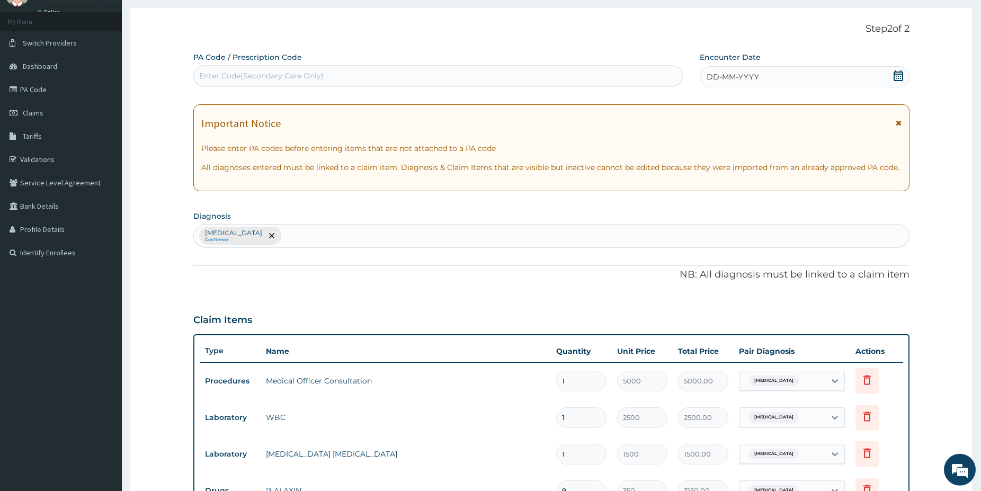
scroll to position [0, 0]
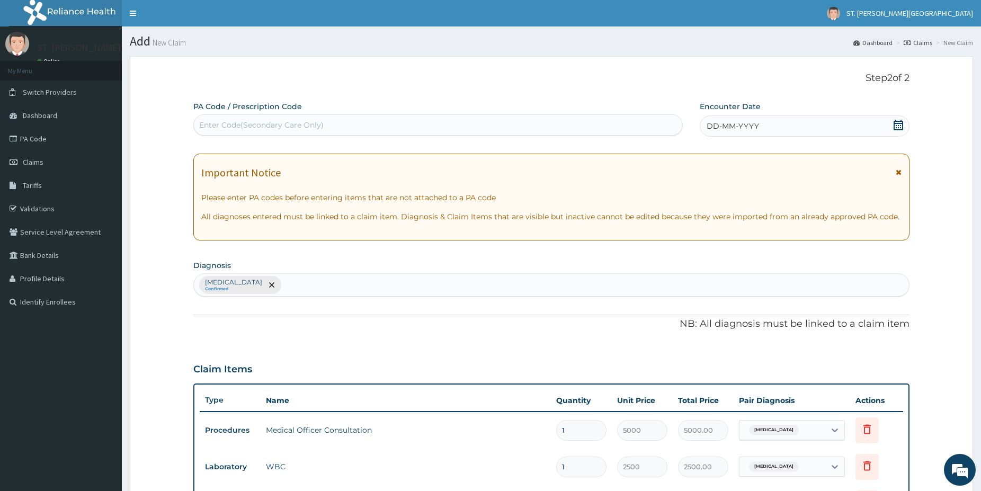
click at [900, 127] on icon at bounding box center [898, 125] width 11 height 11
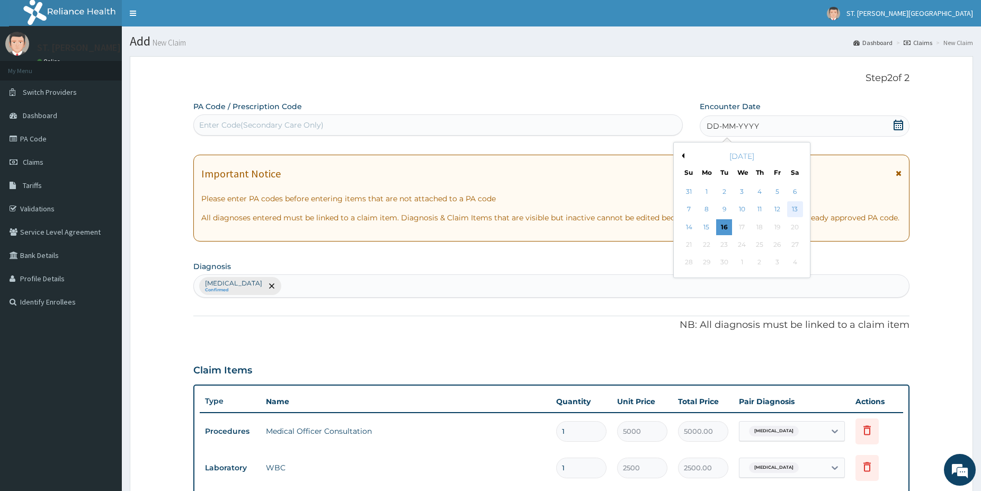
click at [793, 211] on div "13" at bounding box center [795, 210] width 16 height 16
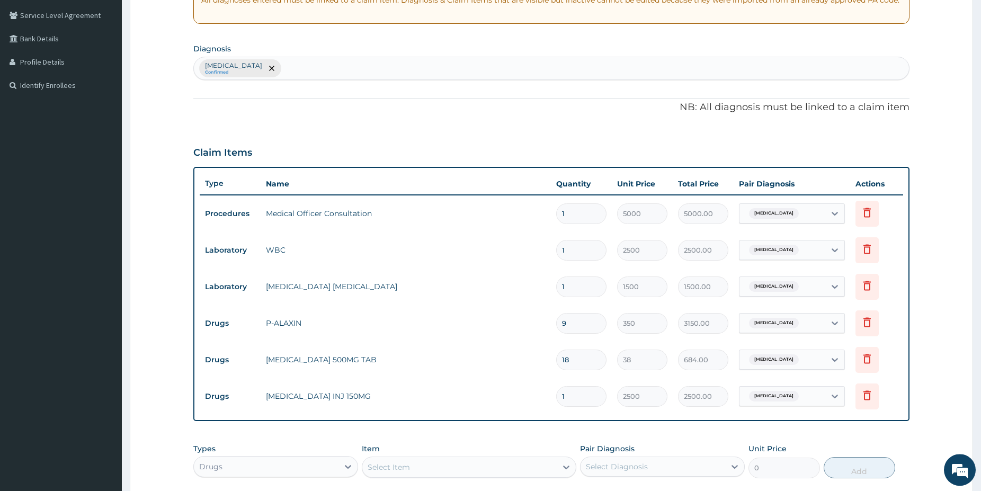
drag, startPoint x: 983, startPoint y: 488, endPoint x: 937, endPoint y: 465, distance: 51.9
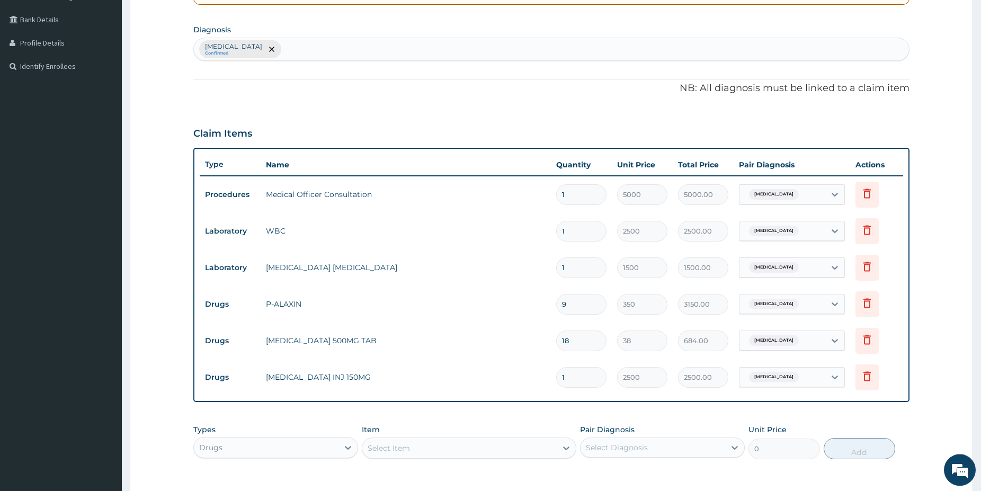
scroll to position [243, 0]
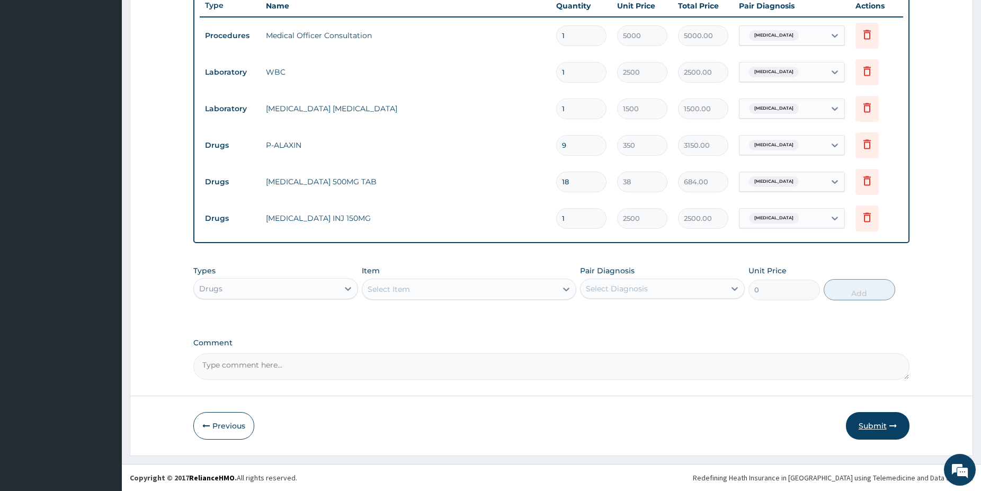
click at [894, 432] on button "Submit" at bounding box center [878, 426] width 64 height 28
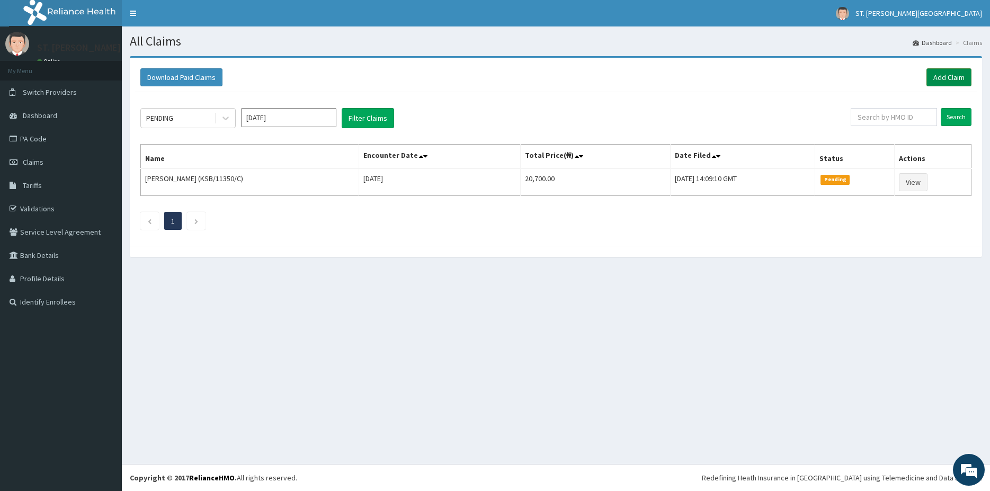
click at [965, 79] on link "Add Claim" at bounding box center [949, 77] width 45 height 18
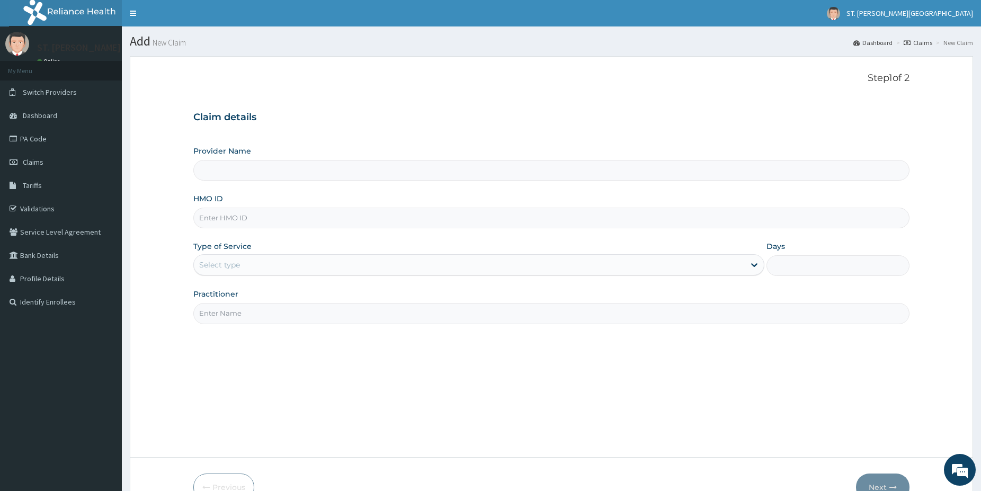
click at [246, 219] on input "HMO ID" at bounding box center [551, 218] width 716 height 21
paste input "FRH/10006/B"
type input "FRH/10006/B"
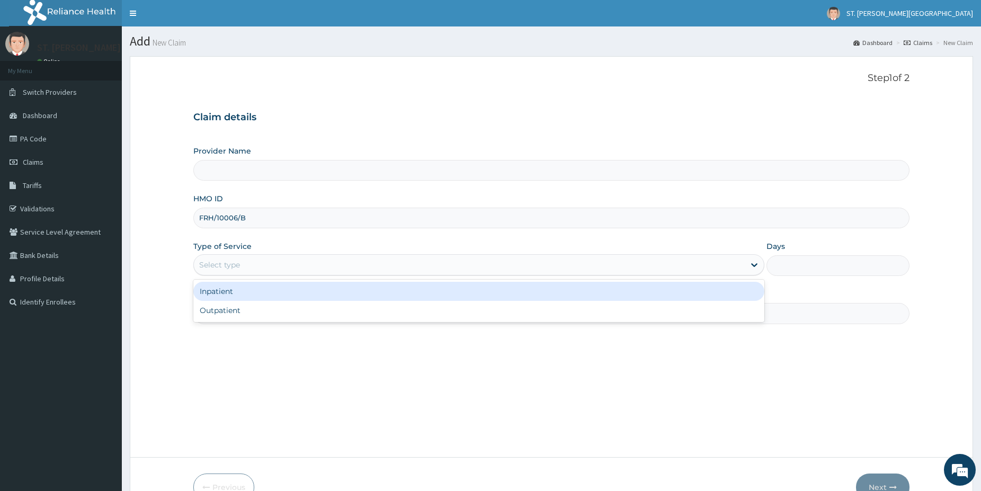
drag, startPoint x: 232, startPoint y: 261, endPoint x: 239, endPoint y: 304, distance: 43.6
click at [229, 261] on div "Select type" at bounding box center [219, 265] width 41 height 11
type input "[GEOGRAPHIC_DATA]- [GEOGRAPHIC_DATA]"
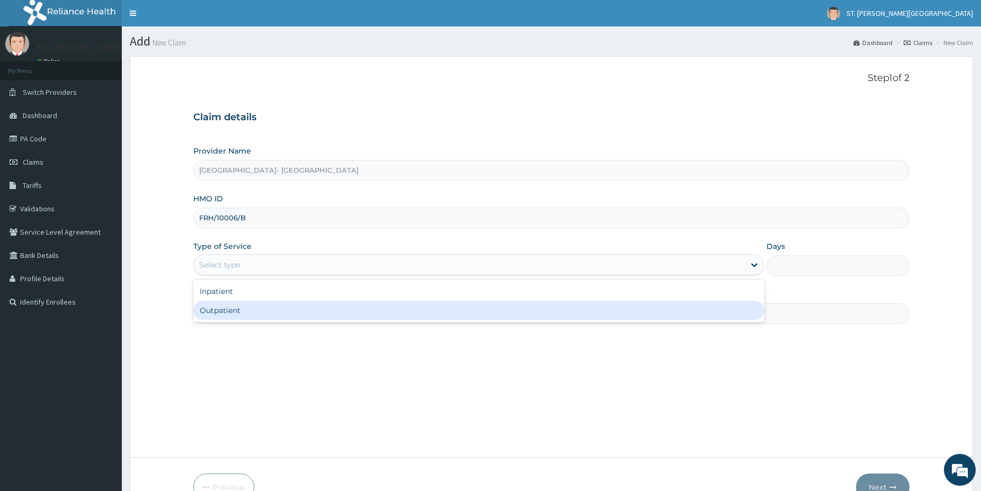
click at [236, 307] on div "Outpatient" at bounding box center [478, 310] width 571 height 19
type input "1"
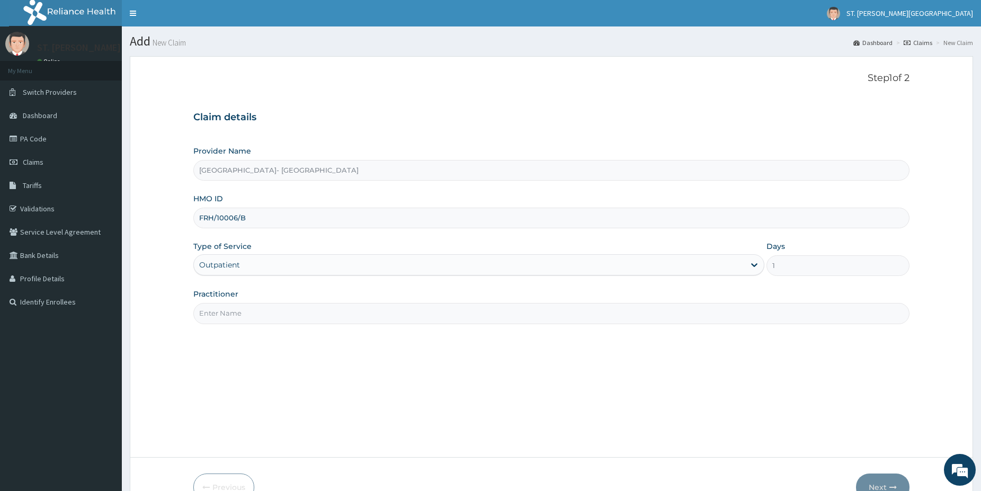
click at [234, 313] on input "Practitioner" at bounding box center [551, 313] width 716 height 21
type input "dr.francis"
click at [882, 485] on button "Next" at bounding box center [883, 488] width 54 height 28
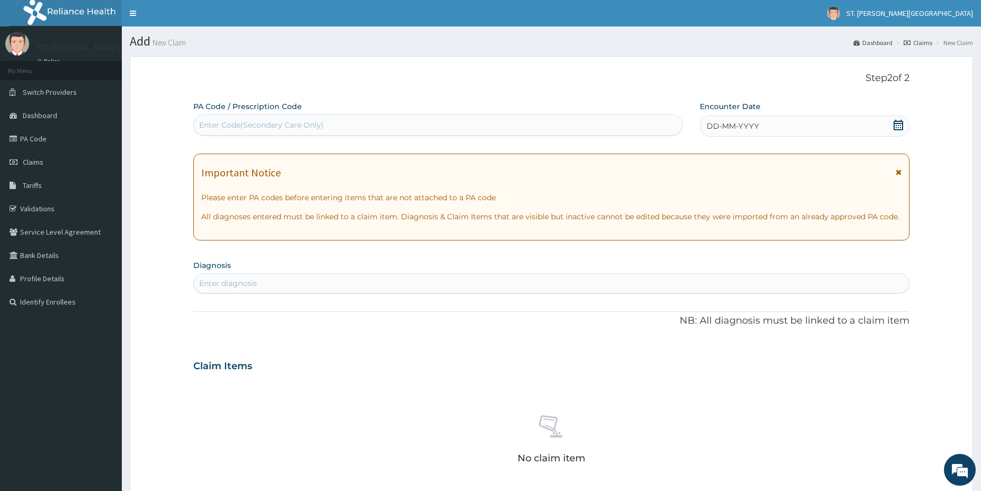
click at [270, 285] on div "Enter diagnosis" at bounding box center [551, 283] width 715 height 17
click at [254, 127] on div "Enter Code(Secondary Care Only)" at bounding box center [261, 125] width 125 height 11
paste input "PA/63E1E4"
type input "PA/63E1E4"
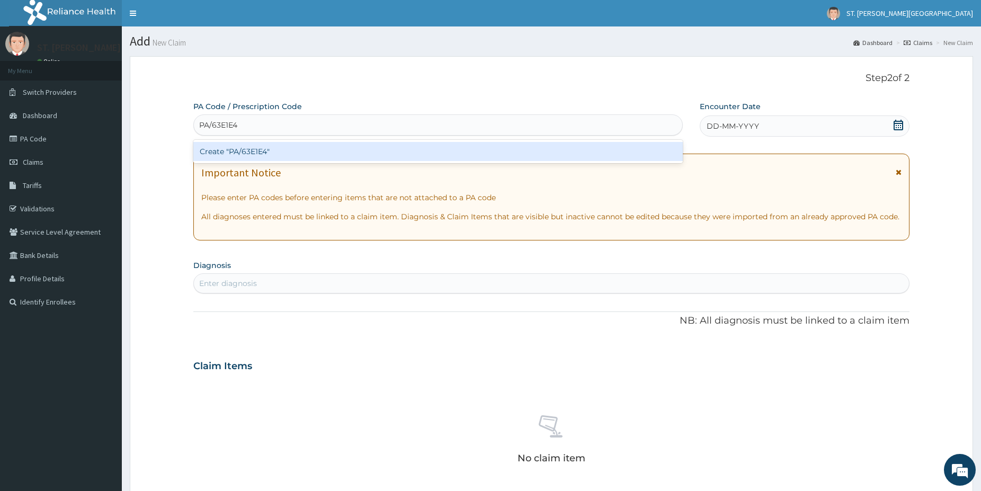
click at [244, 150] on div "Create "PA/63E1E4"" at bounding box center [438, 151] width 490 height 19
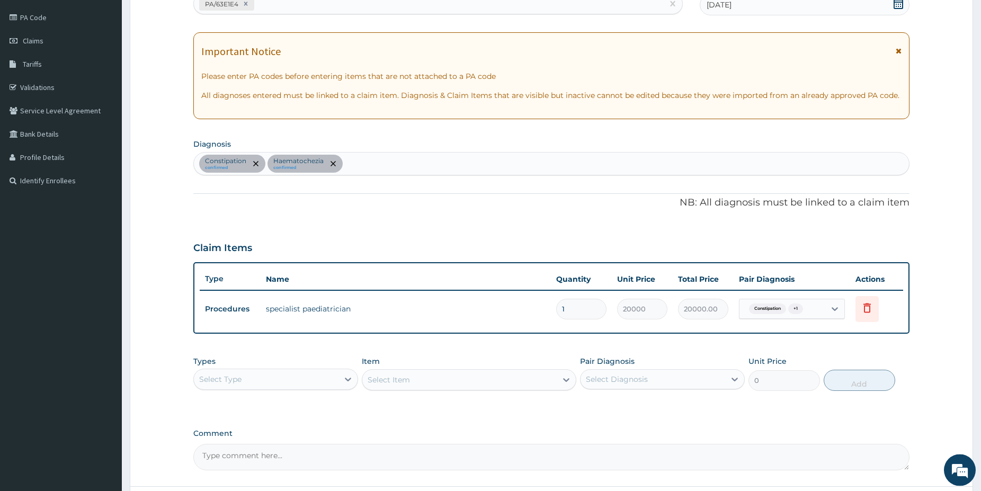
drag, startPoint x: 983, startPoint y: 485, endPoint x: 498, endPoint y: 376, distance: 497.4
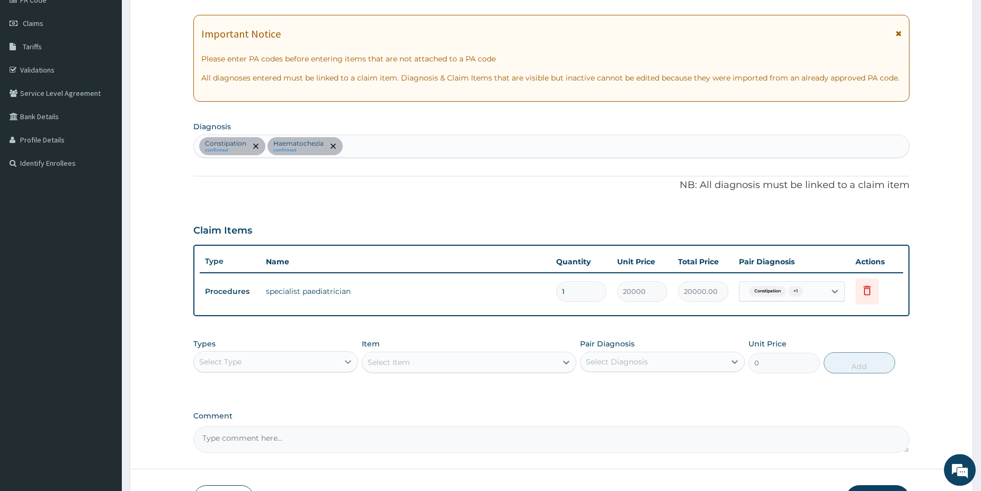
scroll to position [144, 0]
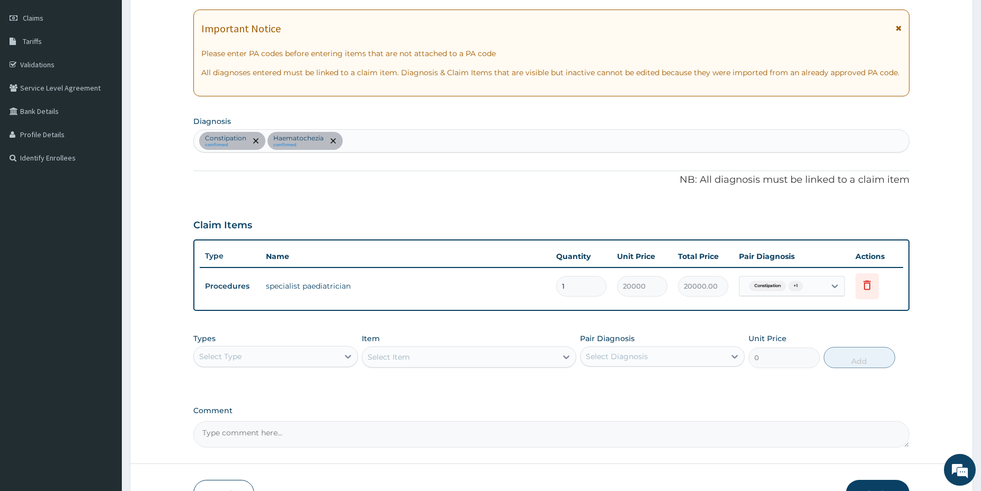
click at [311, 351] on div "Select Type" at bounding box center [266, 356] width 145 height 17
click at [245, 459] on div "Laboratory" at bounding box center [275, 459] width 165 height 19
click at [458, 363] on div "Types option Laboratory, selected. Select is focused ,type to refine list, pres…" at bounding box center [551, 351] width 716 height 46
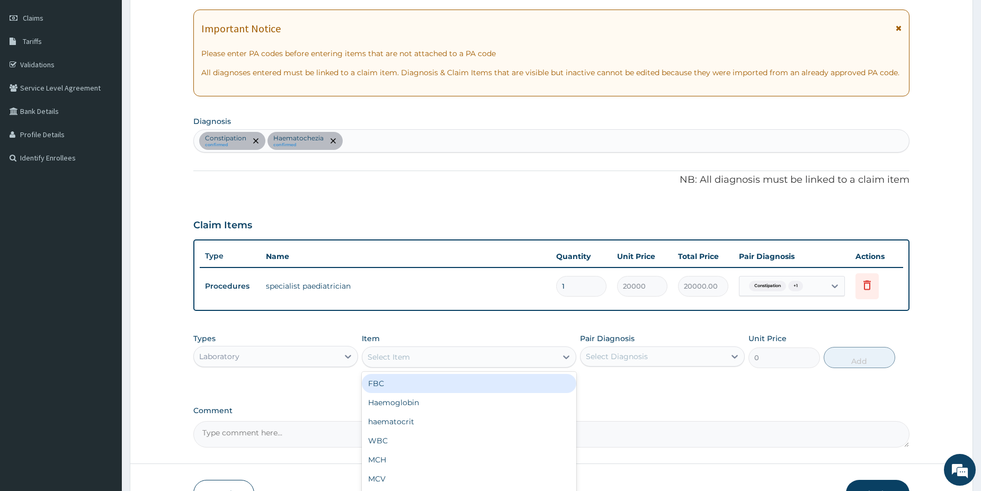
click at [437, 354] on div "Select Item" at bounding box center [459, 357] width 194 height 17
click at [409, 389] on div "FBC" at bounding box center [469, 383] width 215 height 19
type input "5000"
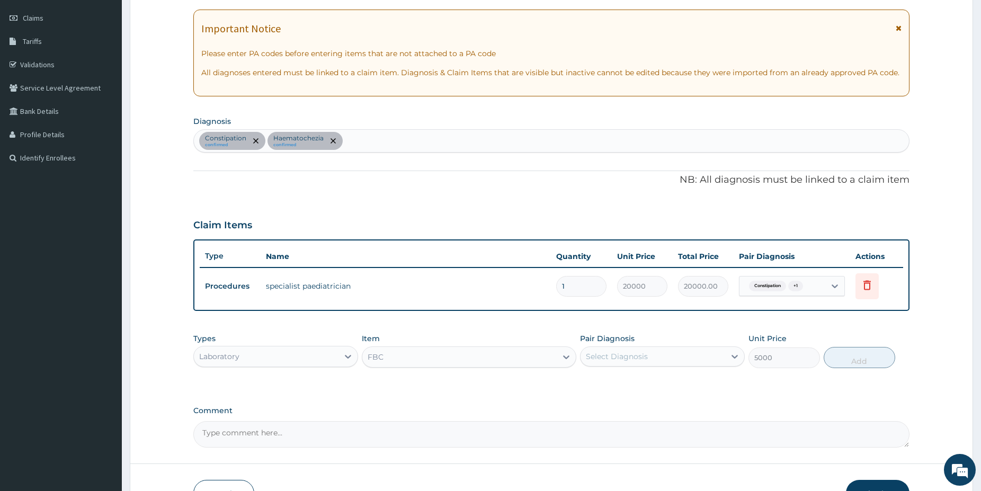
click at [624, 358] on div "Select Diagnosis" at bounding box center [617, 356] width 62 height 11
drag, startPoint x: 620, startPoint y: 383, endPoint x: 615, endPoint y: 386, distance: 5.5
click at [619, 383] on label "Constipation" at bounding box center [622, 382] width 49 height 11
checkbox input "true"
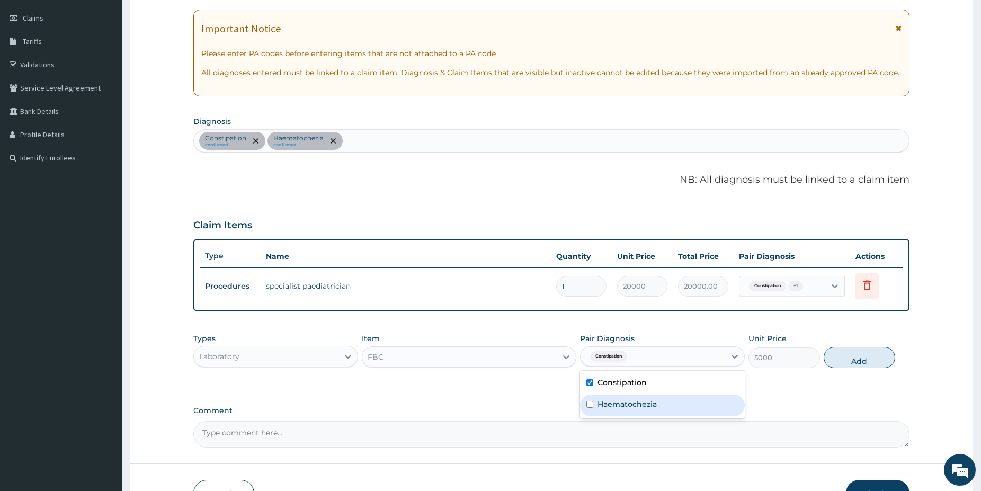
drag, startPoint x: 624, startPoint y: 406, endPoint x: 717, endPoint y: 401, distance: 93.4
click at [624, 406] on label "Haematochezia" at bounding box center [627, 404] width 59 height 11
checkbox input "true"
click at [856, 356] on button "Add" at bounding box center [860, 357] width 72 height 21
type input "0"
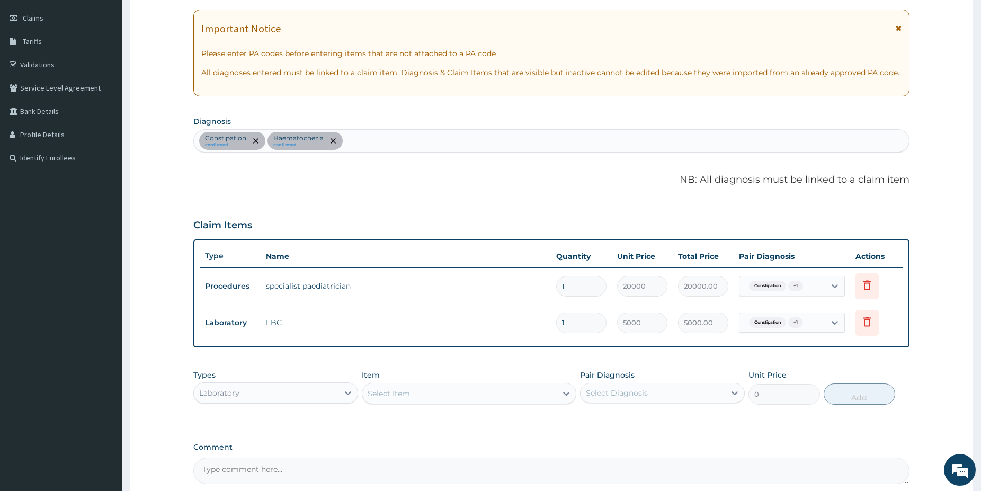
drag, startPoint x: 299, startPoint y: 393, endPoint x: 293, endPoint y: 390, distance: 6.7
click at [294, 386] on div "Laboratory" at bounding box center [266, 393] width 145 height 17
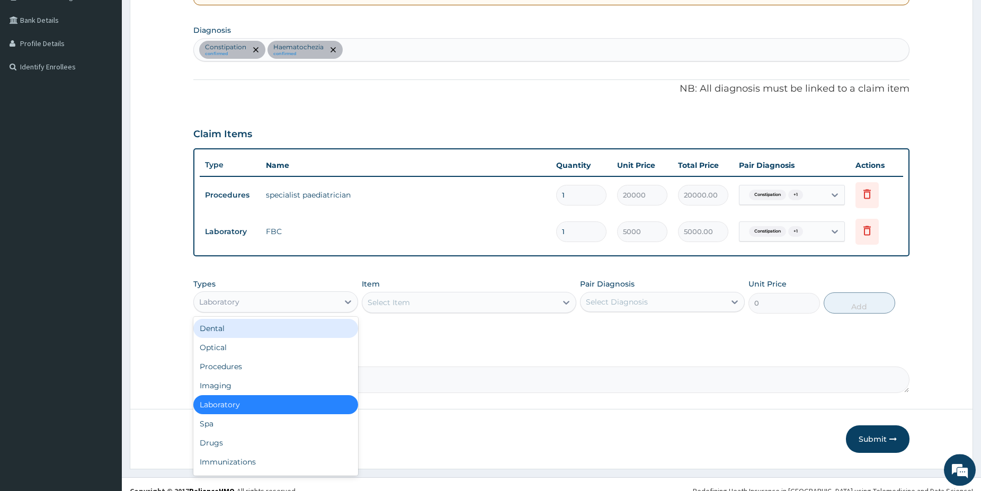
scroll to position [248, 0]
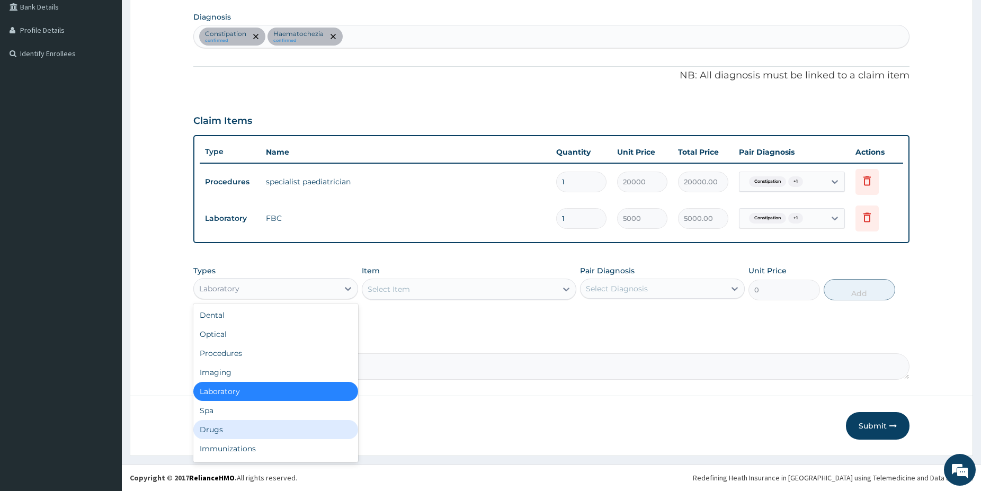
click at [242, 425] on div "Drugs" at bounding box center [275, 429] width 165 height 19
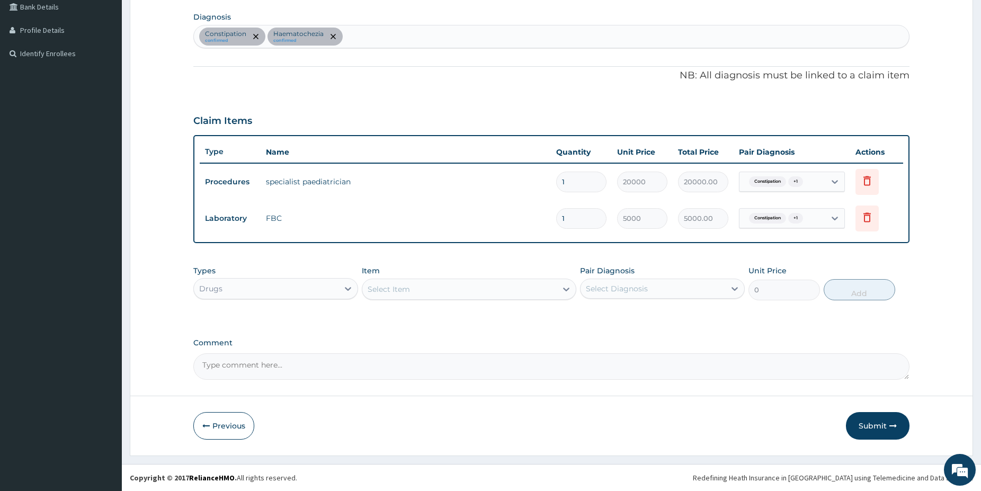
click at [455, 294] on div "Select Item" at bounding box center [459, 289] width 194 height 17
type input "para"
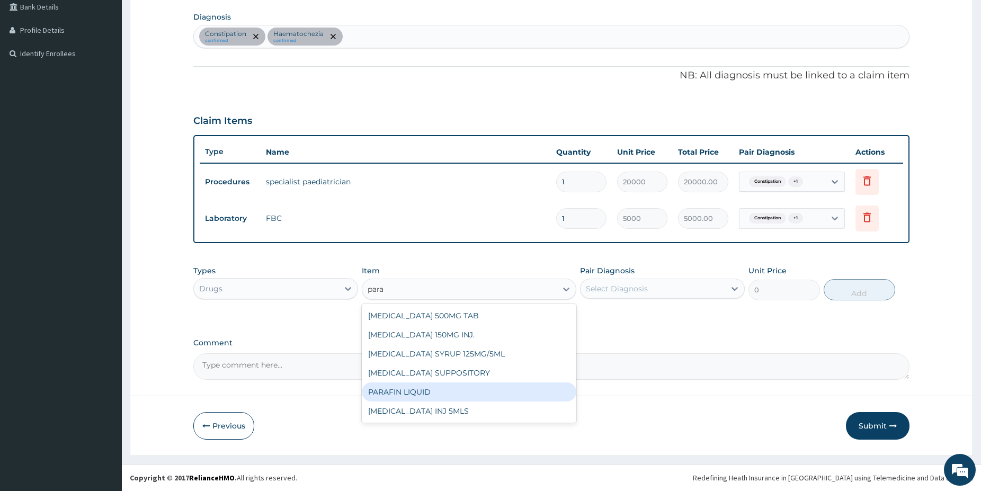
drag, startPoint x: 435, startPoint y: 394, endPoint x: 537, endPoint y: 361, distance: 106.7
click at [436, 394] on div "PARAFIN LIQUID" at bounding box center [469, 392] width 215 height 19
type input "1800"
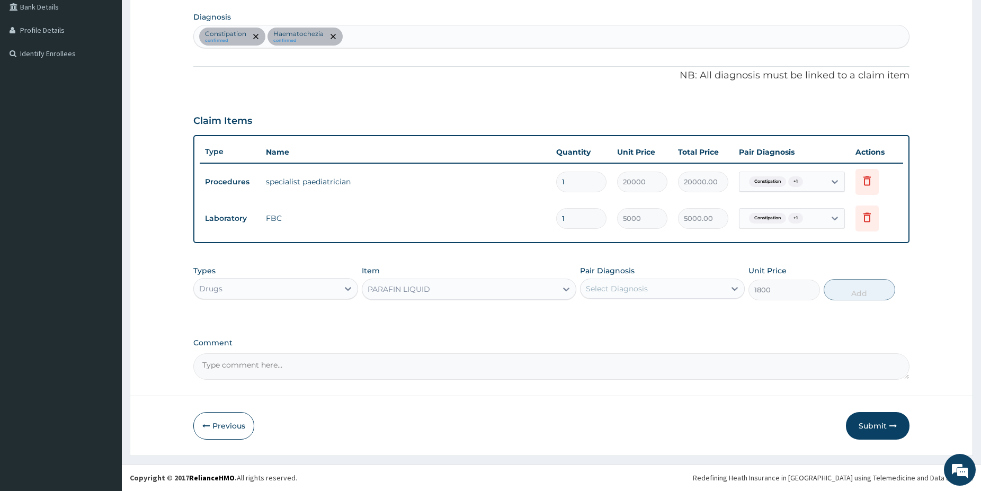
click at [635, 293] on div "Select Diagnosis" at bounding box center [617, 288] width 62 height 11
click at [639, 318] on label "Constipation" at bounding box center [622, 314] width 49 height 11
checkbox input "true"
click at [857, 283] on button "Add" at bounding box center [860, 289] width 72 height 21
type input "0"
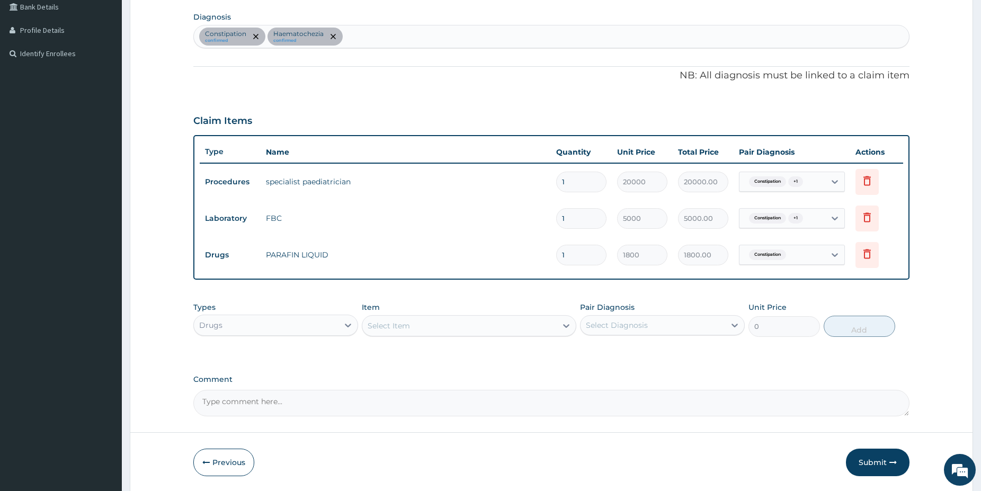
click at [875, 457] on button "Submit" at bounding box center [878, 463] width 64 height 28
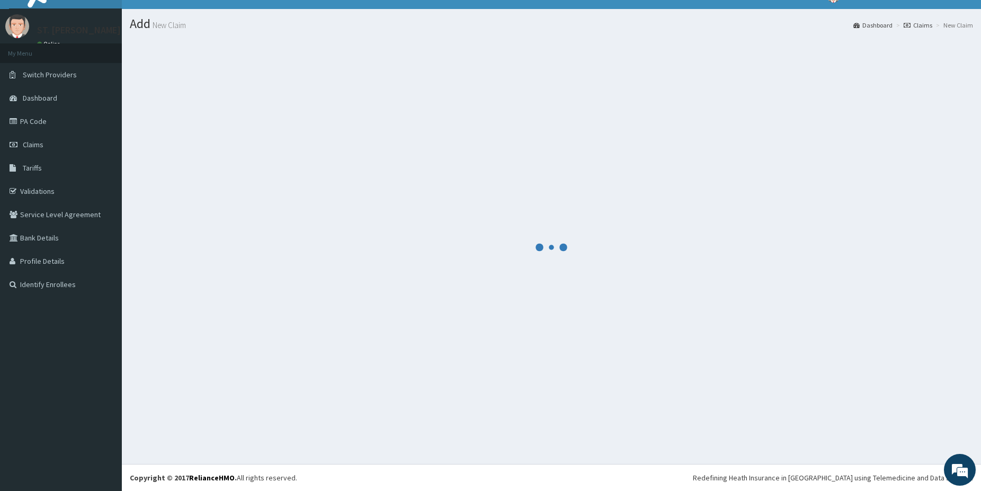
scroll to position [17, 0]
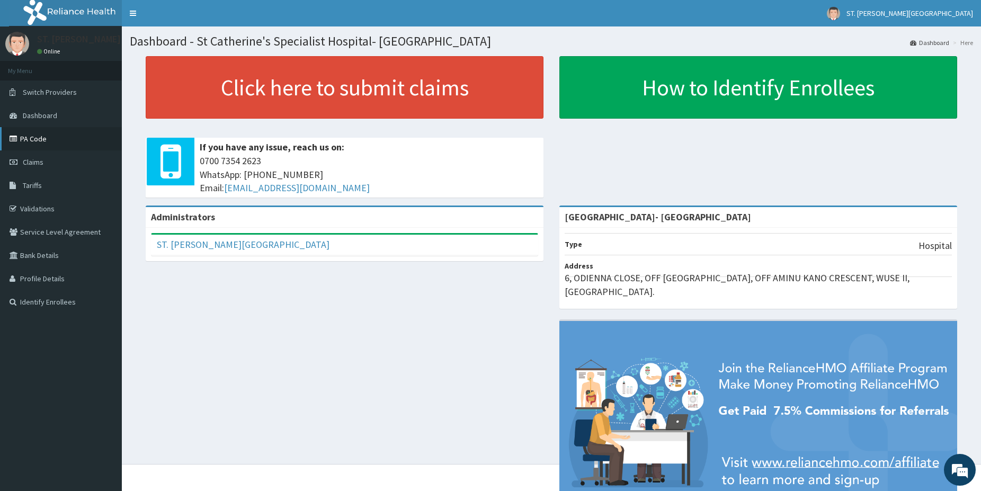
click at [30, 143] on link "PA Code" at bounding box center [61, 138] width 122 height 23
